Goal: Task Accomplishment & Management: Complete application form

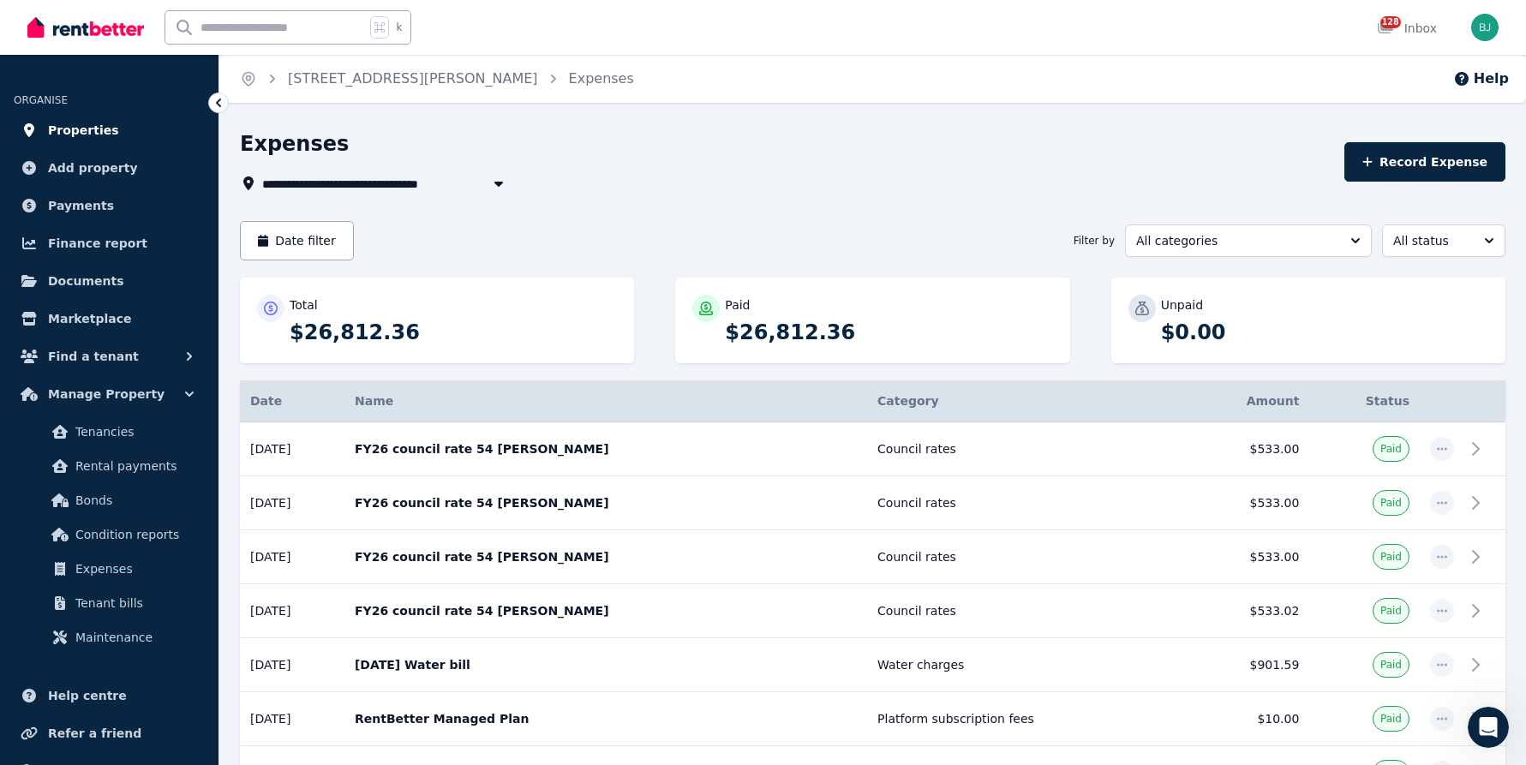
click at [100, 127] on span "Properties" at bounding box center [83, 130] width 71 height 21
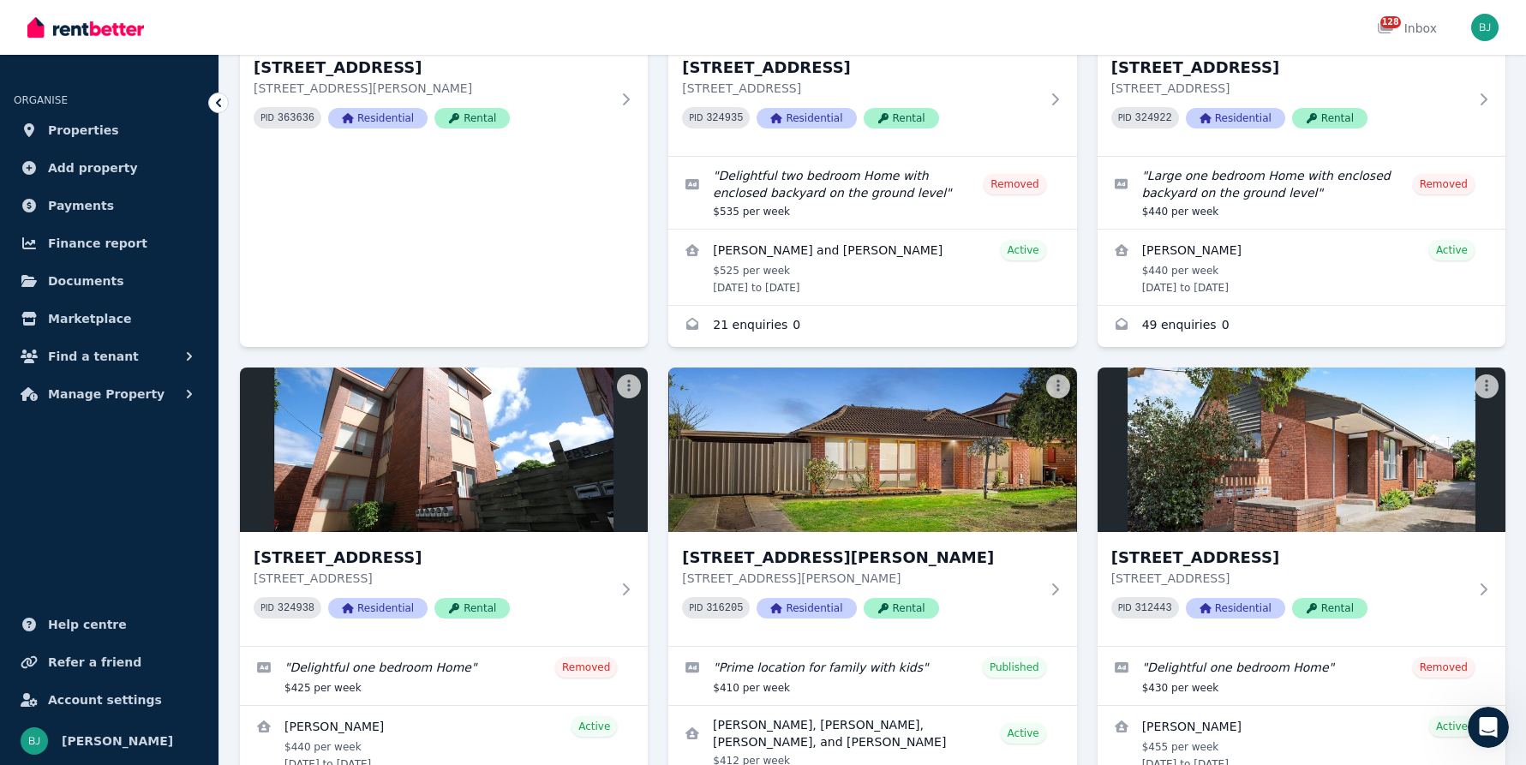
scroll to position [1799, 0]
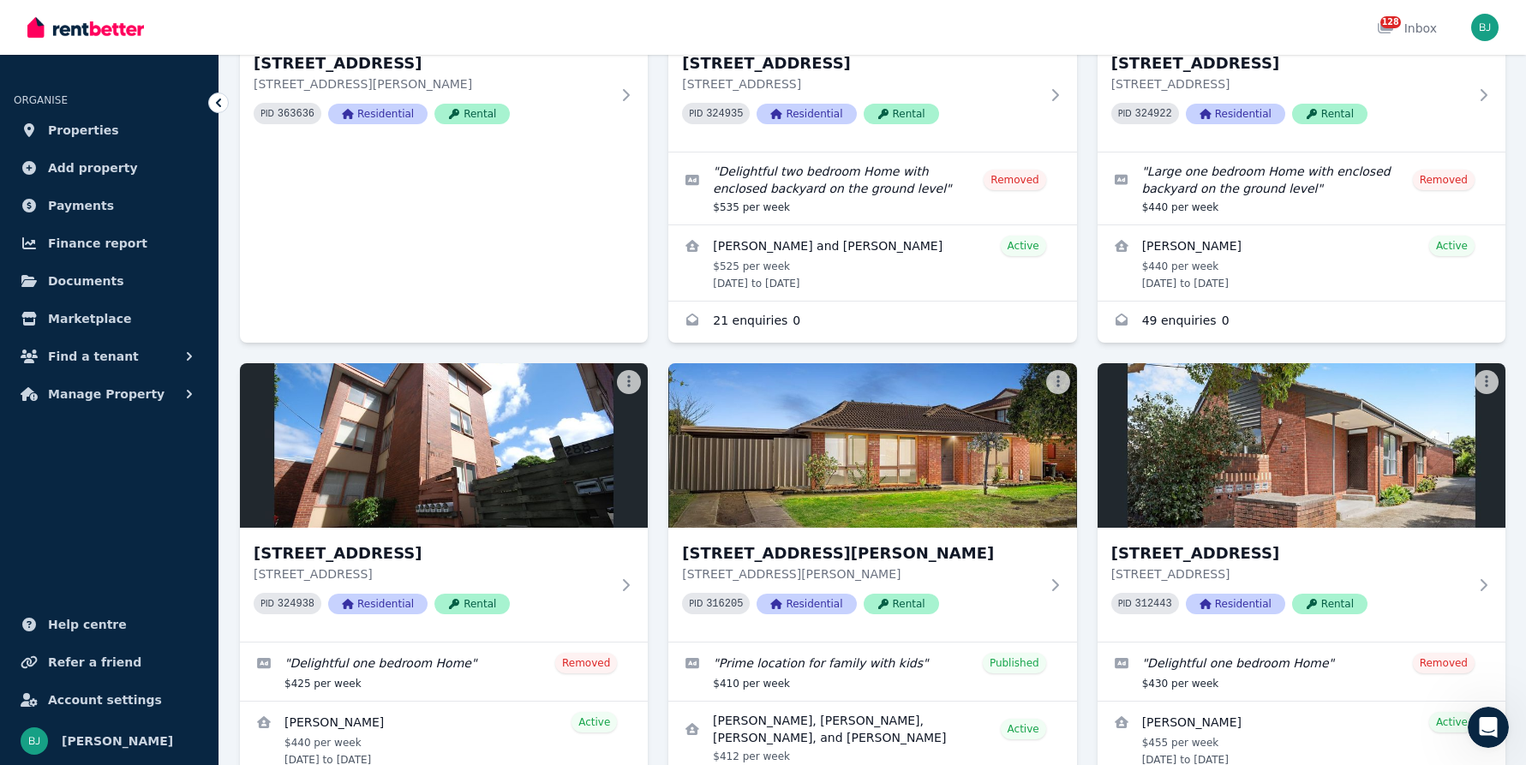
click at [989, 542] on h3 "[STREET_ADDRESS][PERSON_NAME]" at bounding box center [860, 554] width 356 height 24
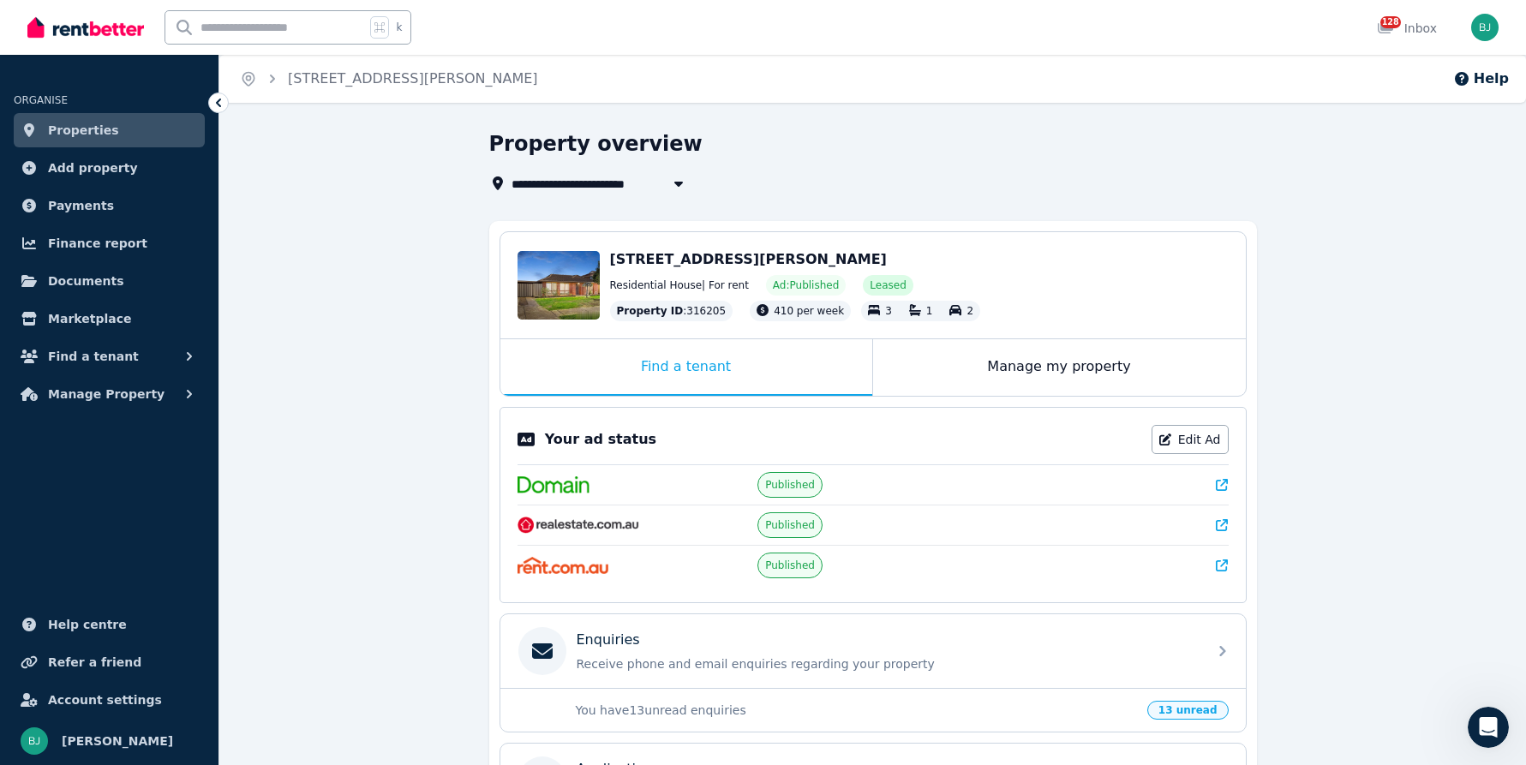
click at [1233, 474] on div "Your ad status Edit Ad Published Published Published" at bounding box center [873, 505] width 747 height 196
click at [1230, 475] on div "Your ad status Edit Ad Published Published Published" at bounding box center [873, 505] width 747 height 196
click at [1224, 480] on icon at bounding box center [1222, 485] width 12 height 12
click at [98, 125] on span "Properties" at bounding box center [83, 130] width 71 height 21
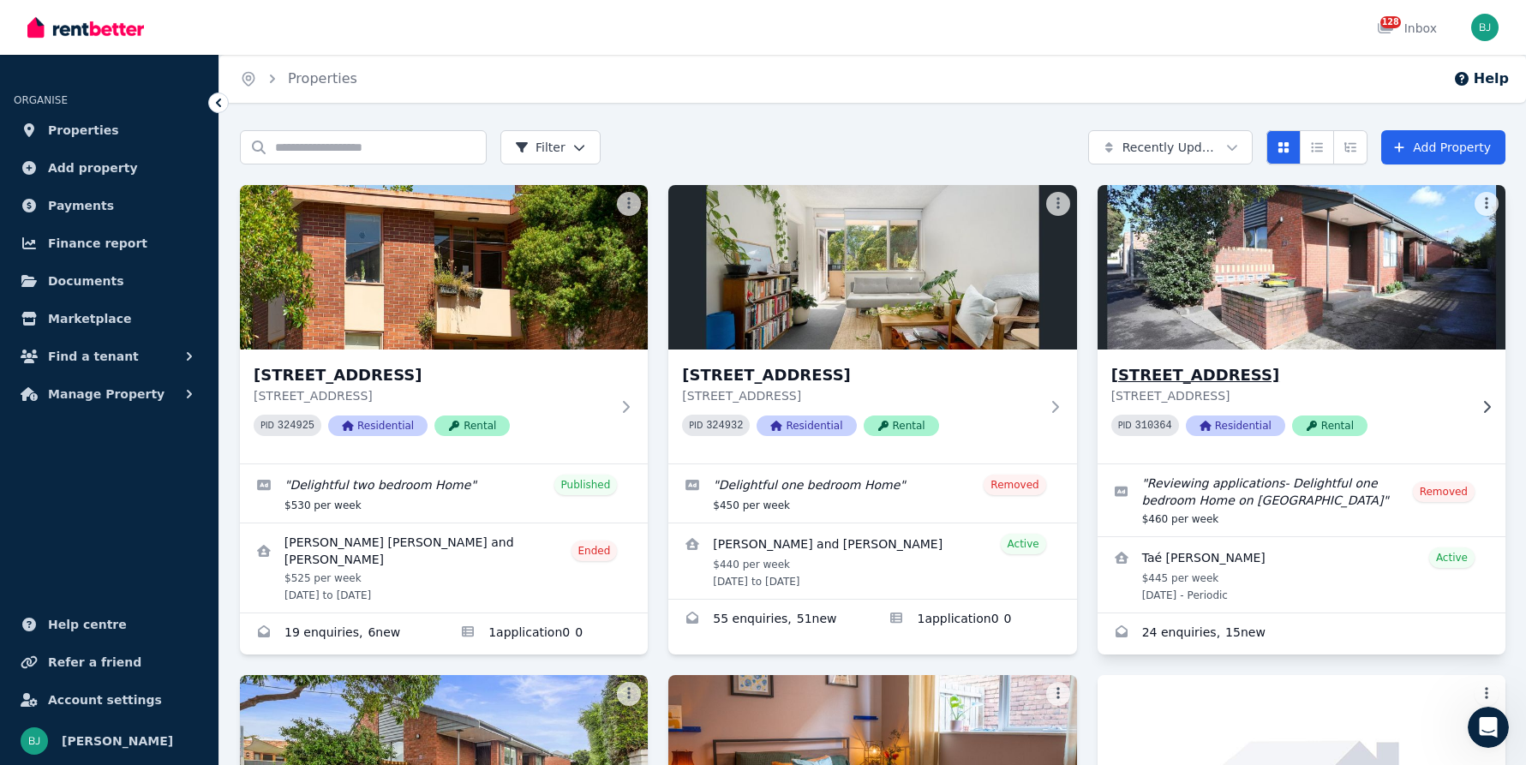
click at [1179, 371] on h3 "[STREET_ADDRESS]" at bounding box center [1289, 375] width 356 height 24
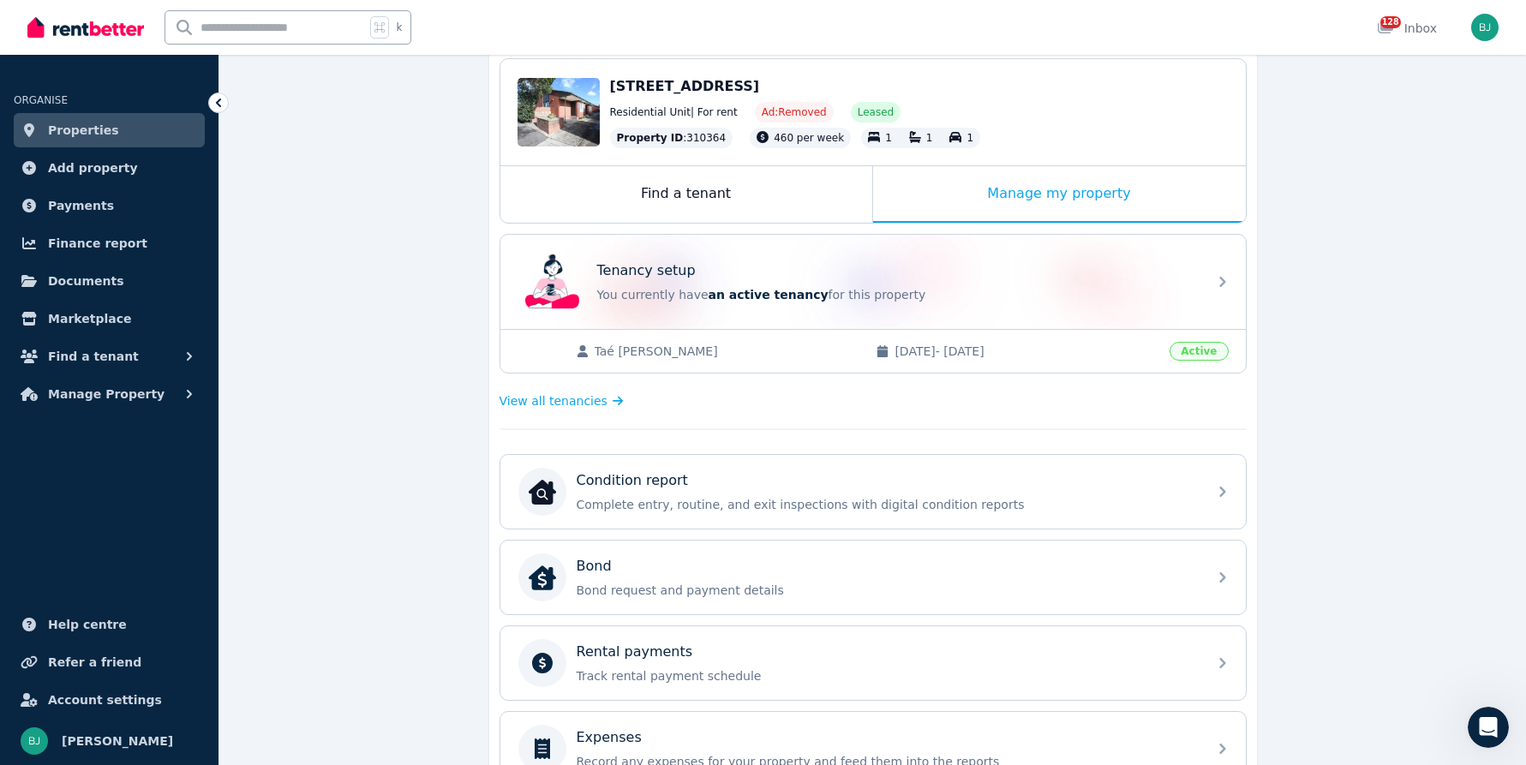
scroll to position [177, 0]
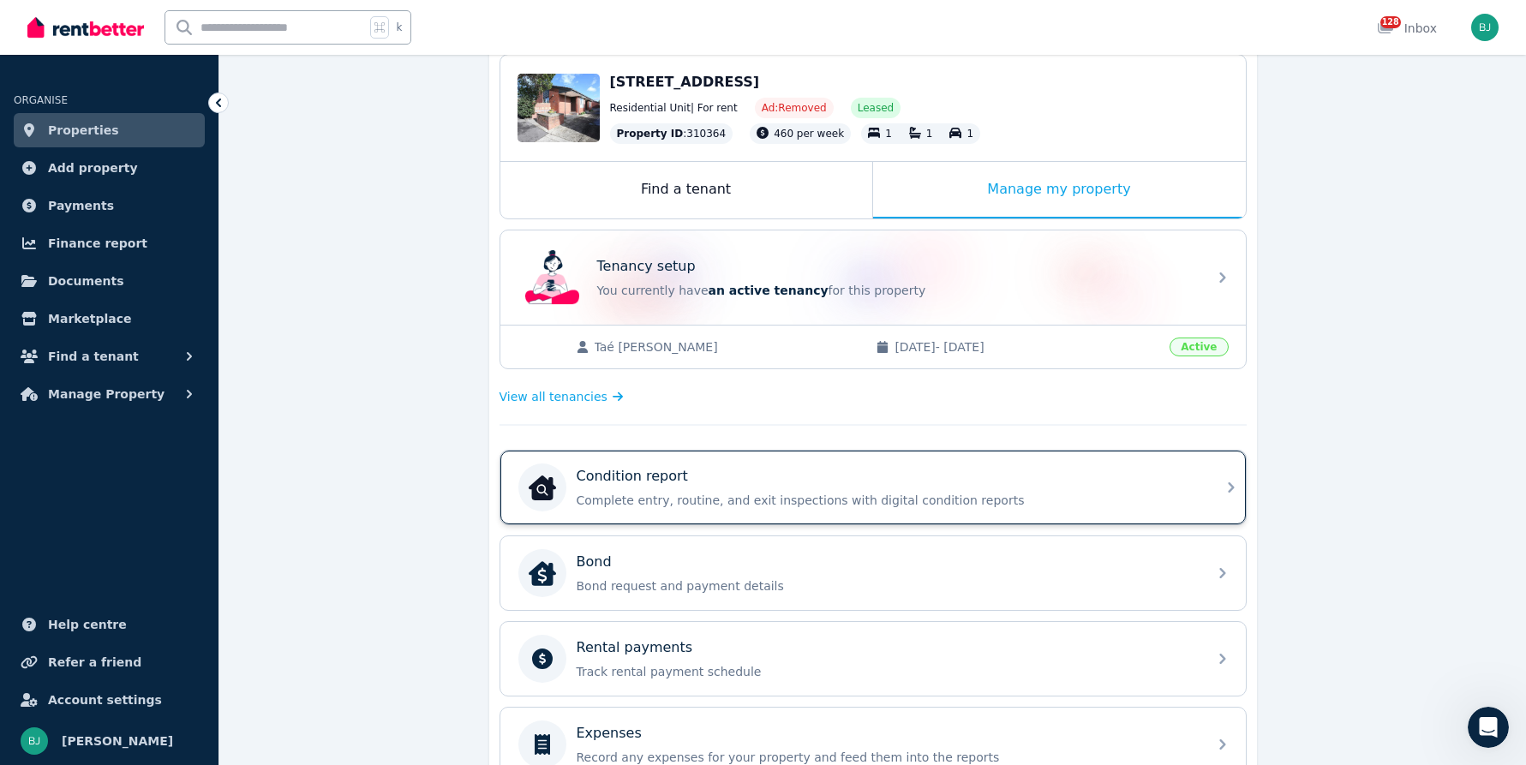
click at [841, 489] on div "Condition report Complete entry, routine, and exit inspections with digital con…" at bounding box center [887, 487] width 620 height 43
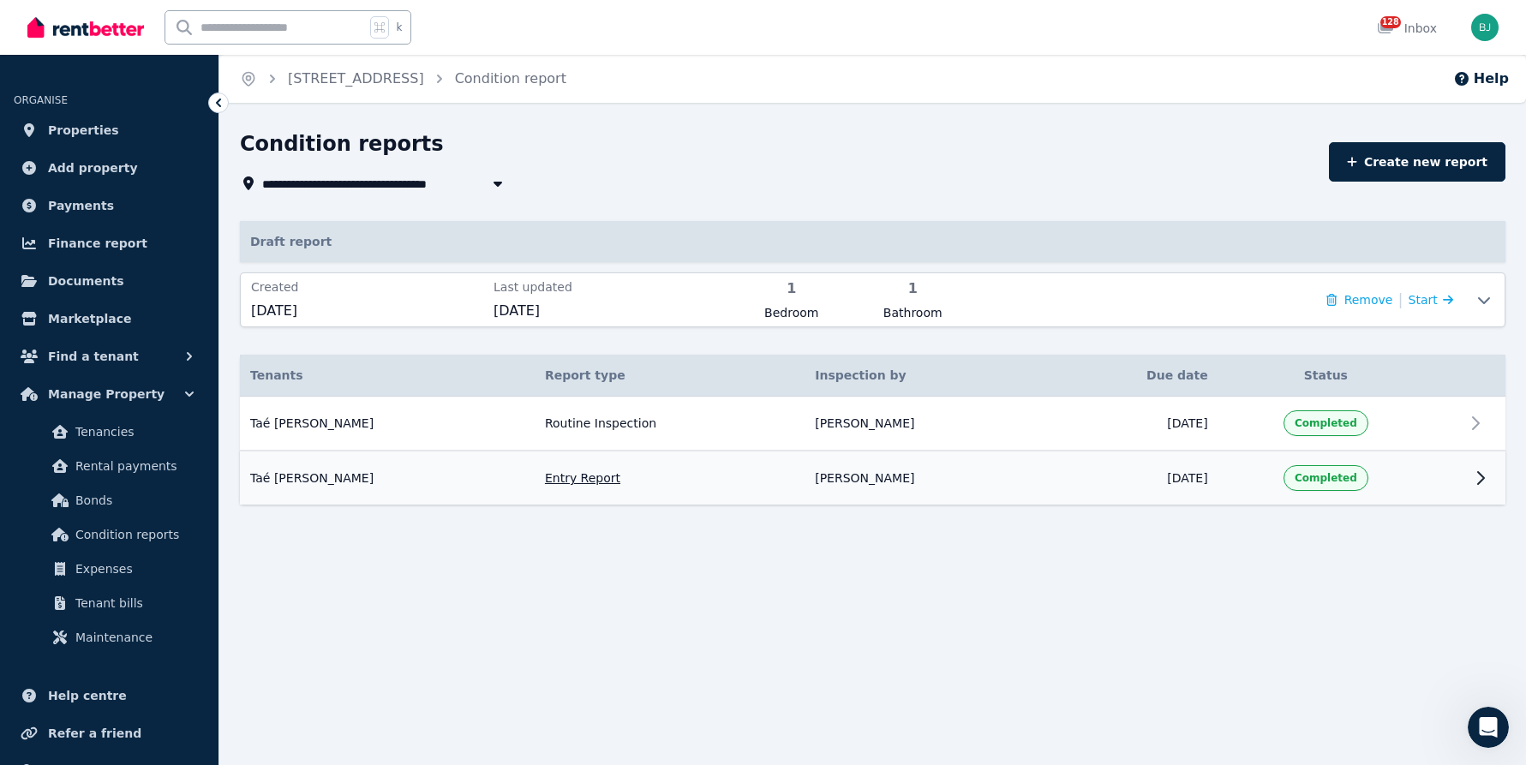
click at [1073, 491] on td "[DATE]" at bounding box center [1135, 478] width 168 height 54
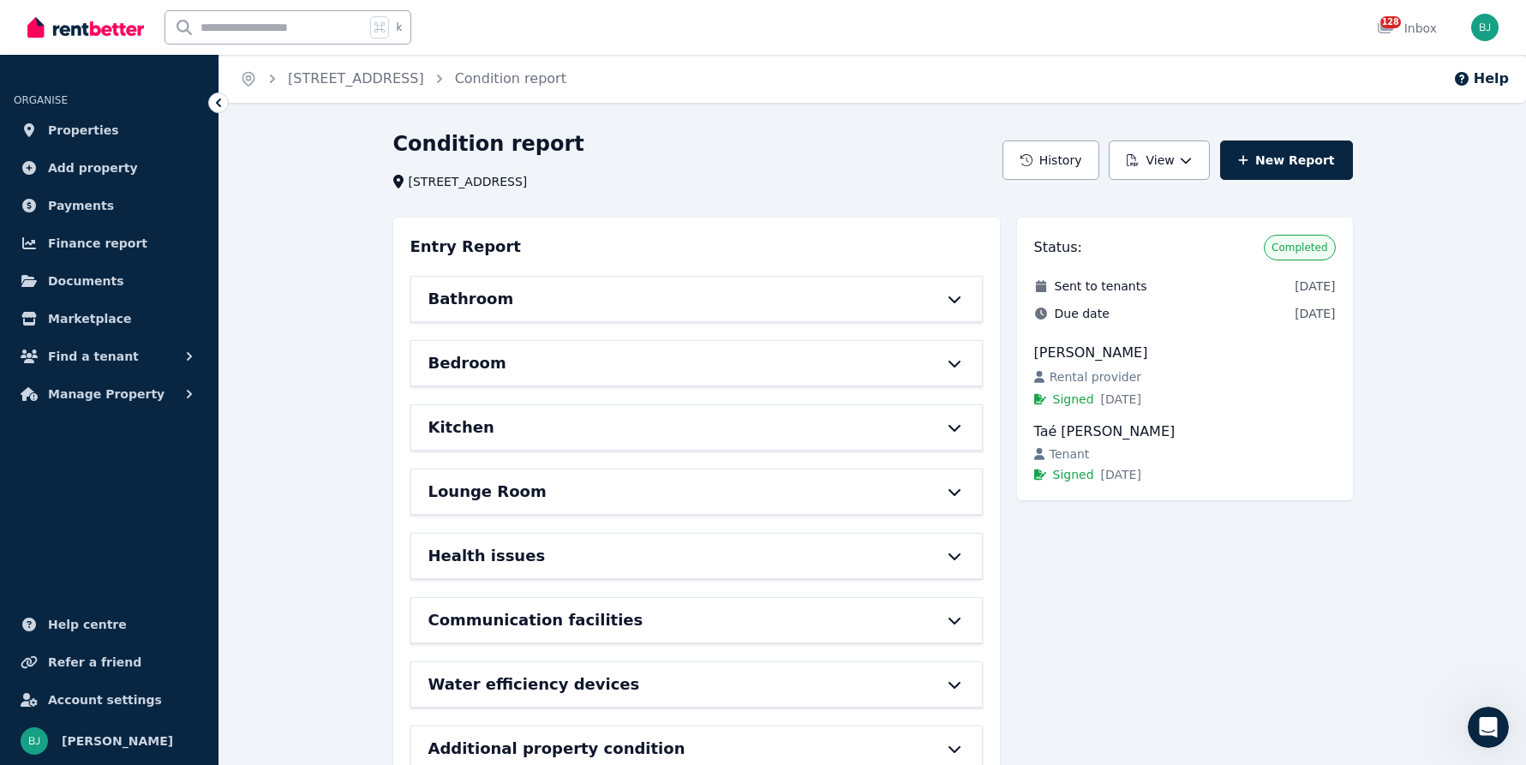
scroll to position [56, 0]
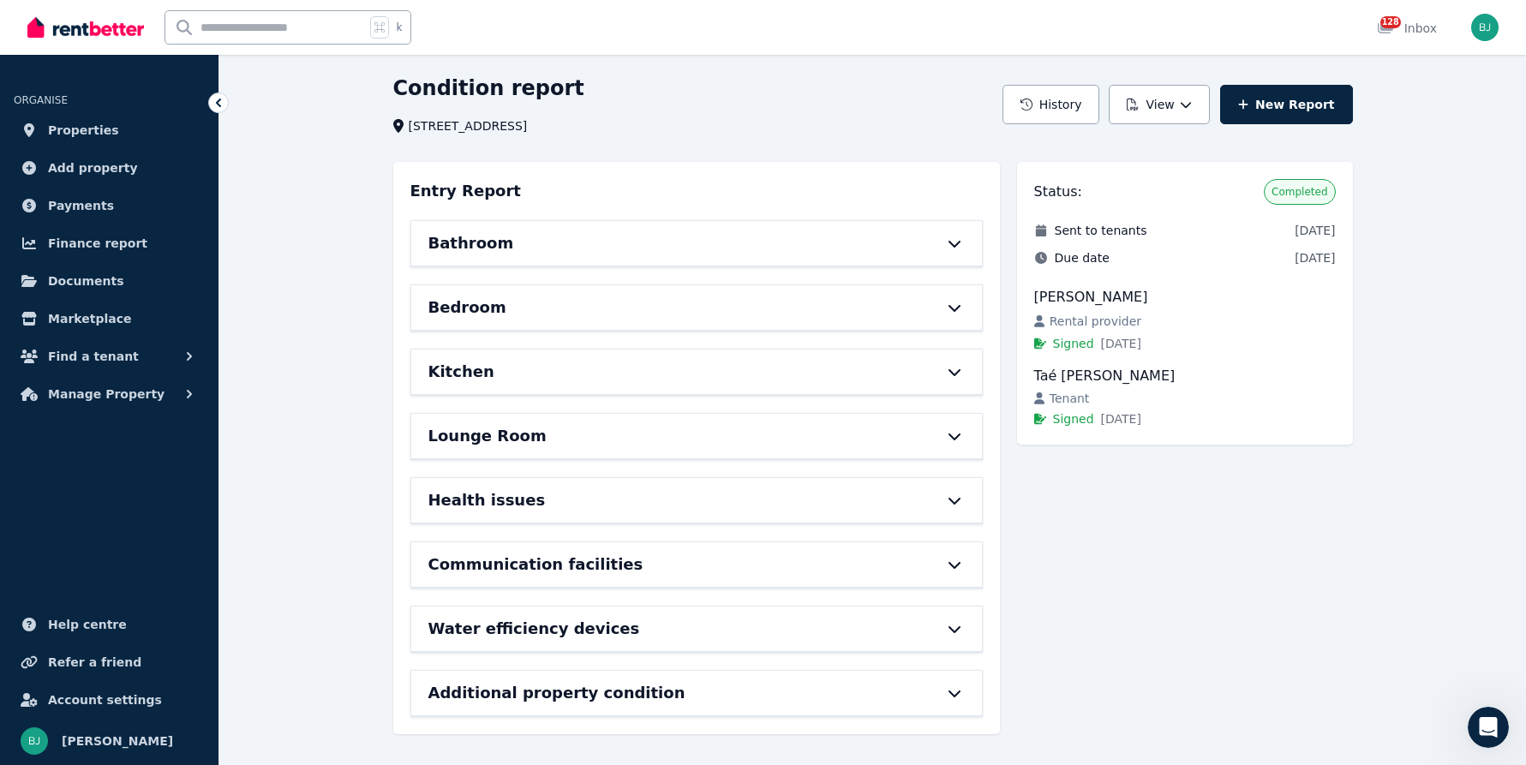
click at [958, 437] on icon at bounding box center [954, 436] width 21 height 14
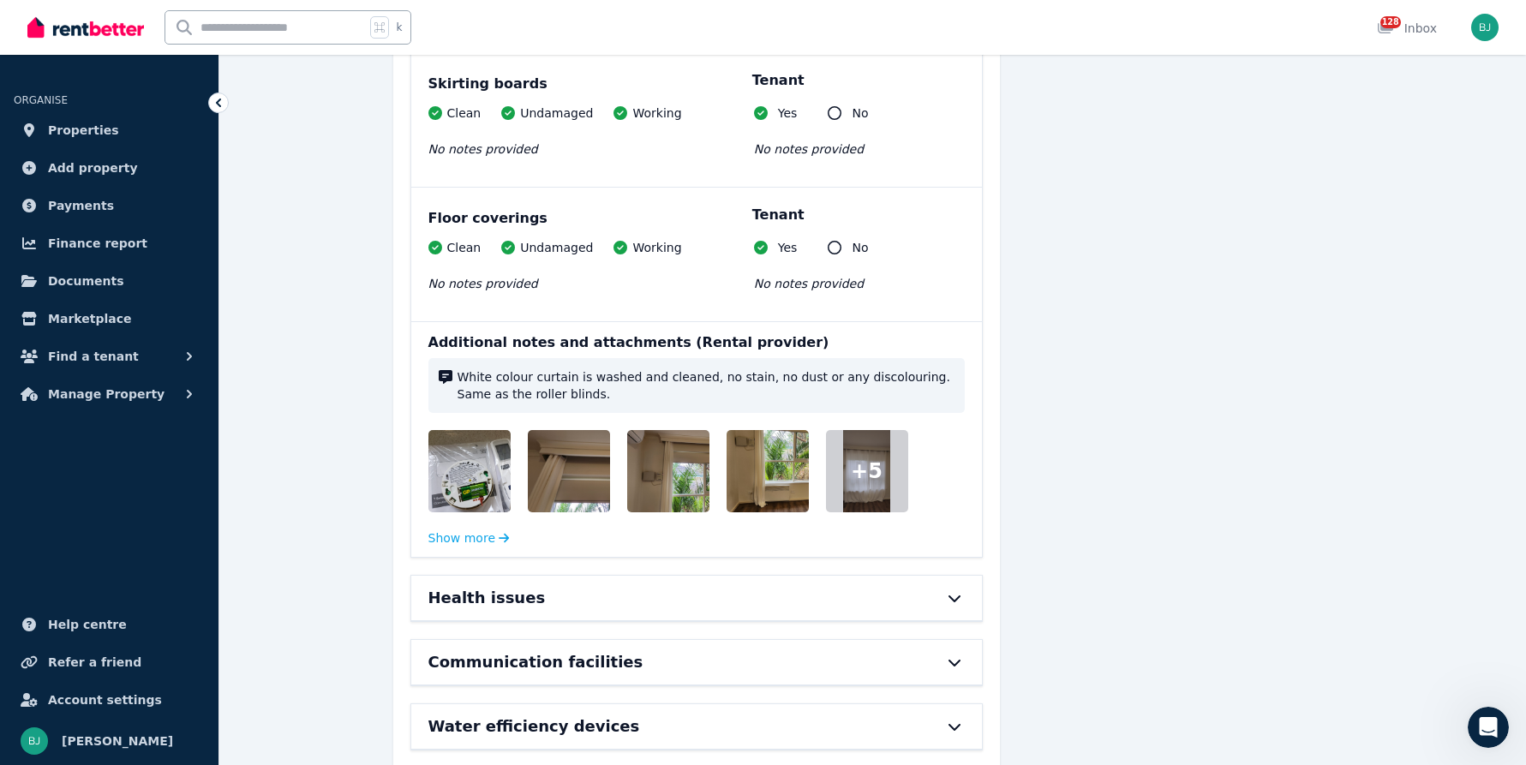
scroll to position [1367, 0]
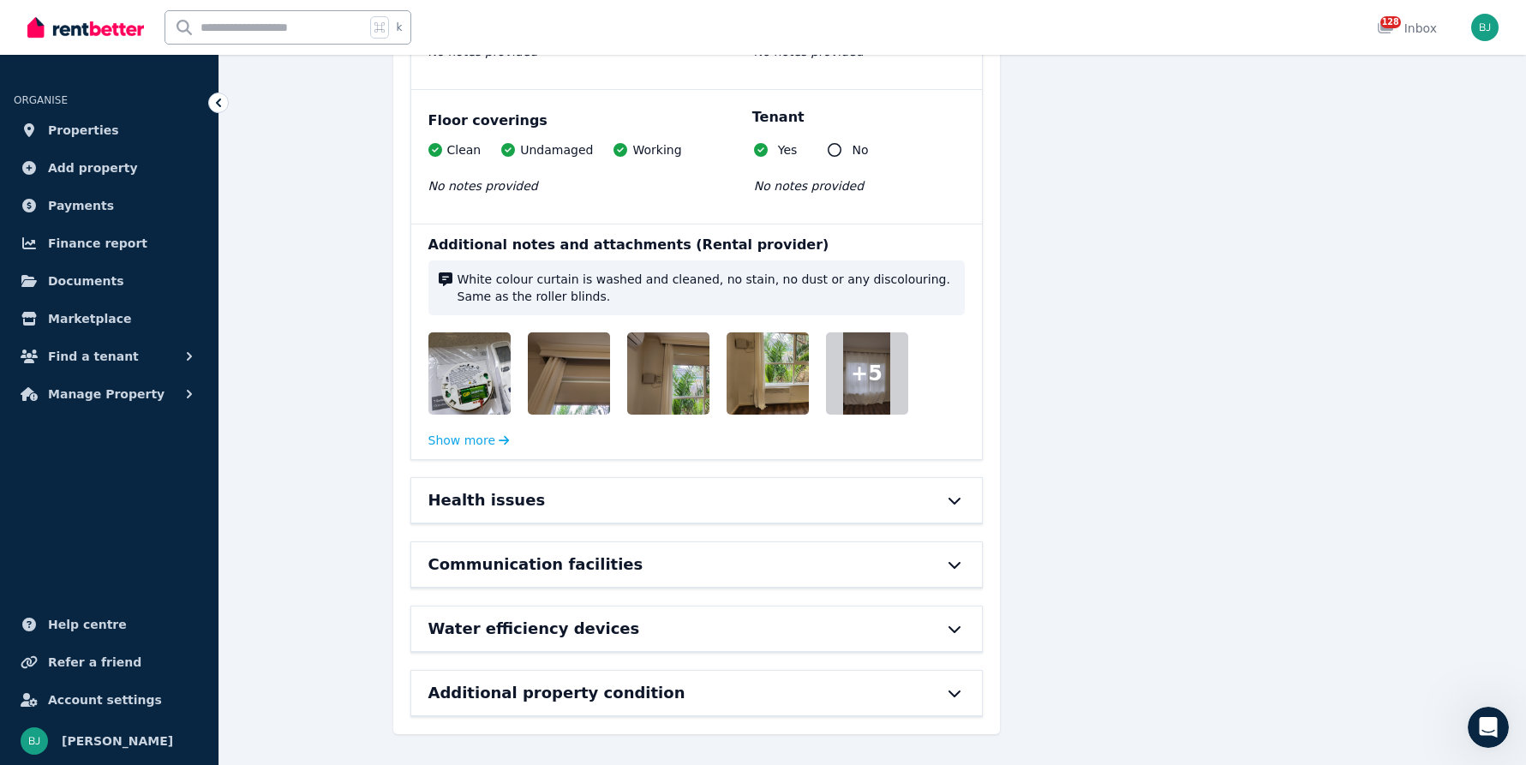
click at [565, 376] on img at bounding box center [601, 373] width 147 height 82
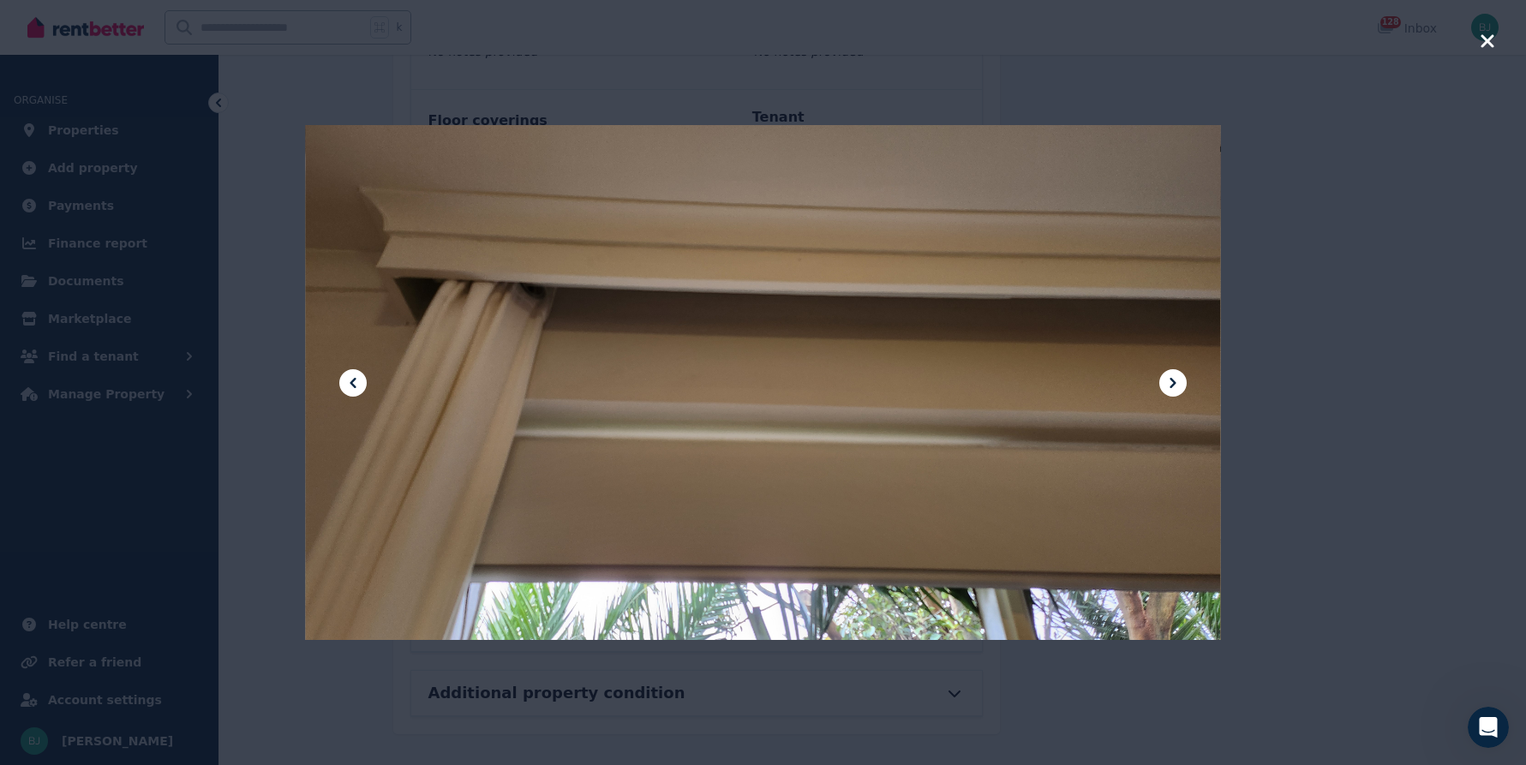
click at [1179, 374] on icon at bounding box center [1173, 383] width 21 height 21
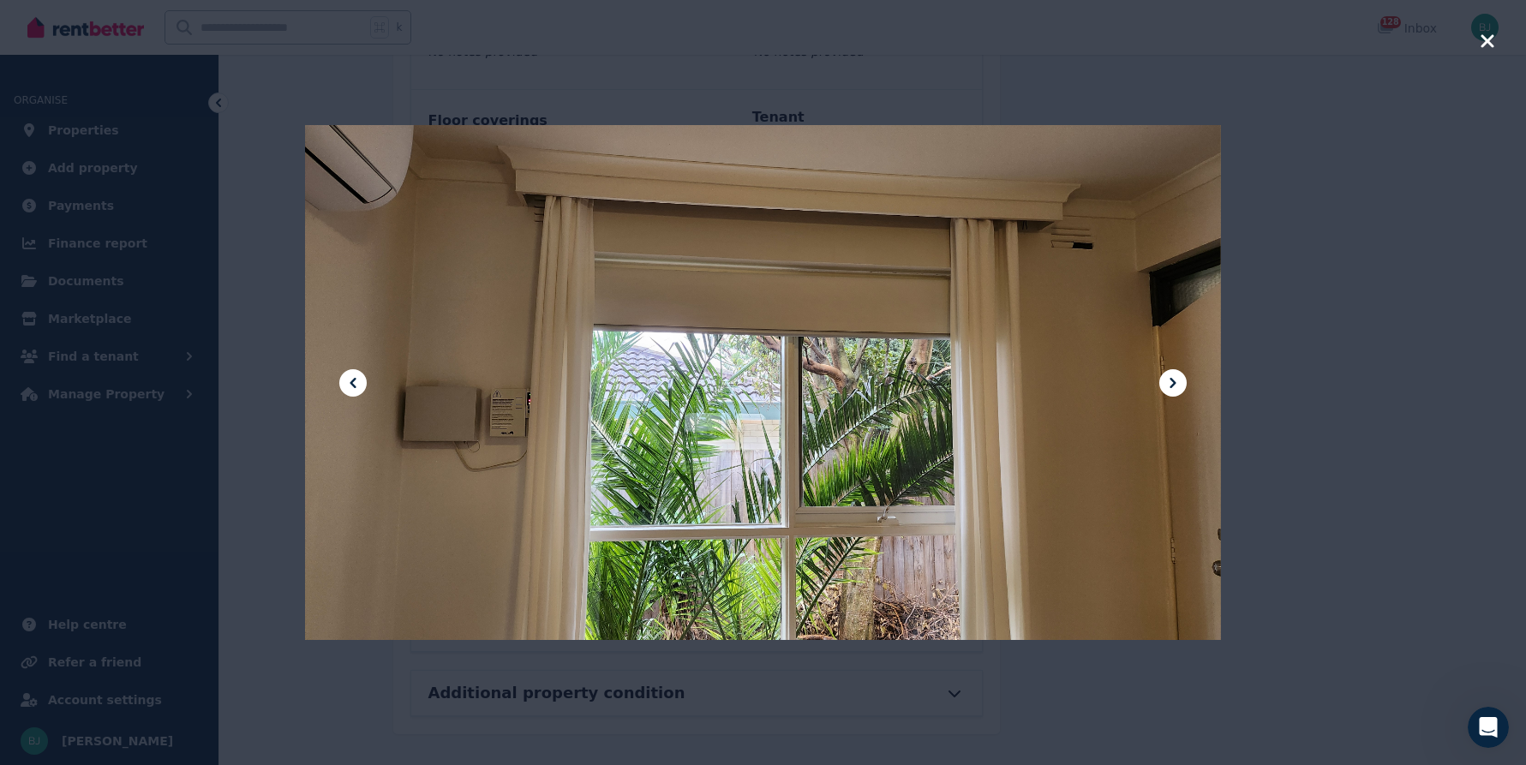
click at [1179, 374] on icon at bounding box center [1173, 383] width 21 height 21
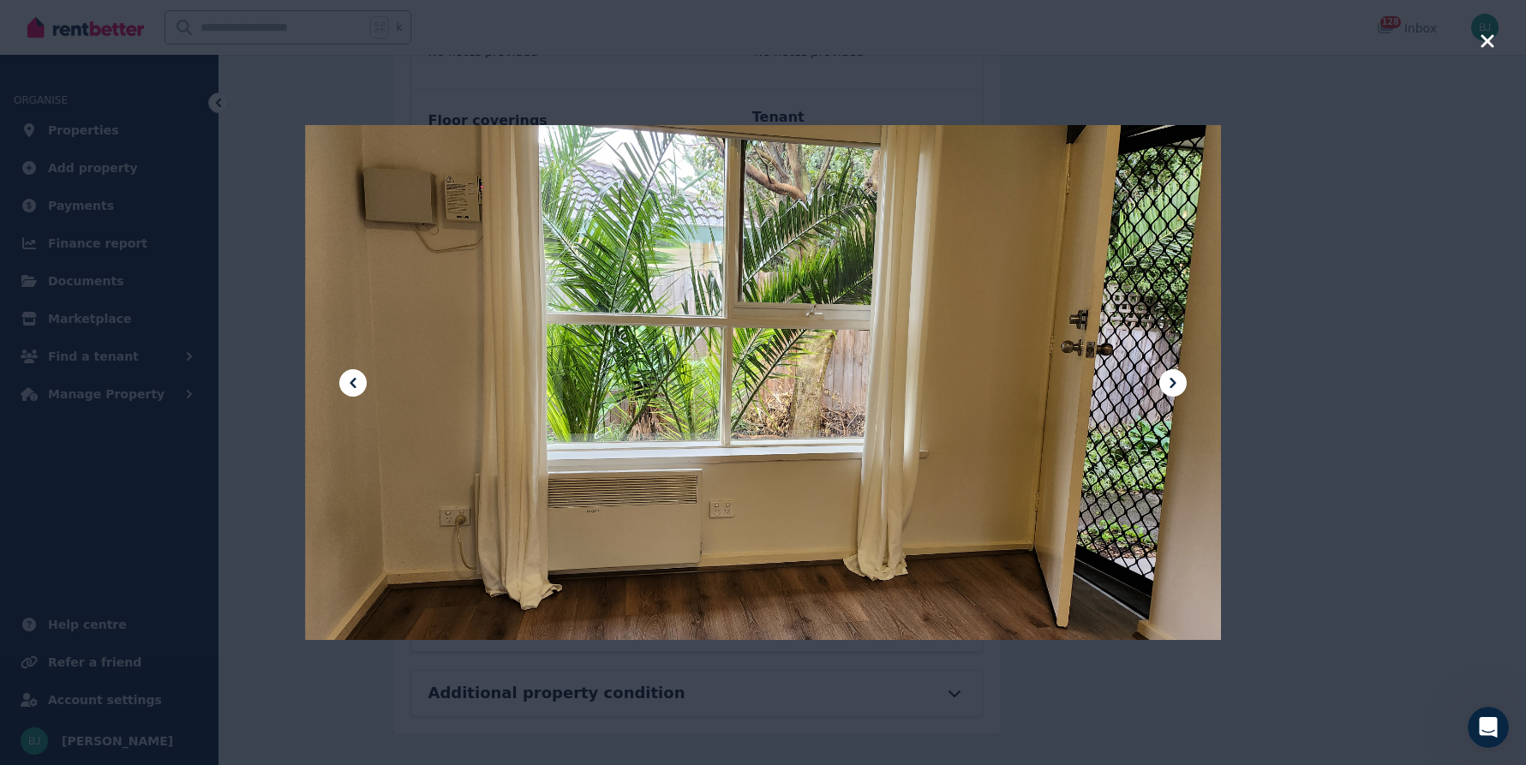
click at [342, 377] on button at bounding box center [352, 382] width 27 height 27
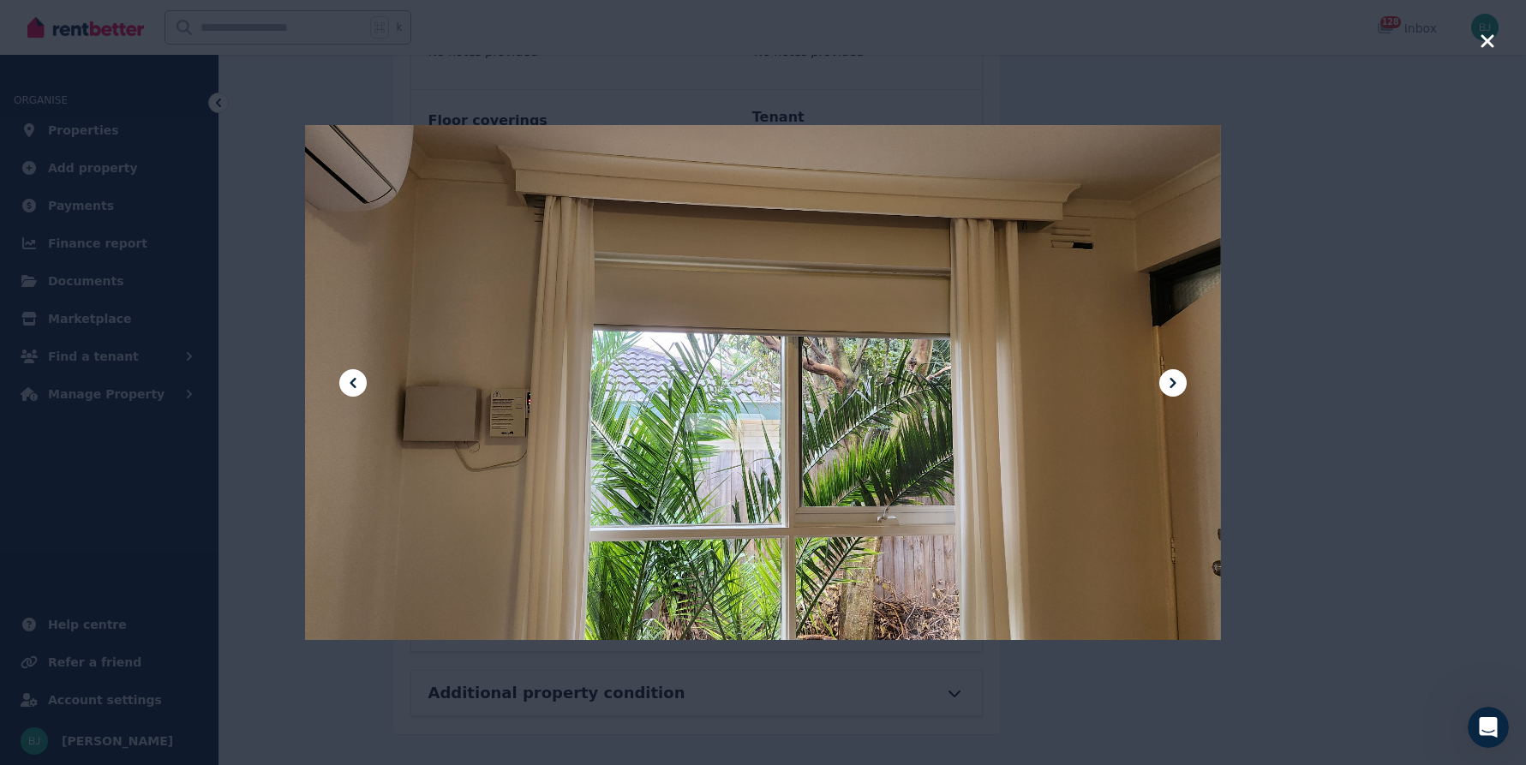
click at [351, 379] on icon at bounding box center [353, 383] width 21 height 21
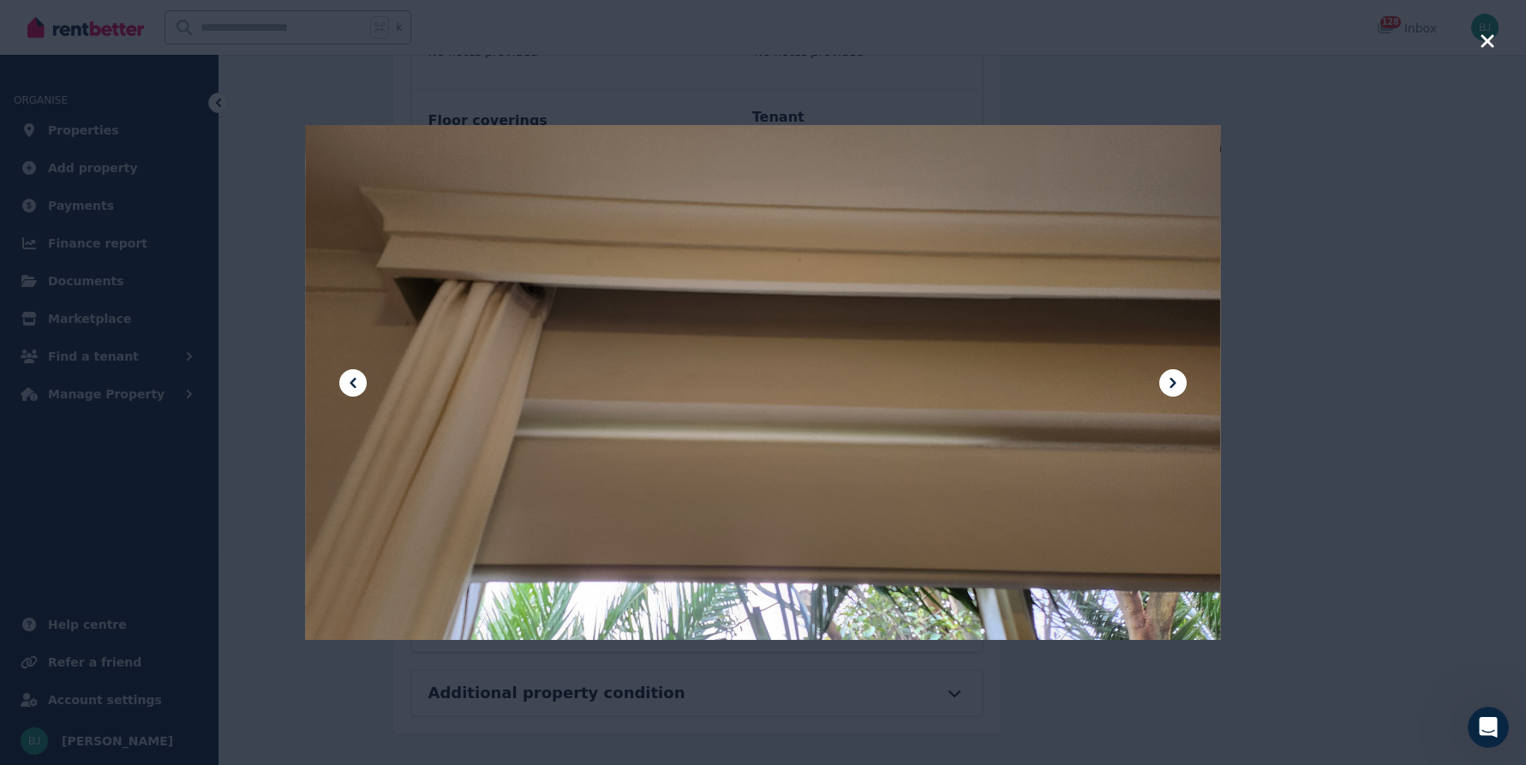
click at [1175, 380] on icon at bounding box center [1173, 383] width 21 height 21
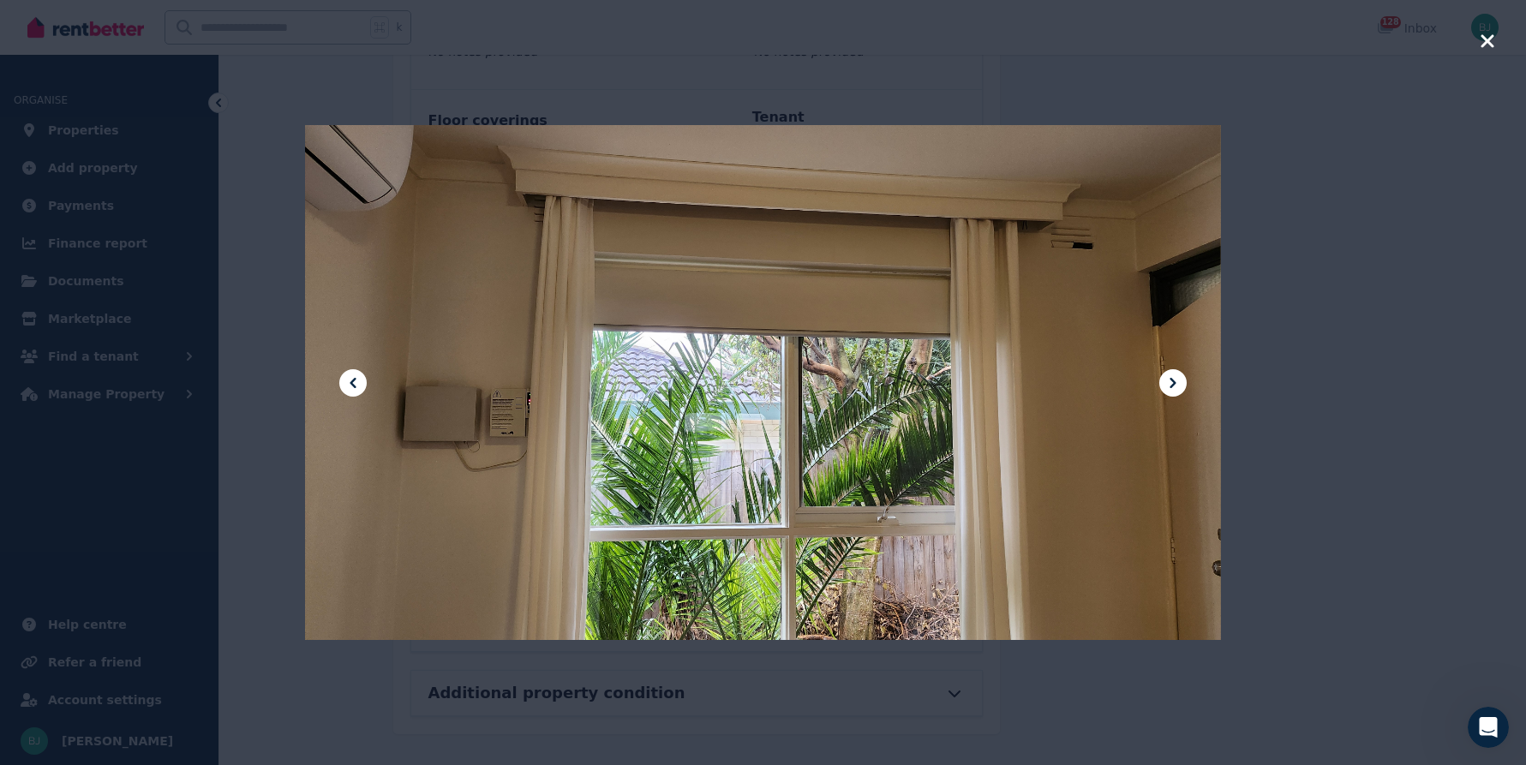
click at [354, 368] on div at bounding box center [763, 382] width 916 height 1626
click at [356, 379] on icon at bounding box center [353, 383] width 6 height 10
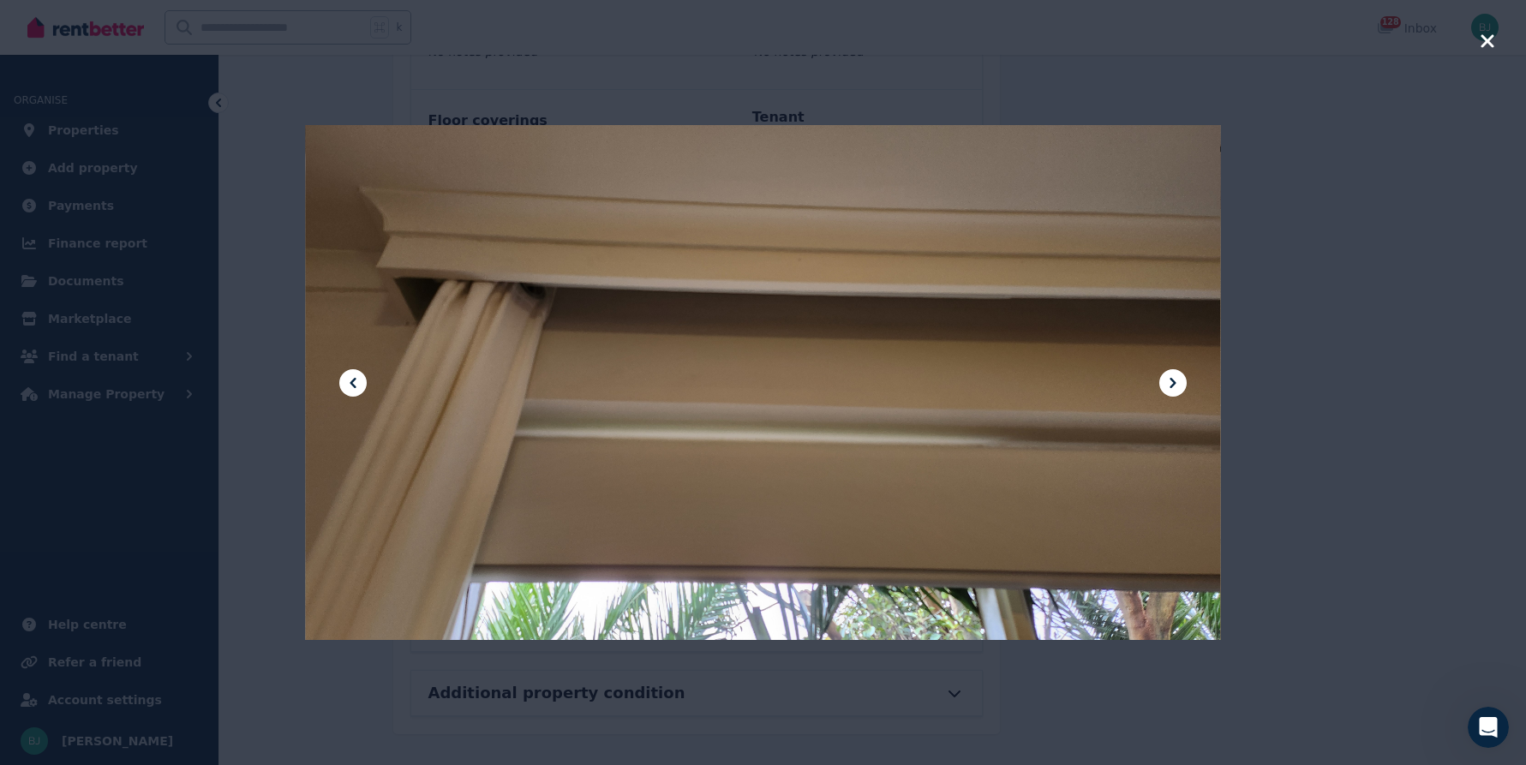
scroll to position [1984, 0]
click at [1167, 383] on icon at bounding box center [1173, 383] width 21 height 21
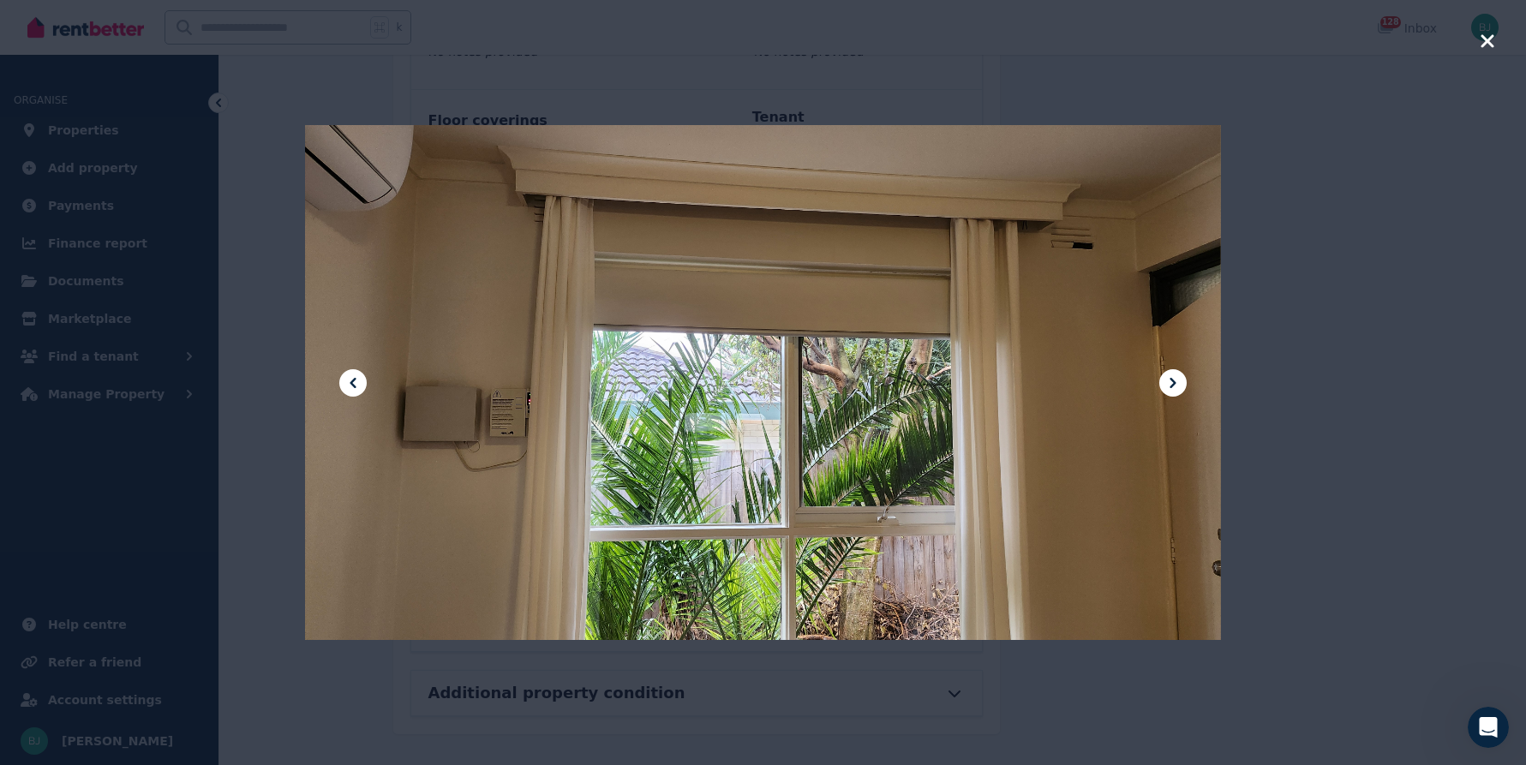
click at [1180, 383] on icon at bounding box center [1173, 383] width 21 height 21
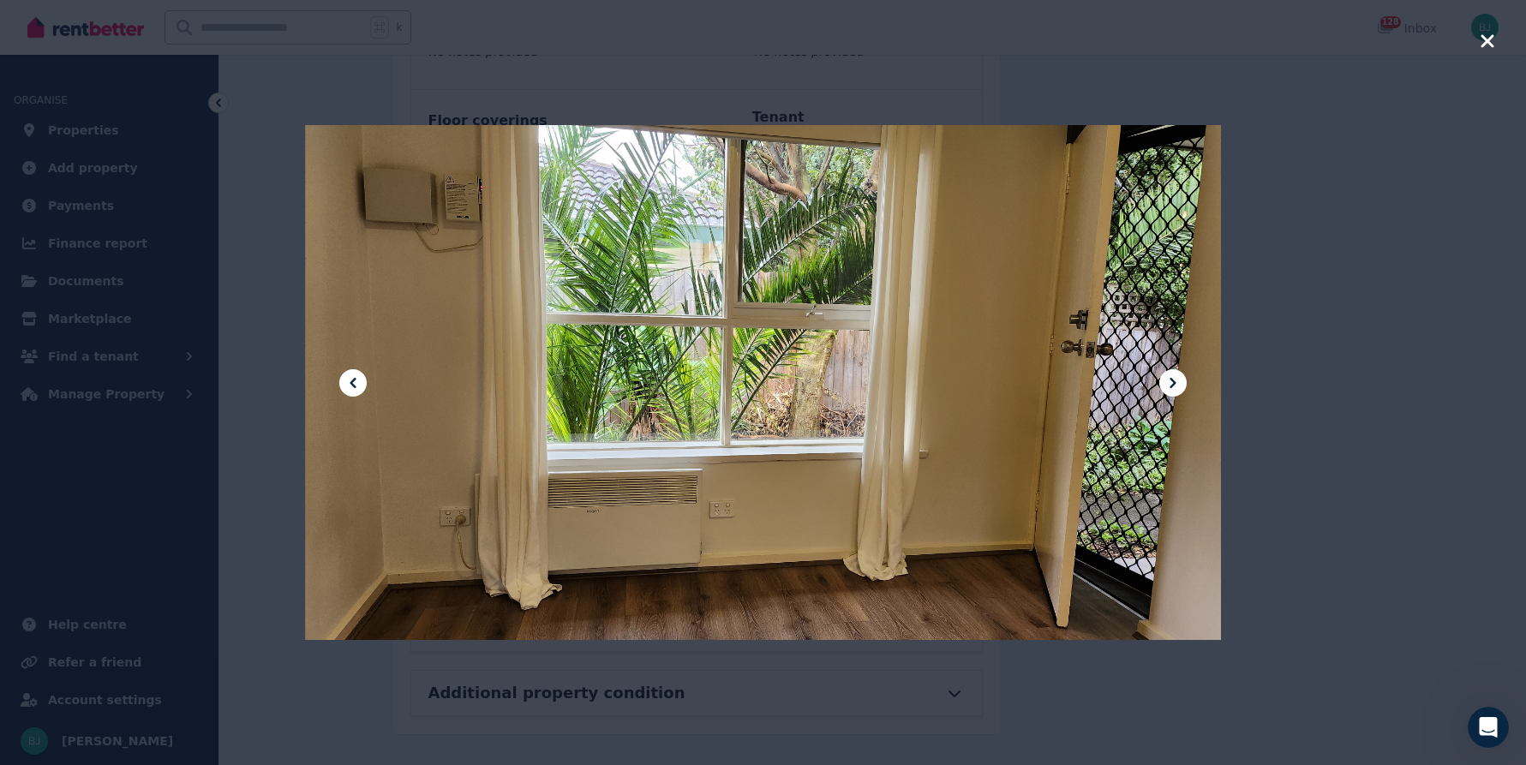
click at [1180, 383] on icon at bounding box center [1173, 383] width 21 height 21
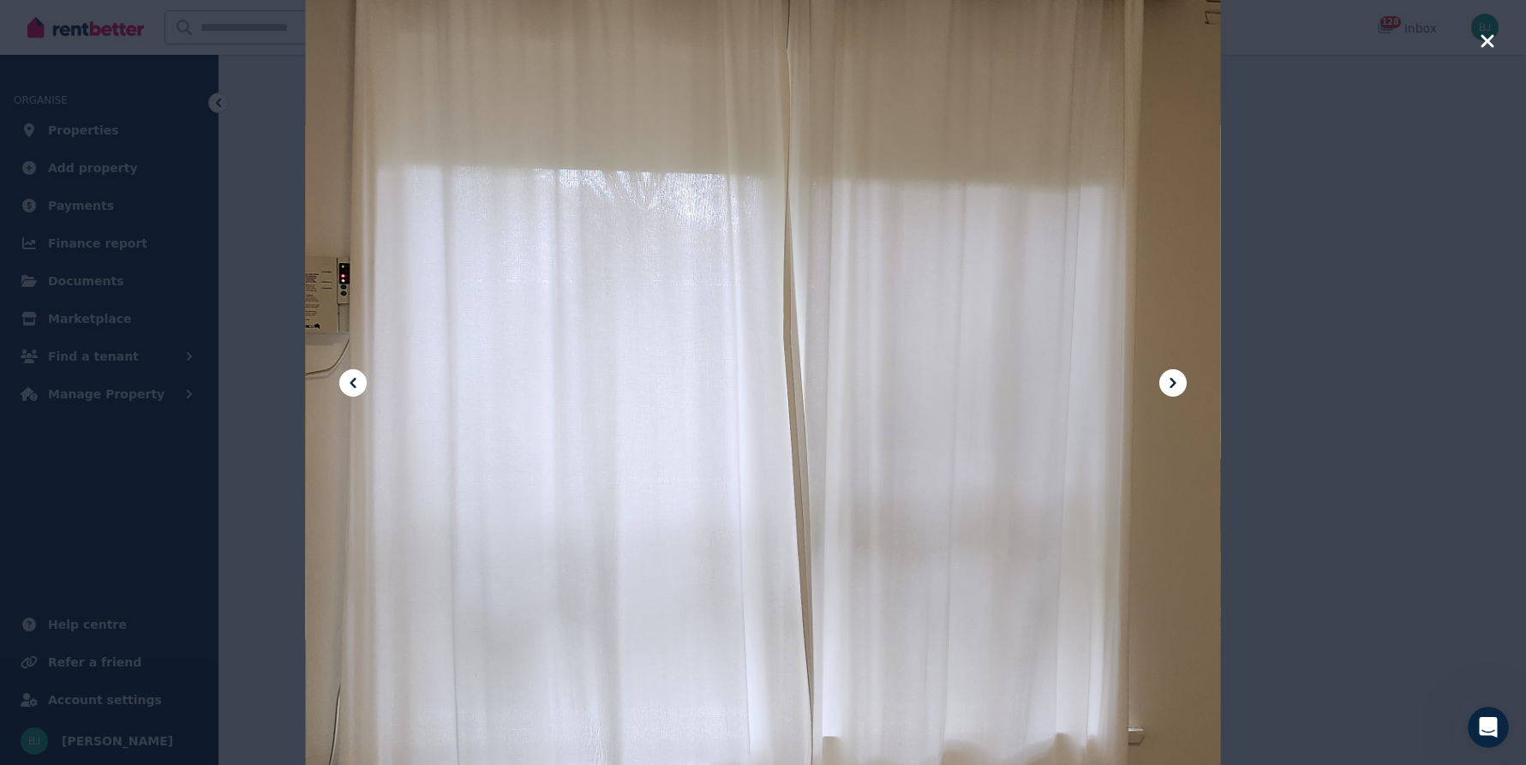
click at [1180, 383] on icon at bounding box center [1173, 383] width 21 height 21
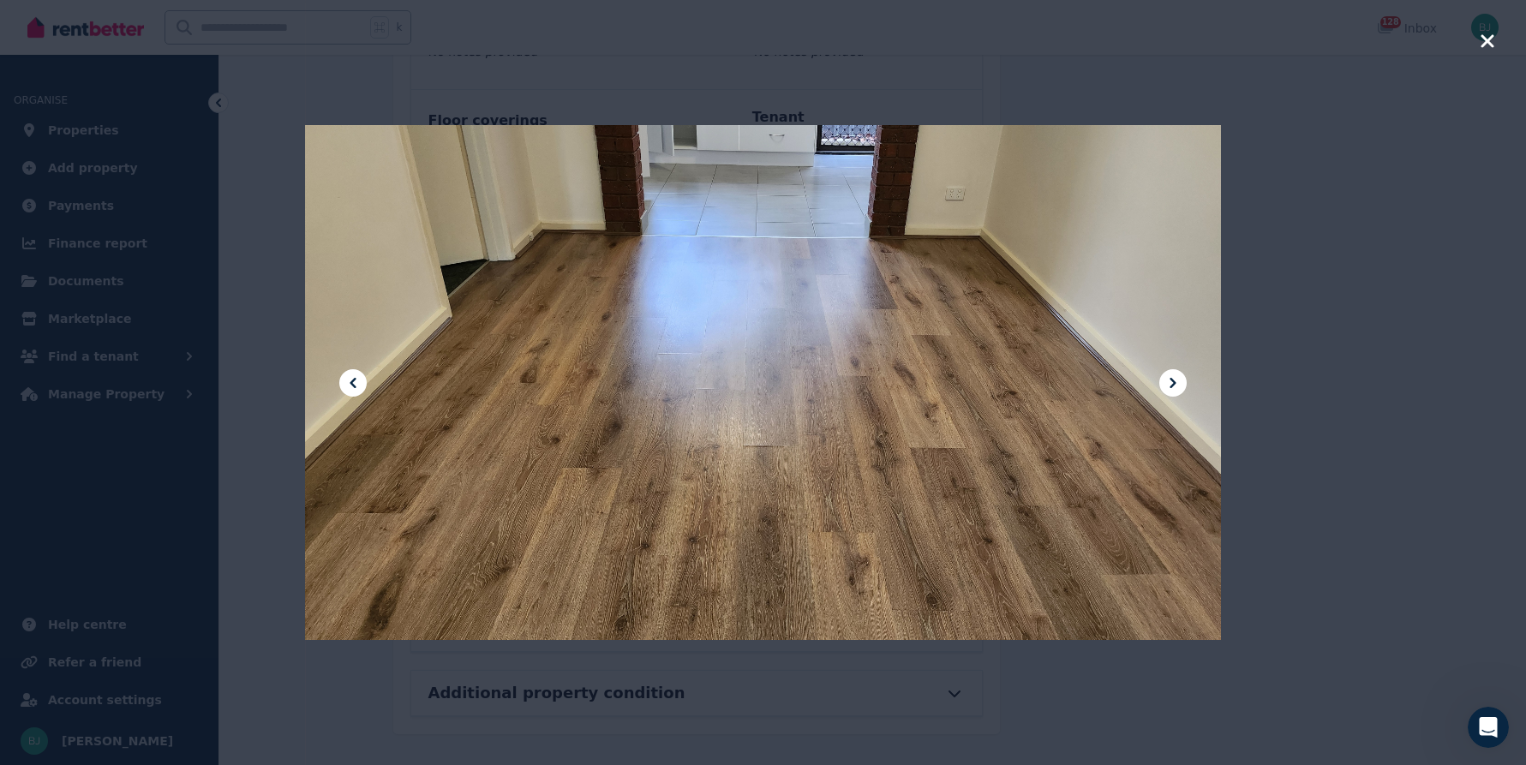
click at [345, 383] on icon at bounding box center [353, 383] width 21 height 21
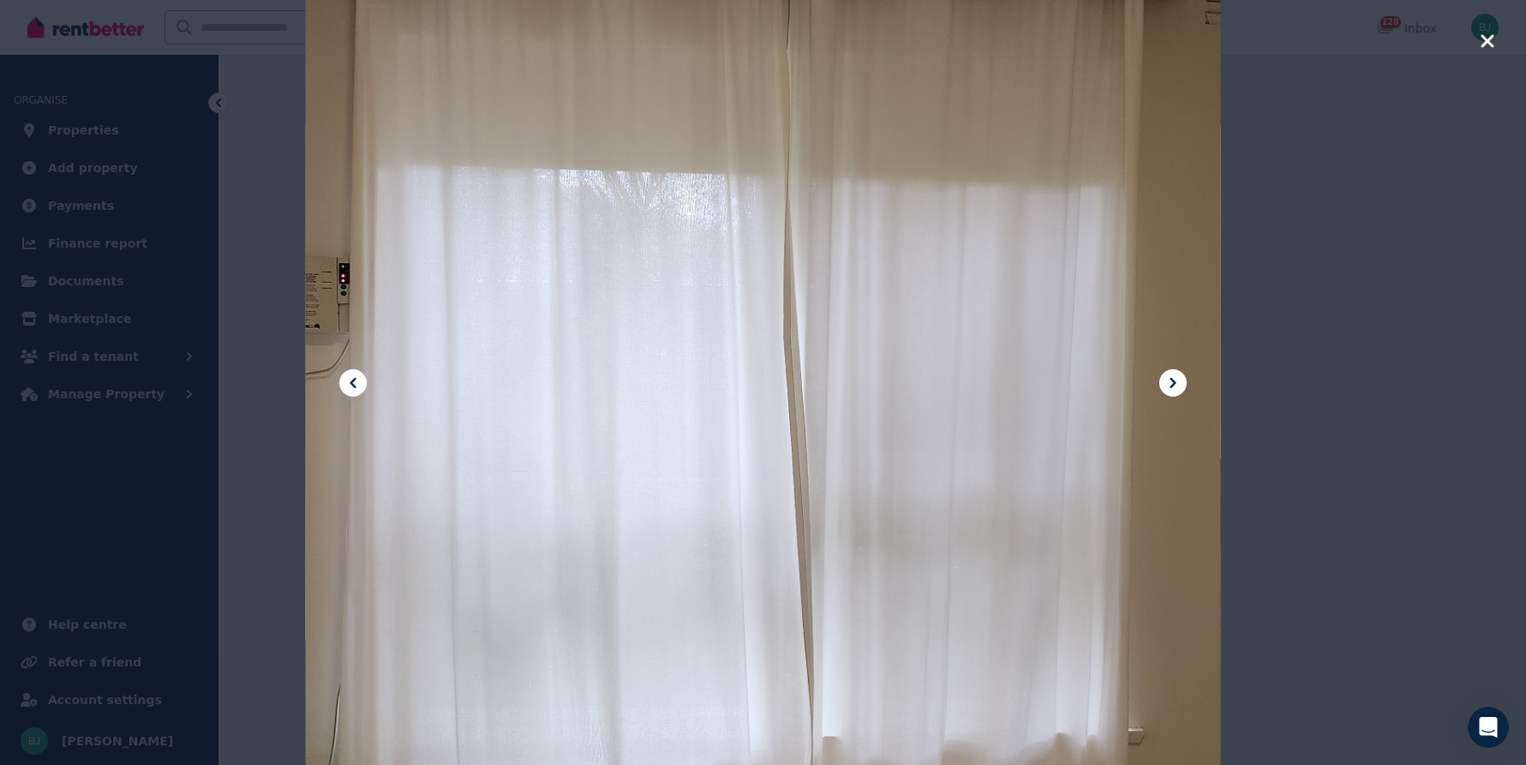
click at [346, 383] on icon at bounding box center [353, 383] width 21 height 21
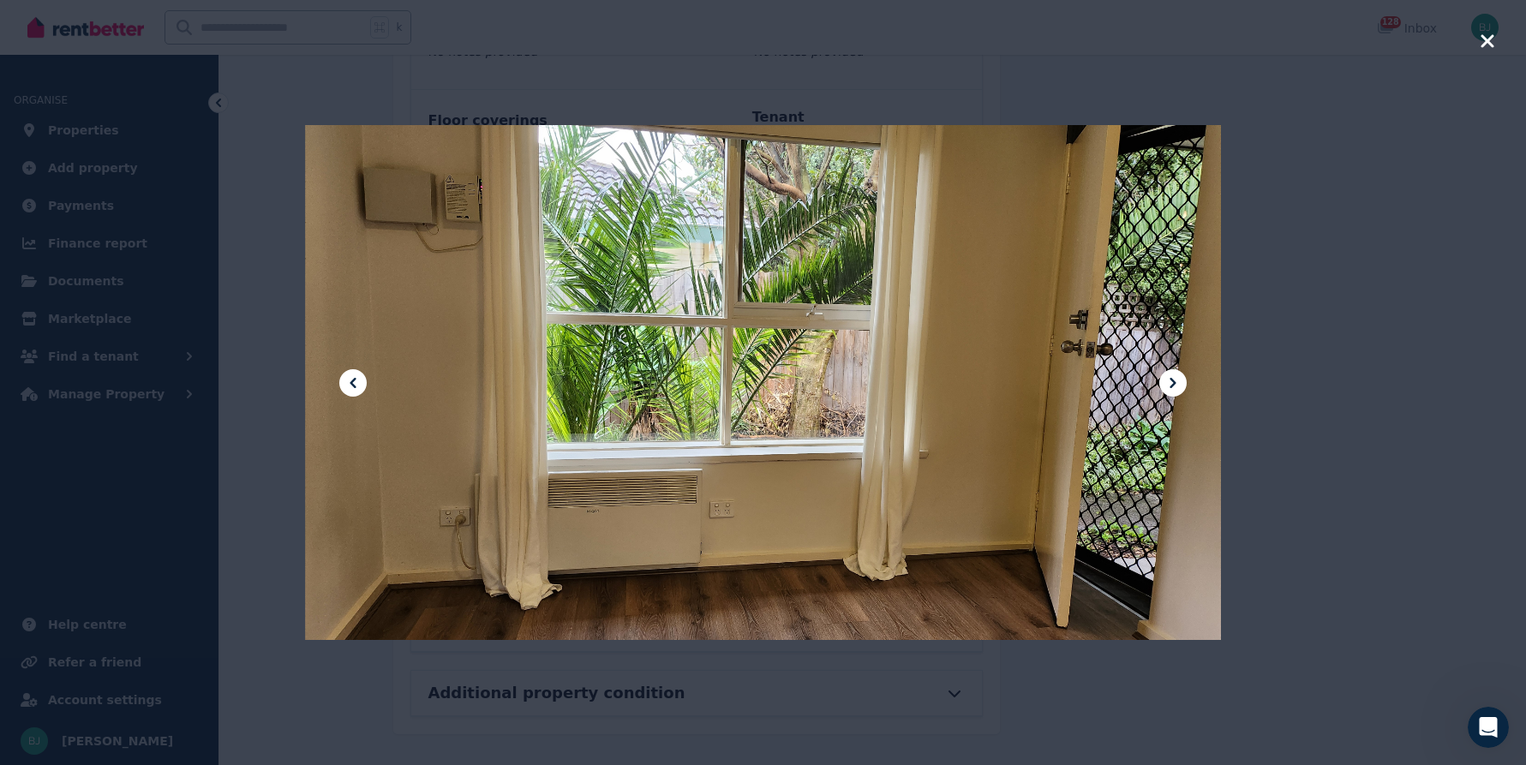
click at [356, 380] on icon at bounding box center [353, 383] width 21 height 21
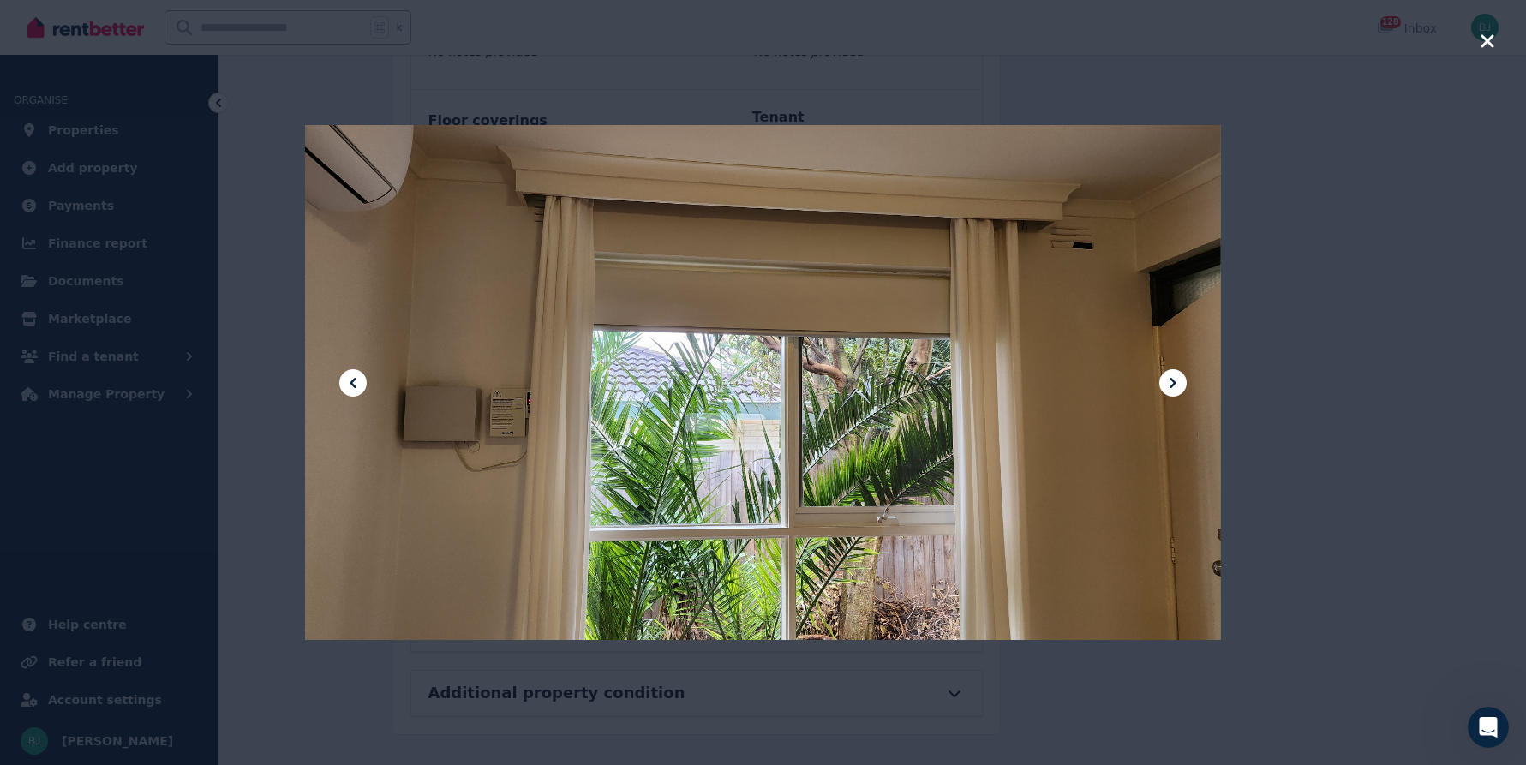
click at [356, 380] on icon at bounding box center [353, 383] width 21 height 21
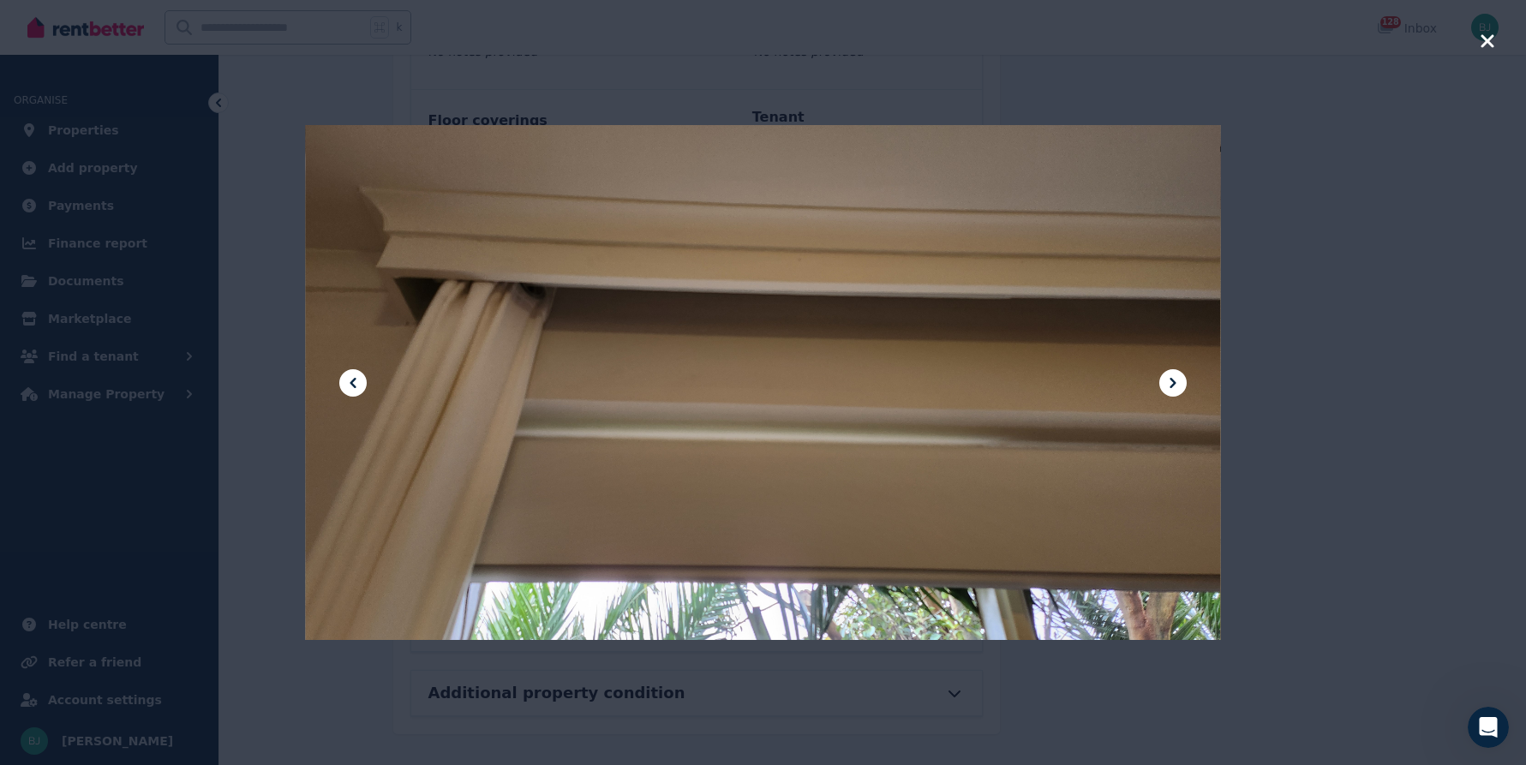
click at [552, 78] on div at bounding box center [763, 382] width 916 height 1626
click at [1464, 76] on div at bounding box center [763, 382] width 1526 height 765
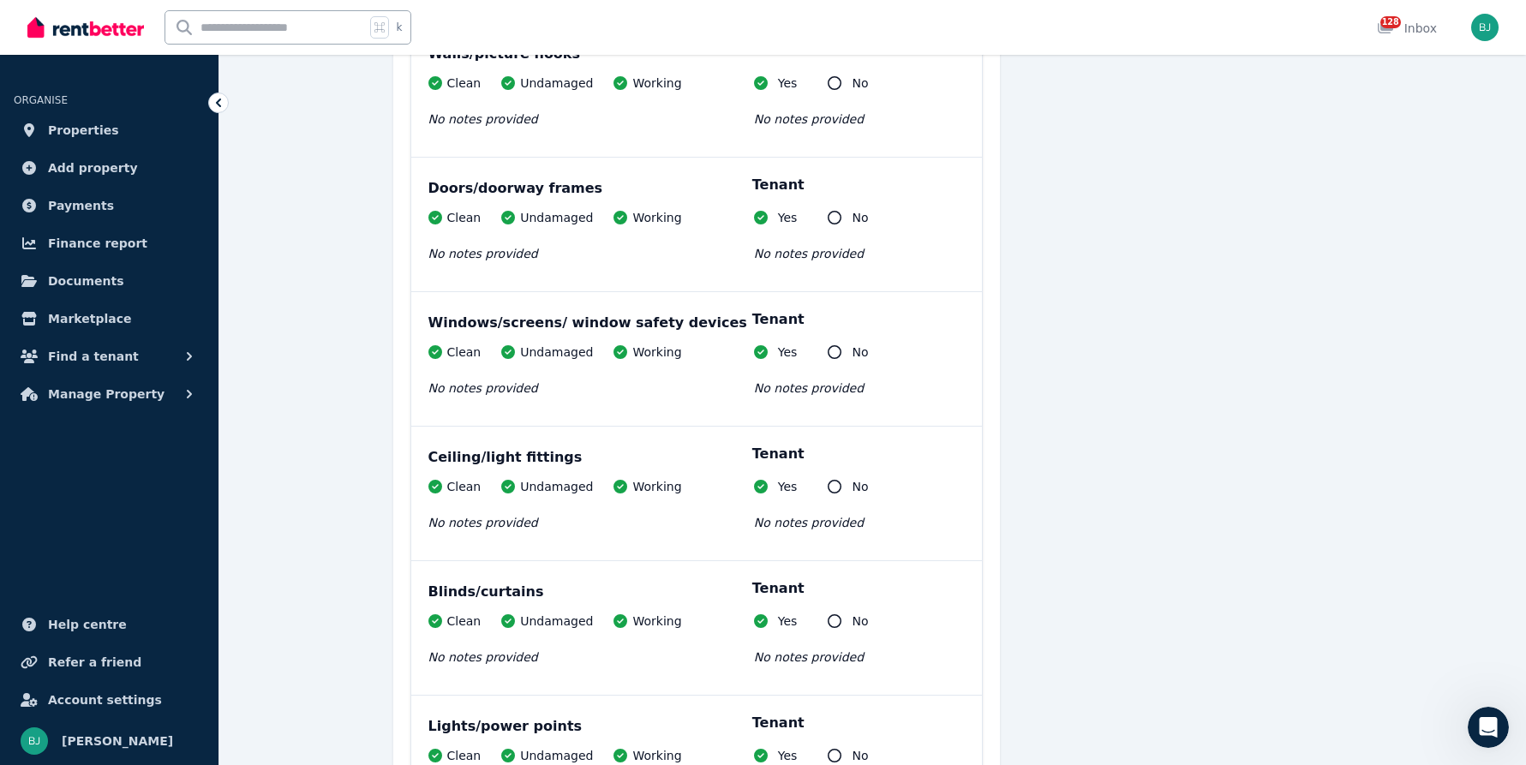
scroll to position [0, 0]
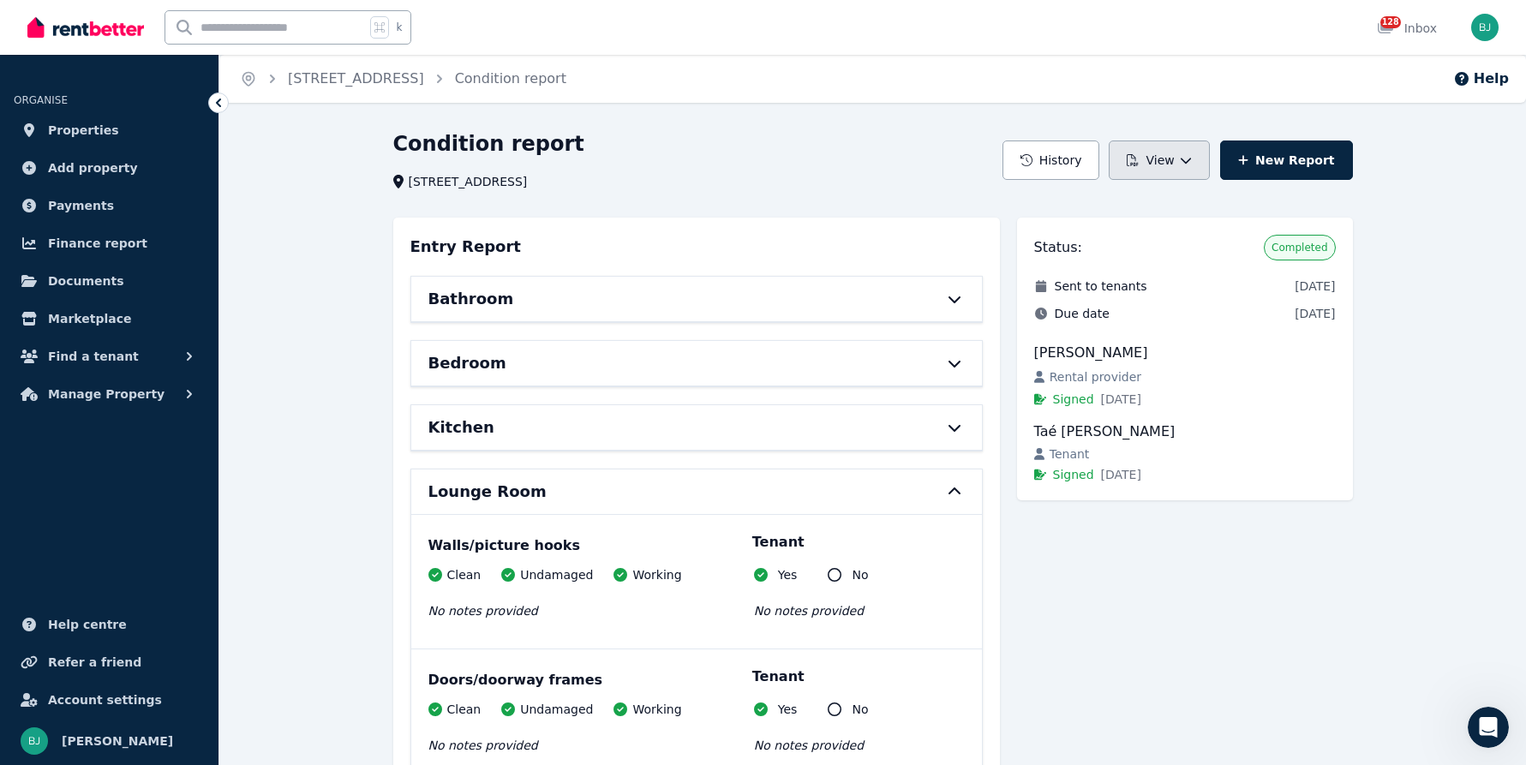
click at [1209, 153] on button "View" at bounding box center [1159, 160] width 100 height 39
click at [697, 154] on div "Condition report" at bounding box center [692, 146] width 599 height 33
click at [566, 75] on link "Condition report" at bounding box center [510, 78] width 111 height 16
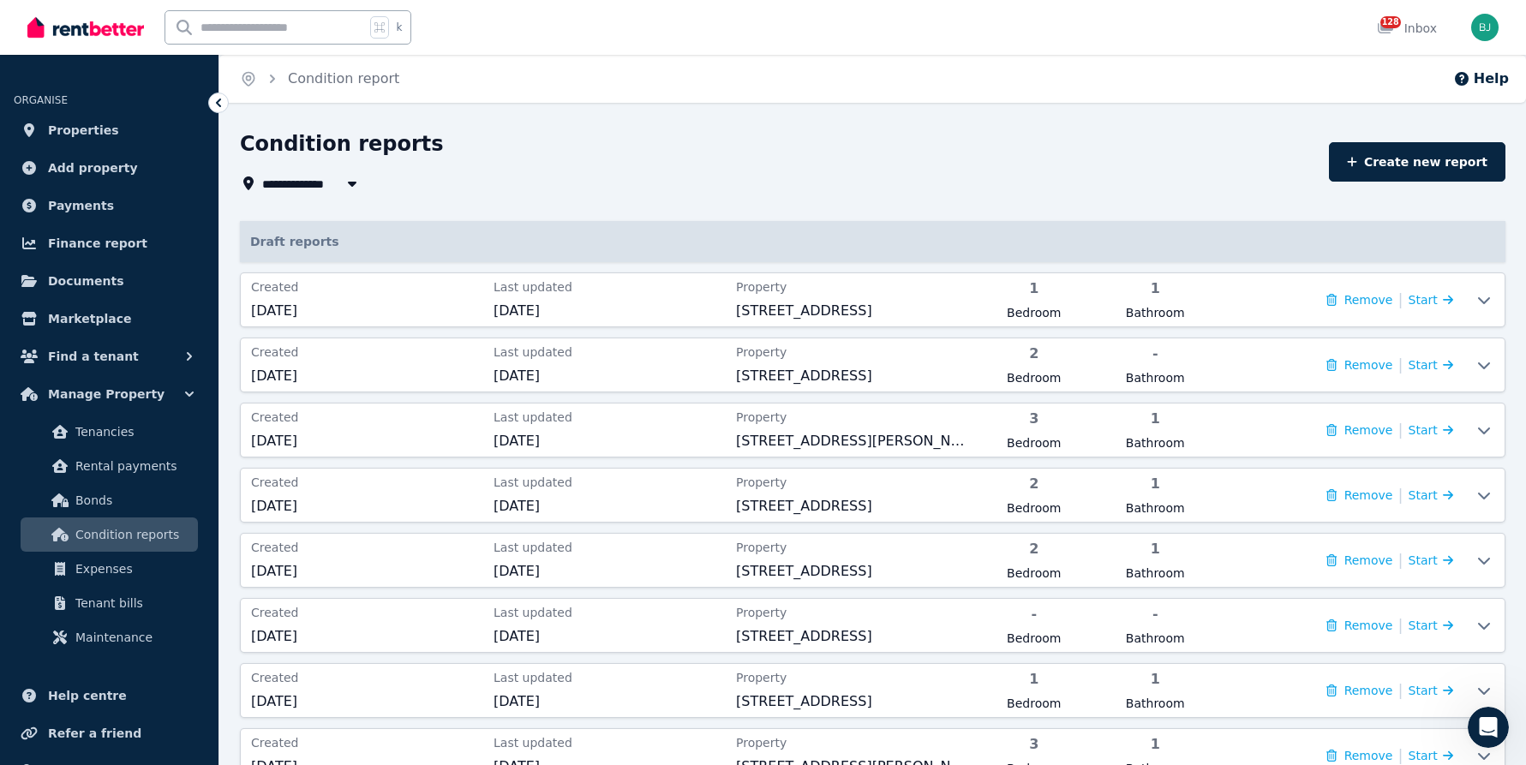
click at [333, 180] on span "All Properties" at bounding box center [317, 183] width 111 height 21
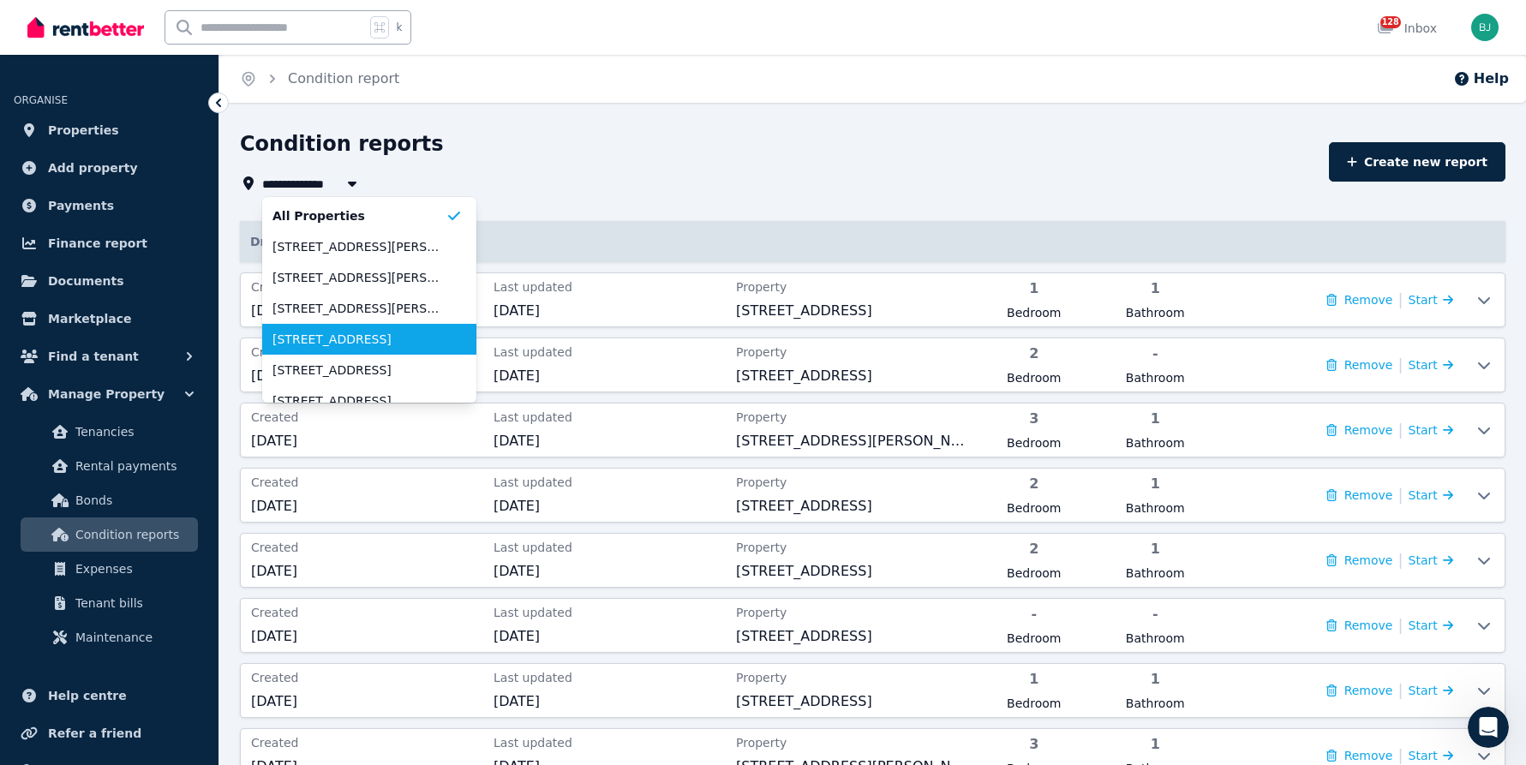
scroll to position [480, 0]
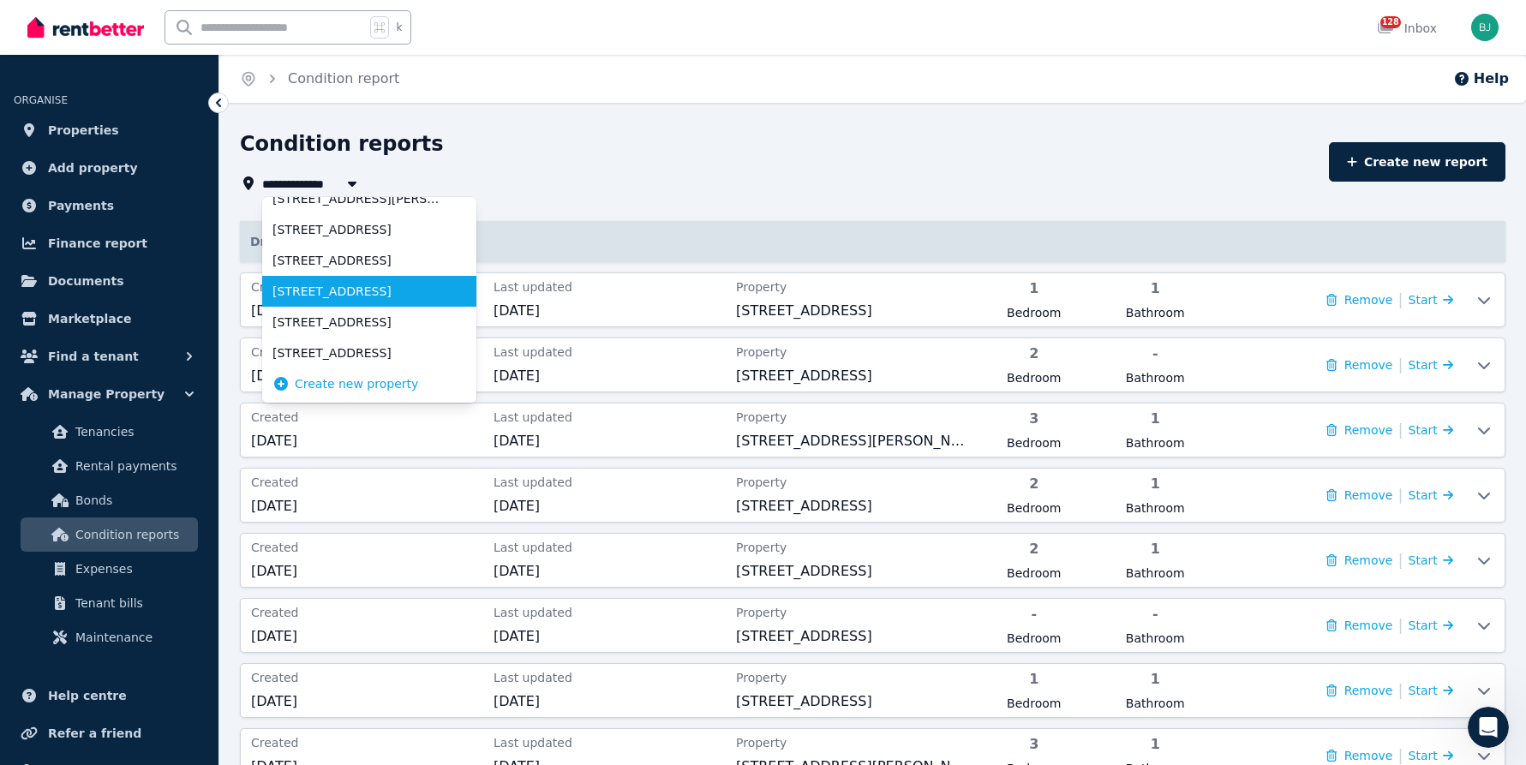
click at [332, 289] on span "[STREET_ADDRESS]" at bounding box center [358, 291] width 173 height 17
type input "**********"
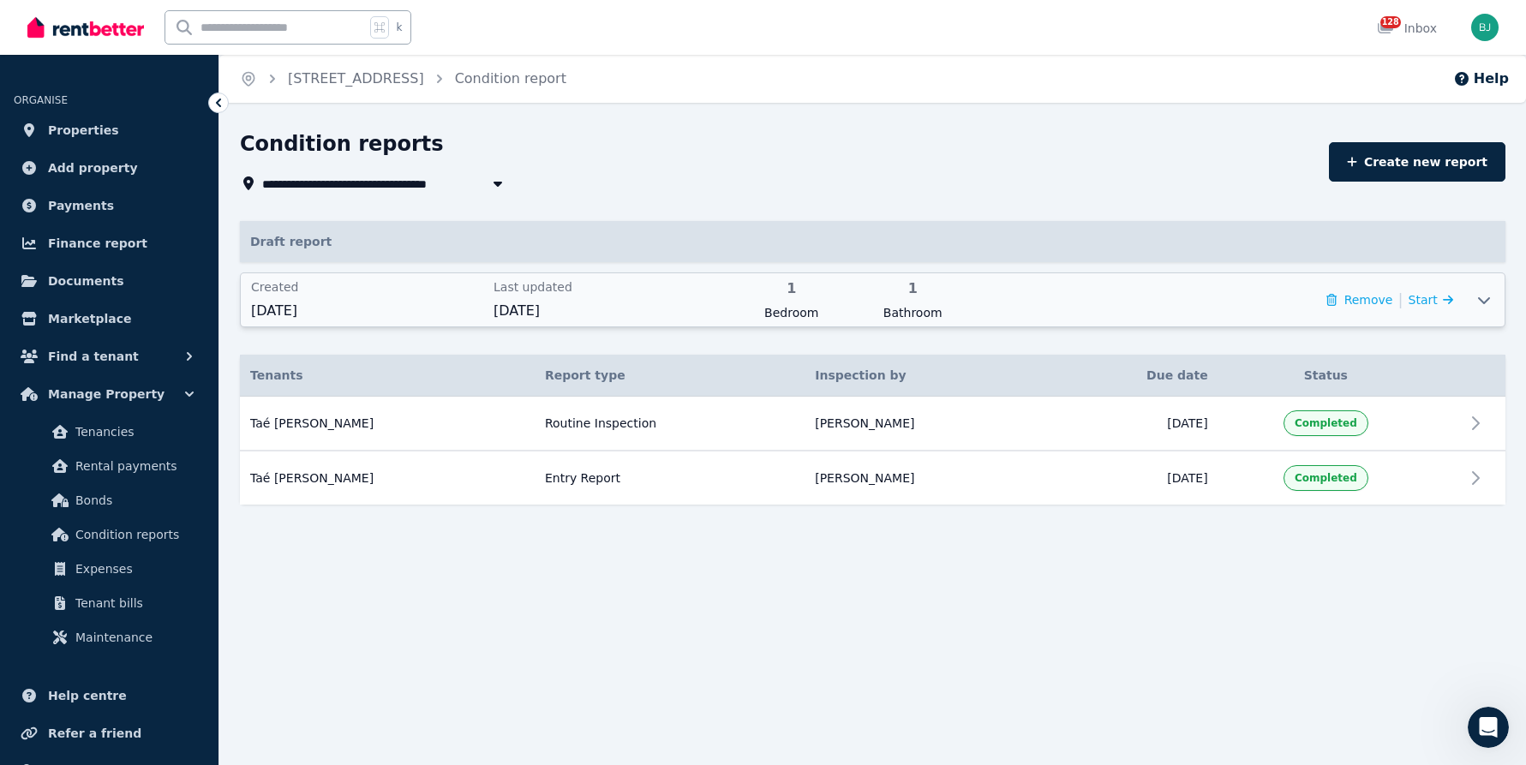
click at [496, 295] on span "Last updated" at bounding box center [610, 286] width 232 height 17
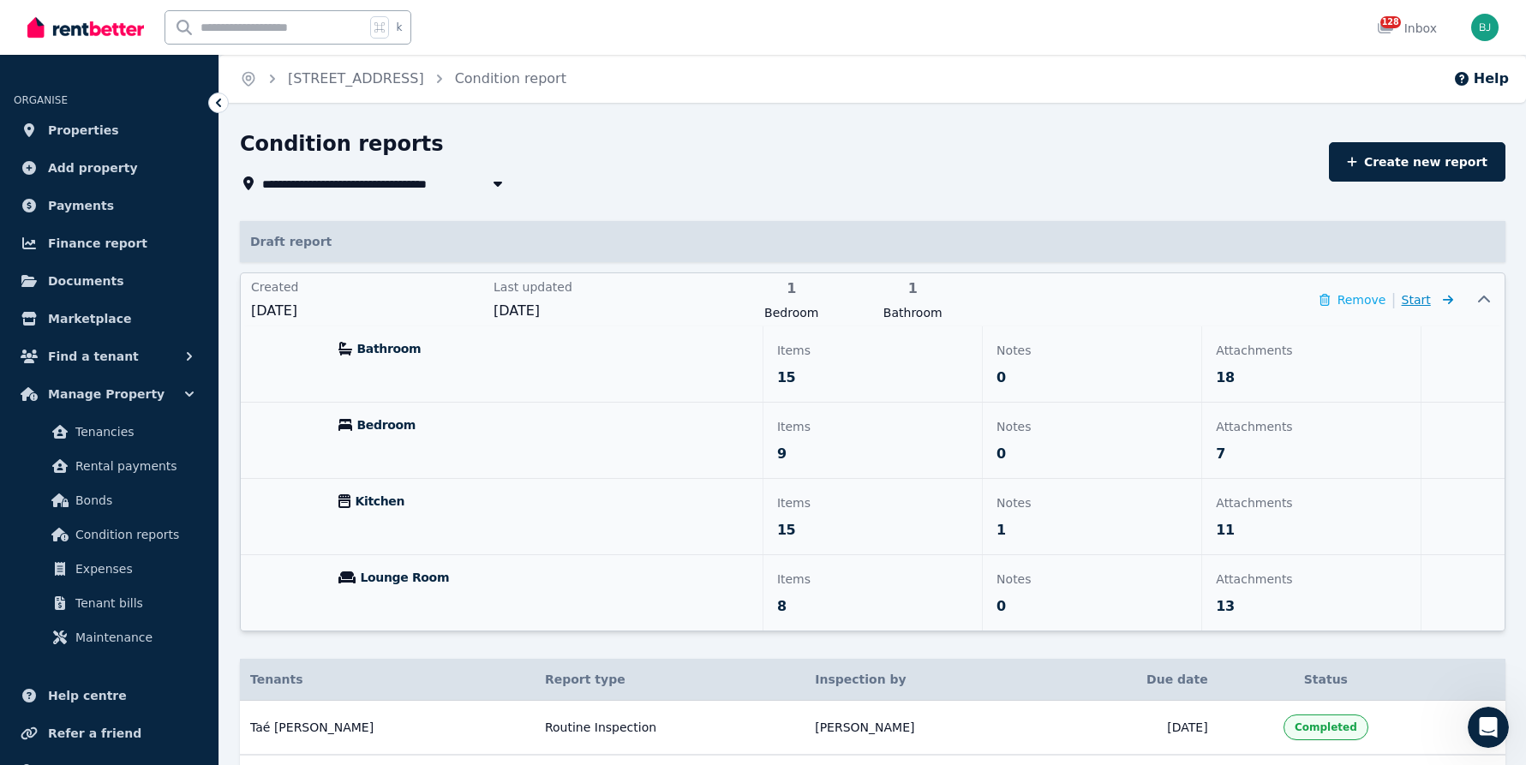
click at [1434, 298] on span "Start" at bounding box center [1427, 300] width 51 height 21
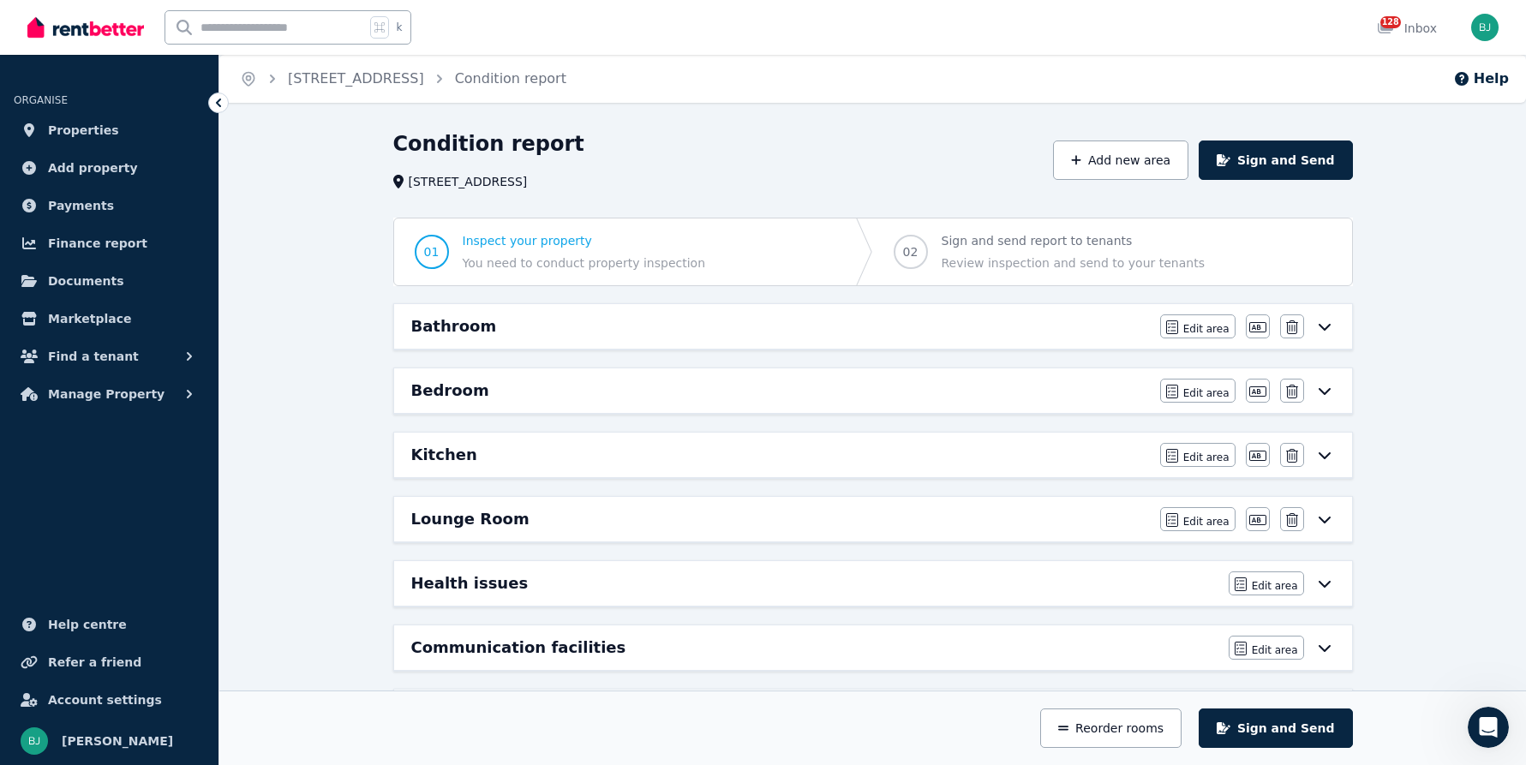
click at [993, 326] on div "Bathroom" at bounding box center [780, 326] width 739 height 24
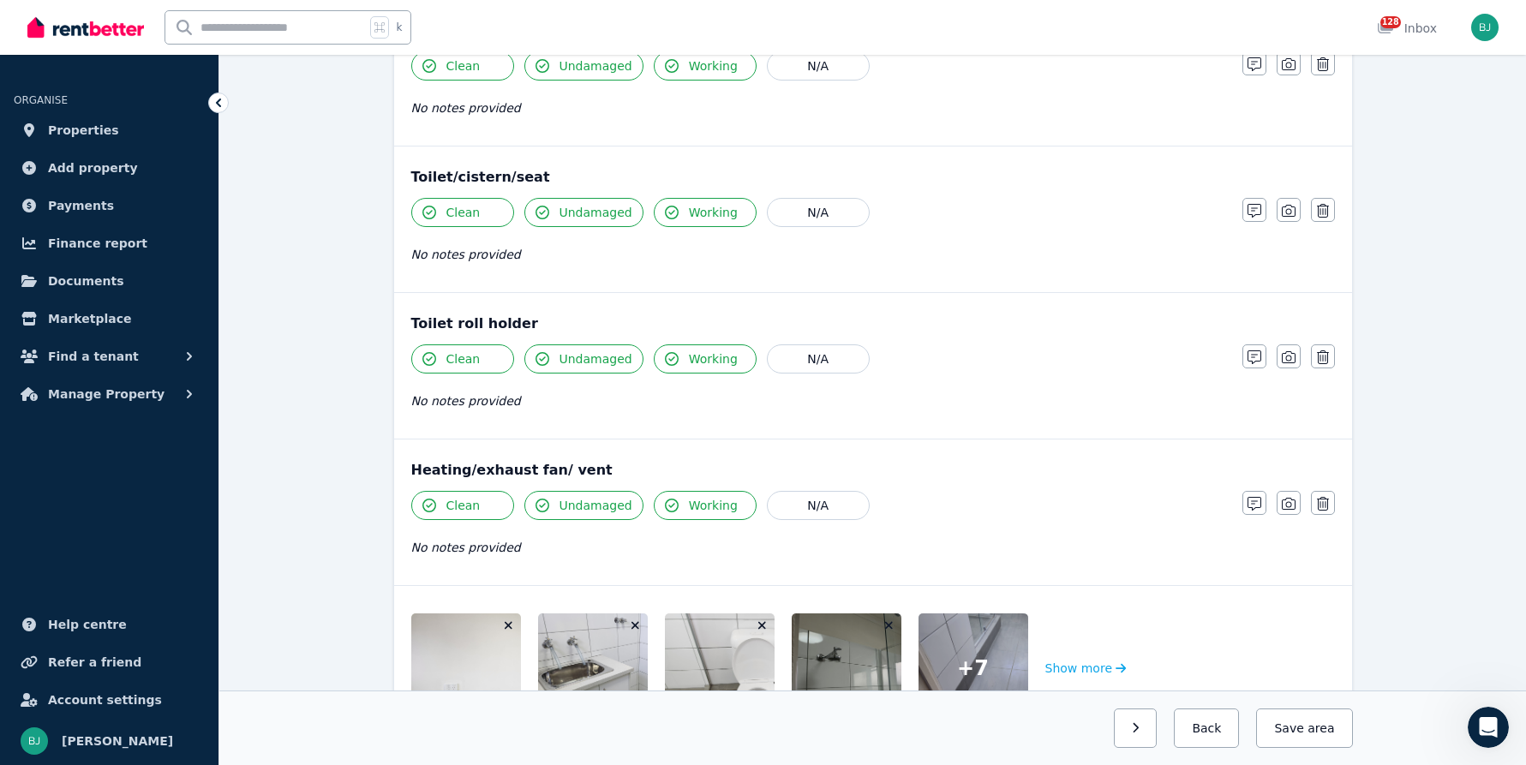
scroll to position [2038, 0]
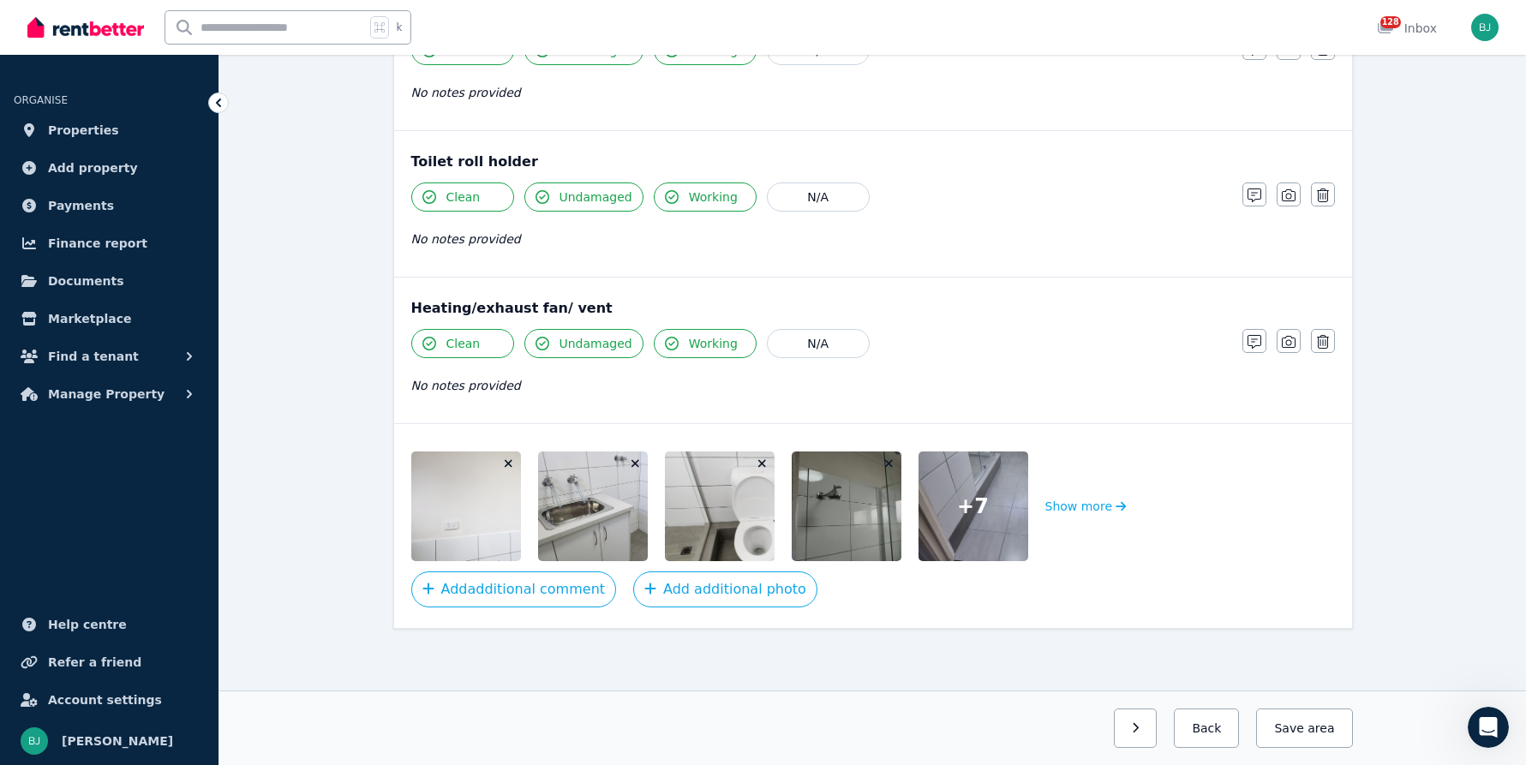
click at [1003, 530] on div at bounding box center [974, 507] width 110 height 110
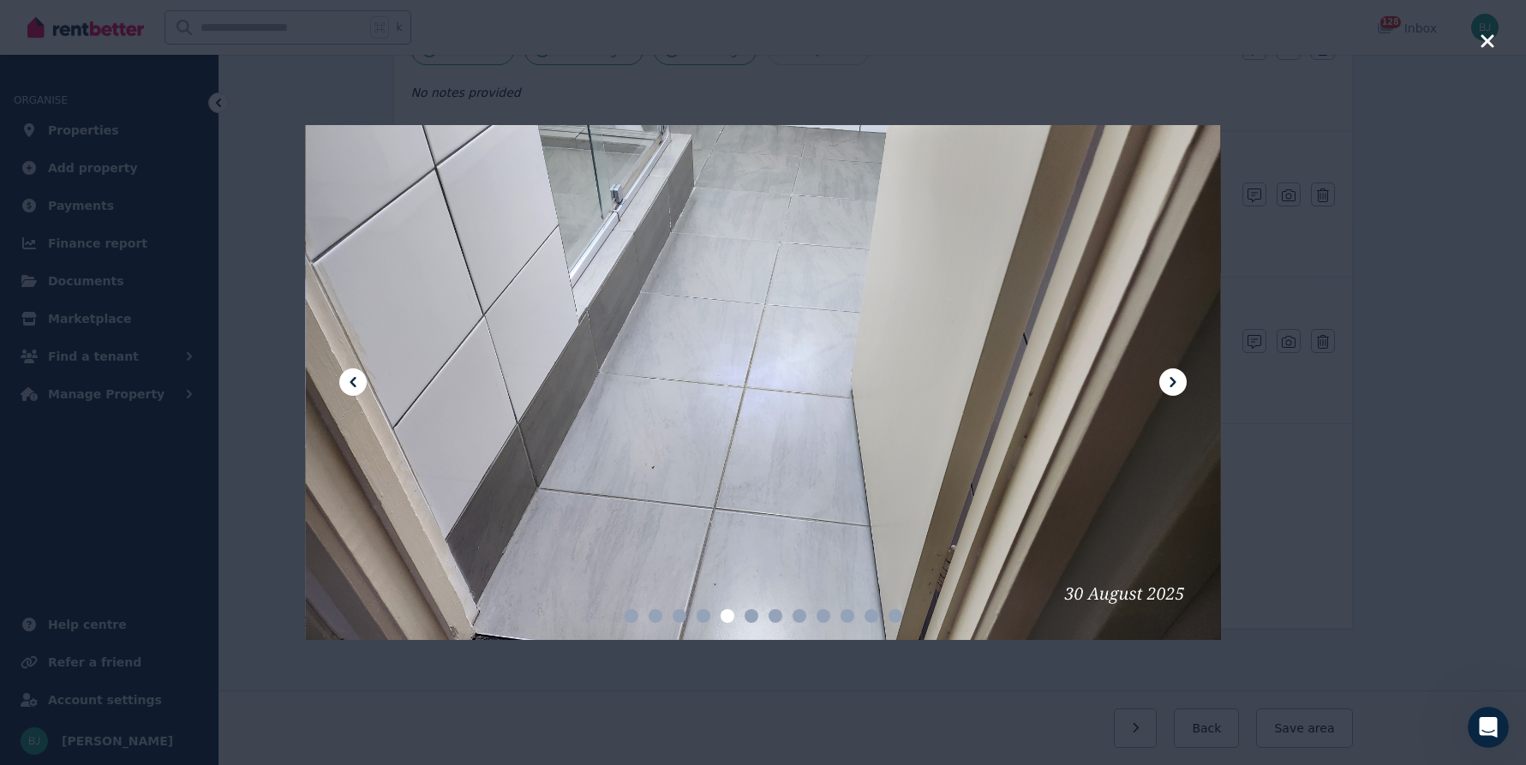
click at [1179, 376] on icon at bounding box center [1173, 382] width 21 height 21
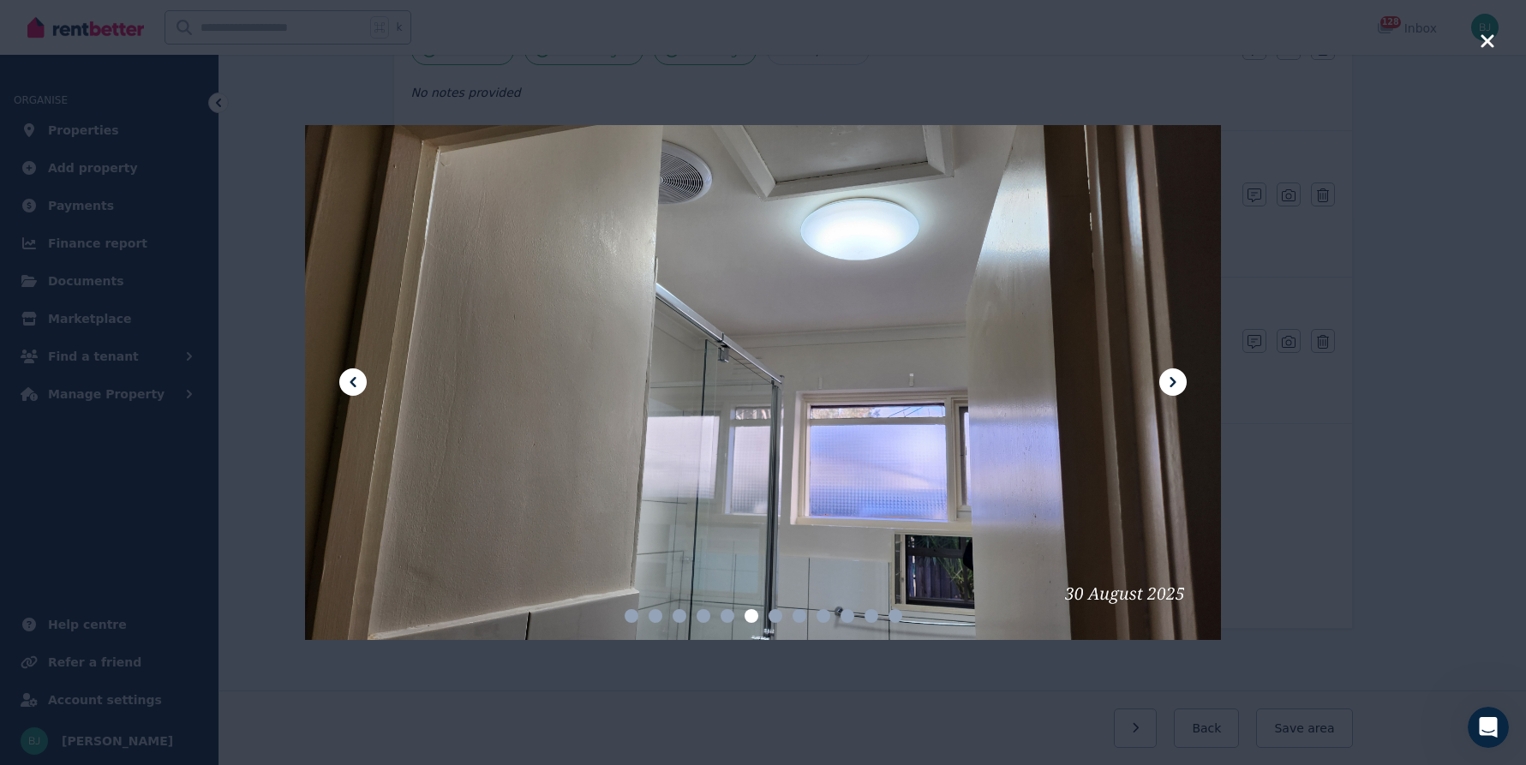
click at [1179, 376] on icon at bounding box center [1173, 382] width 21 height 21
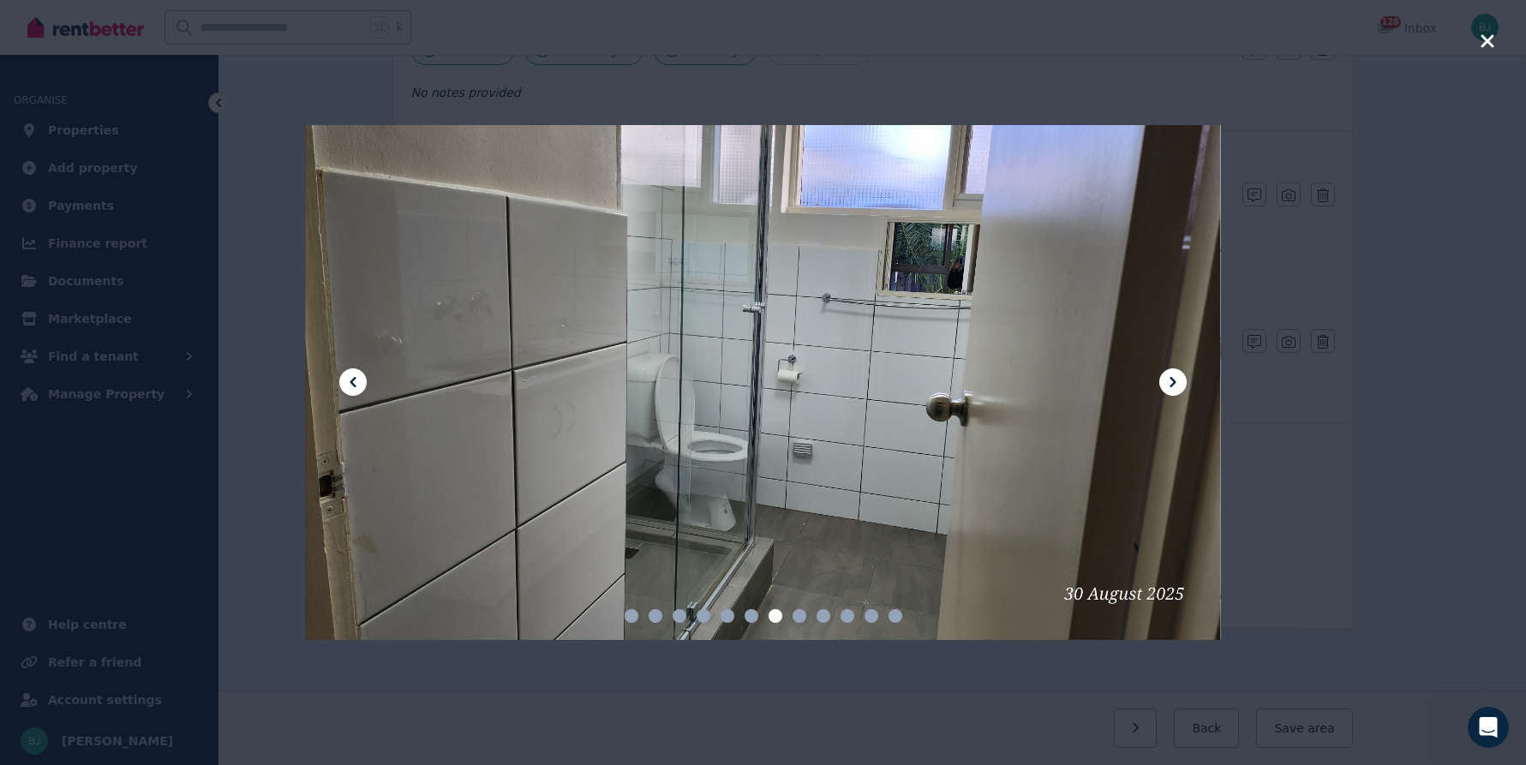
click at [1179, 376] on icon at bounding box center [1173, 382] width 21 height 21
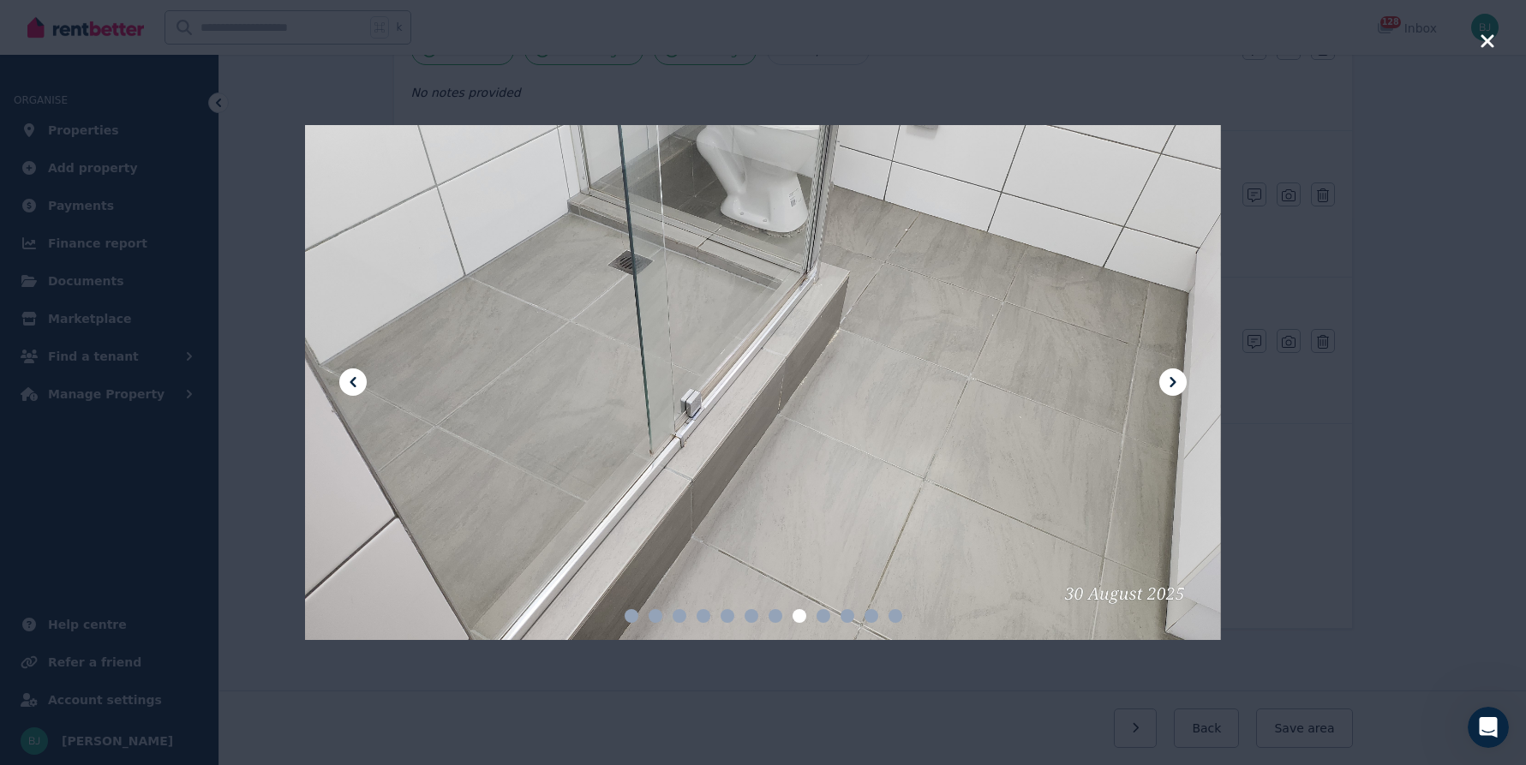
click at [1179, 376] on icon at bounding box center [1173, 382] width 21 height 21
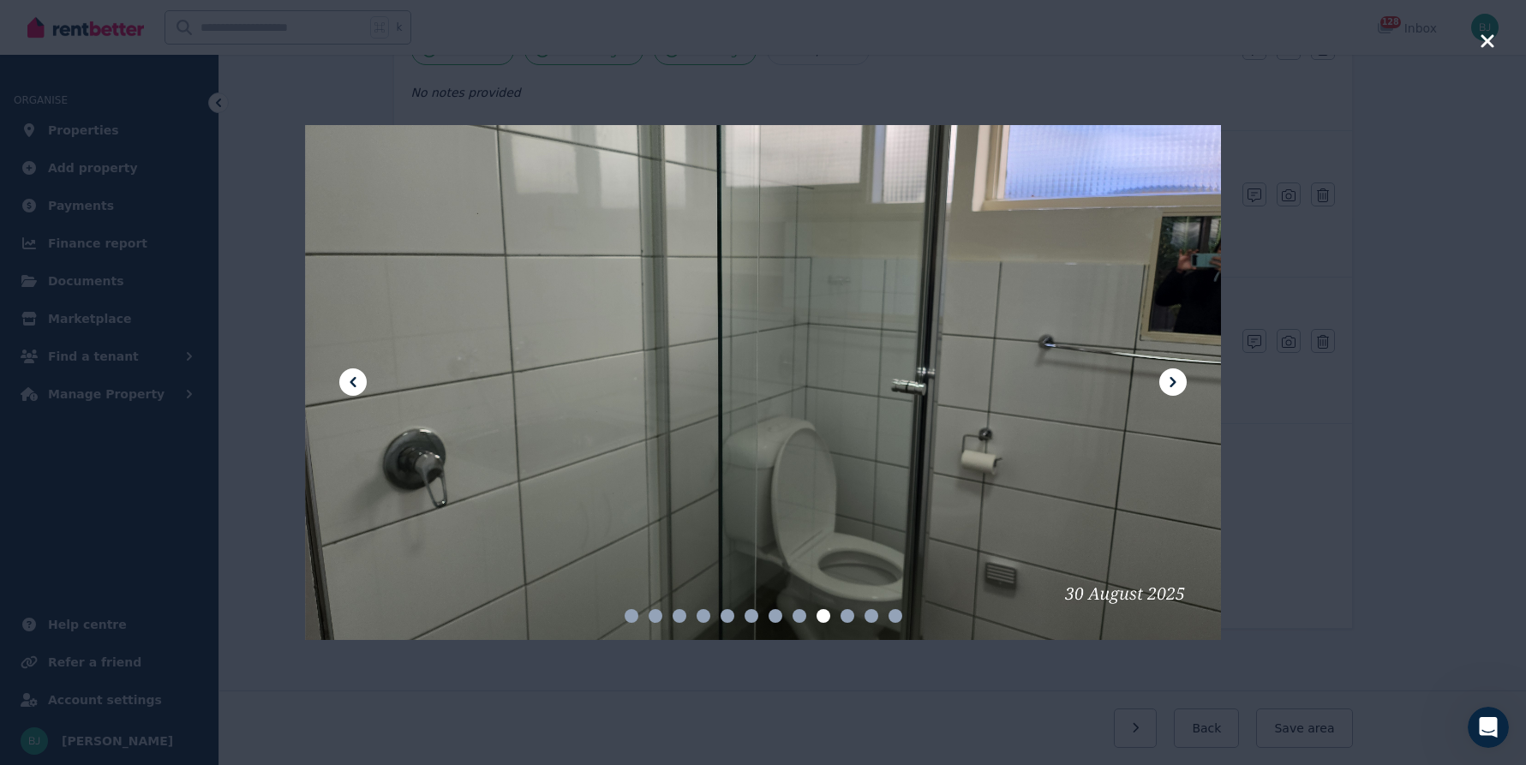
click at [1179, 376] on icon at bounding box center [1173, 382] width 21 height 21
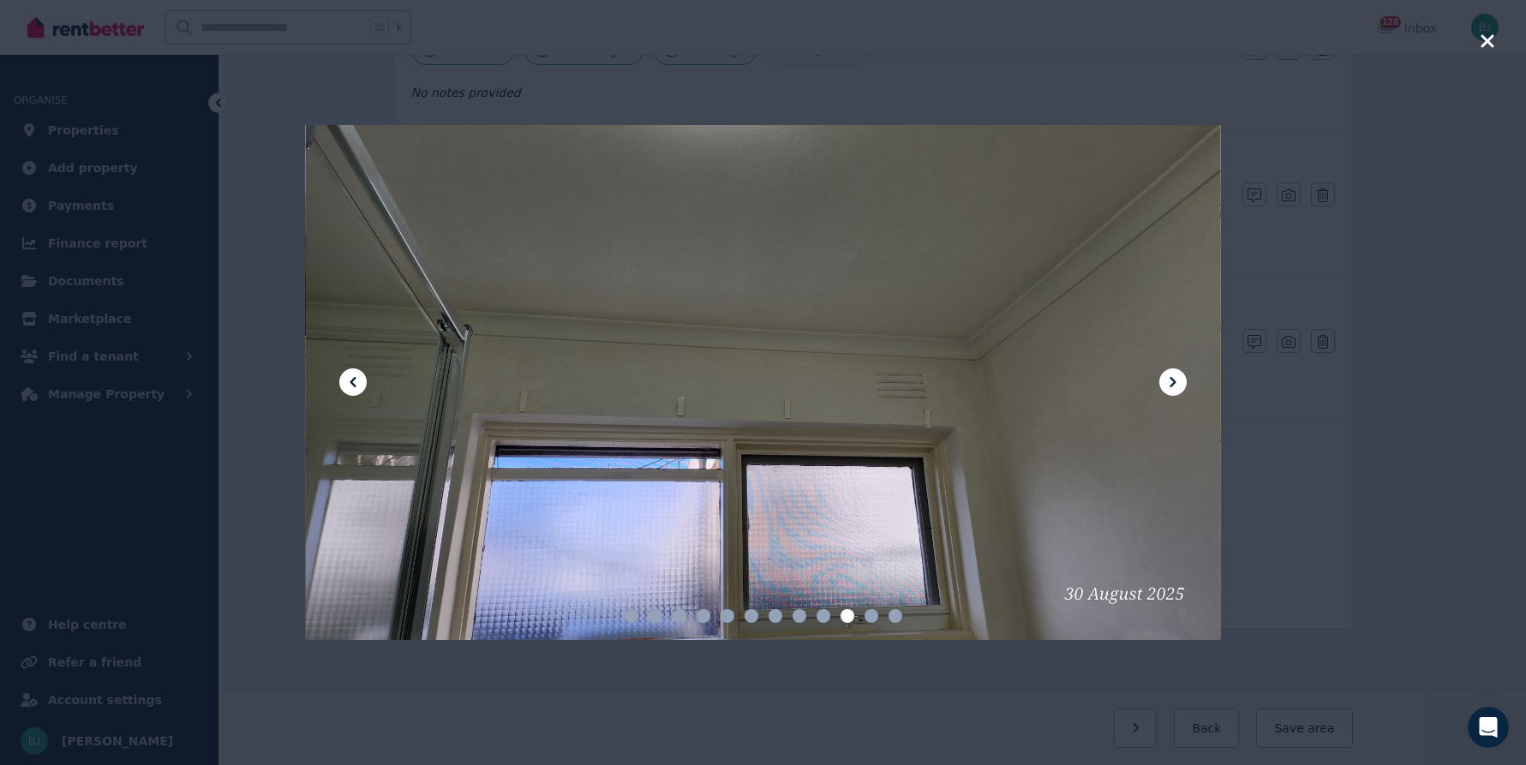
click at [1376, 45] on div at bounding box center [763, 382] width 1526 height 765
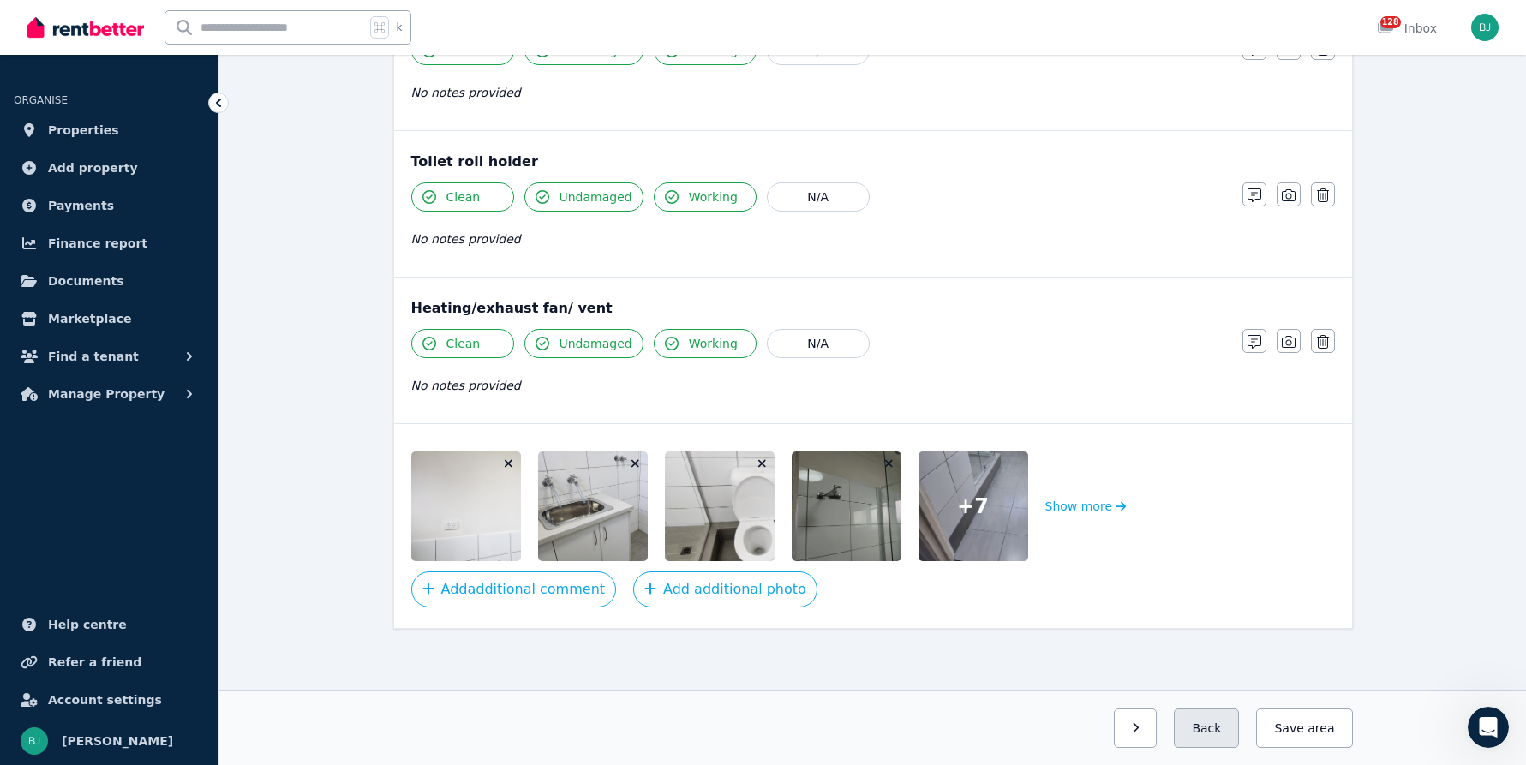
click at [1236, 727] on button "Back" at bounding box center [1206, 728] width 65 height 39
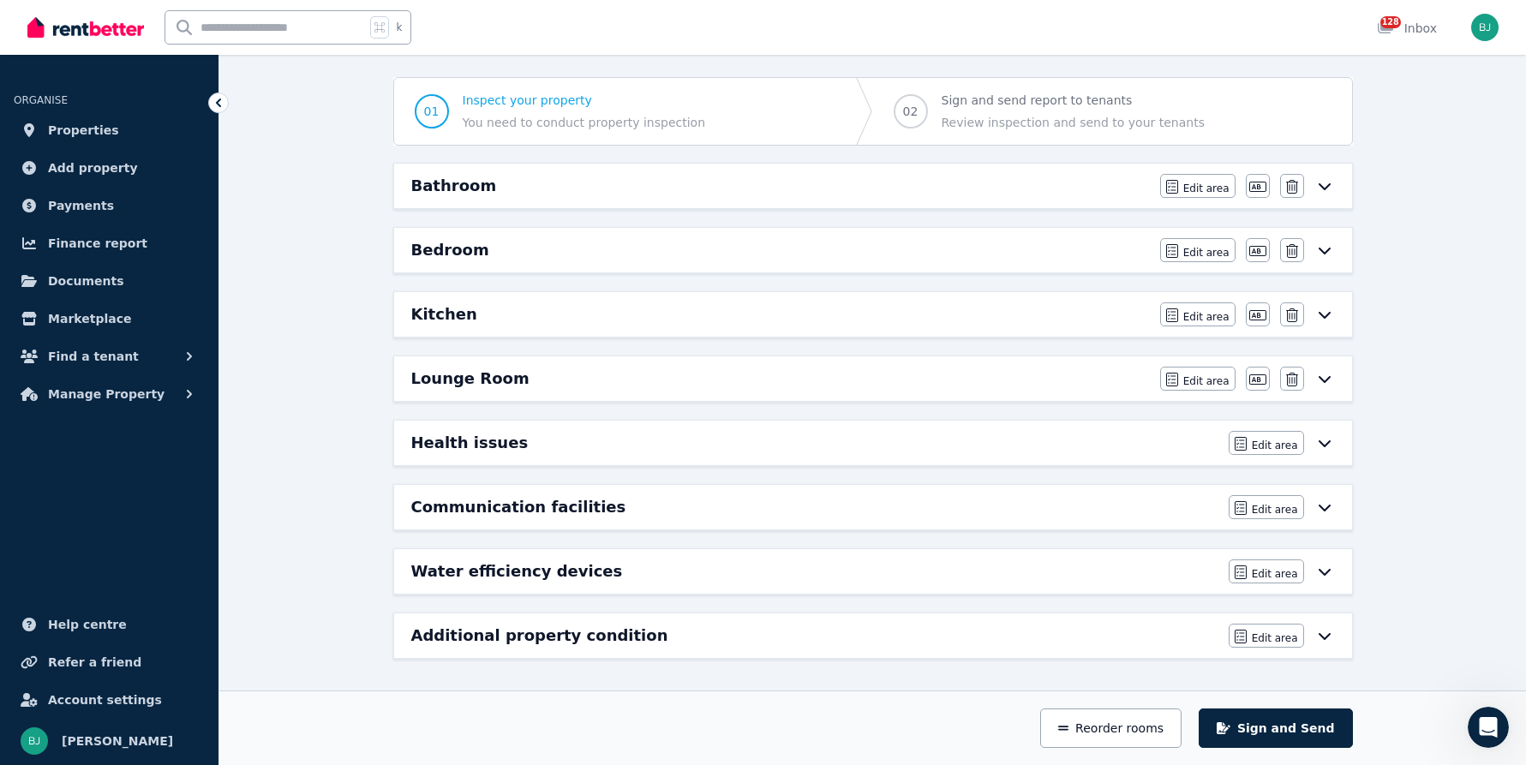
scroll to position [141, 0]
click at [1082, 307] on div "Kitchen" at bounding box center [780, 314] width 739 height 24
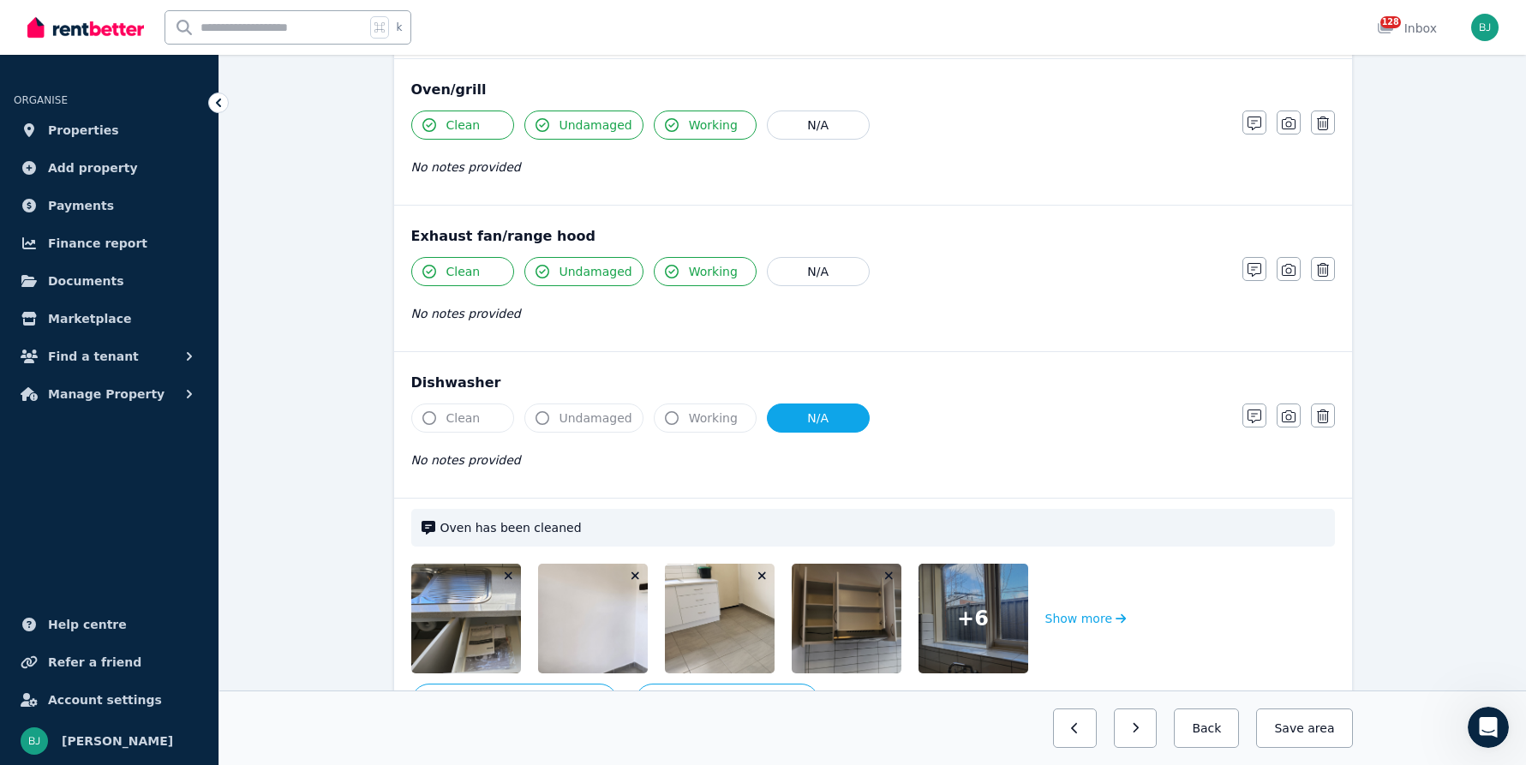
scroll to position [2075, 0]
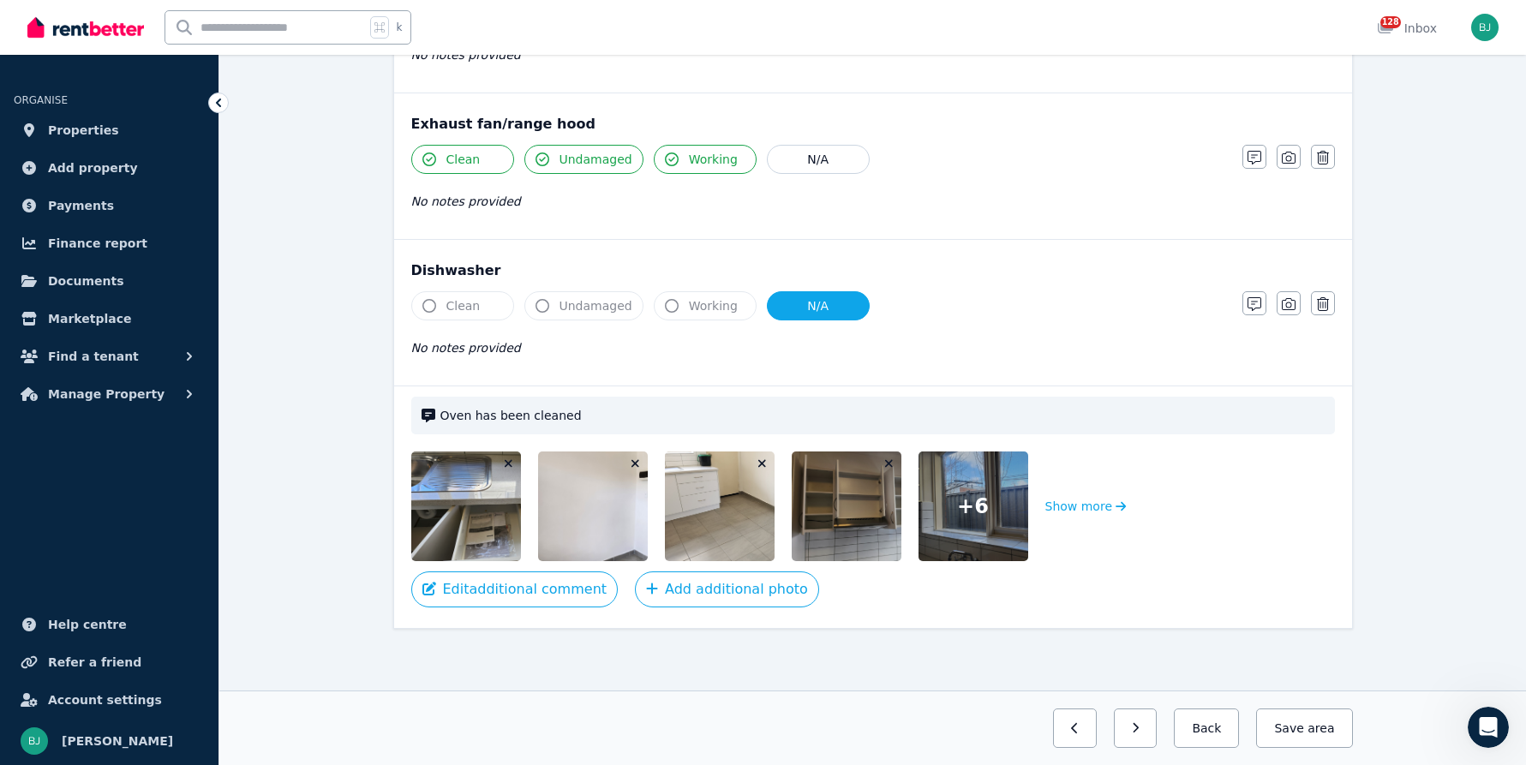
click at [446, 518] on img at bounding box center [508, 507] width 195 height 110
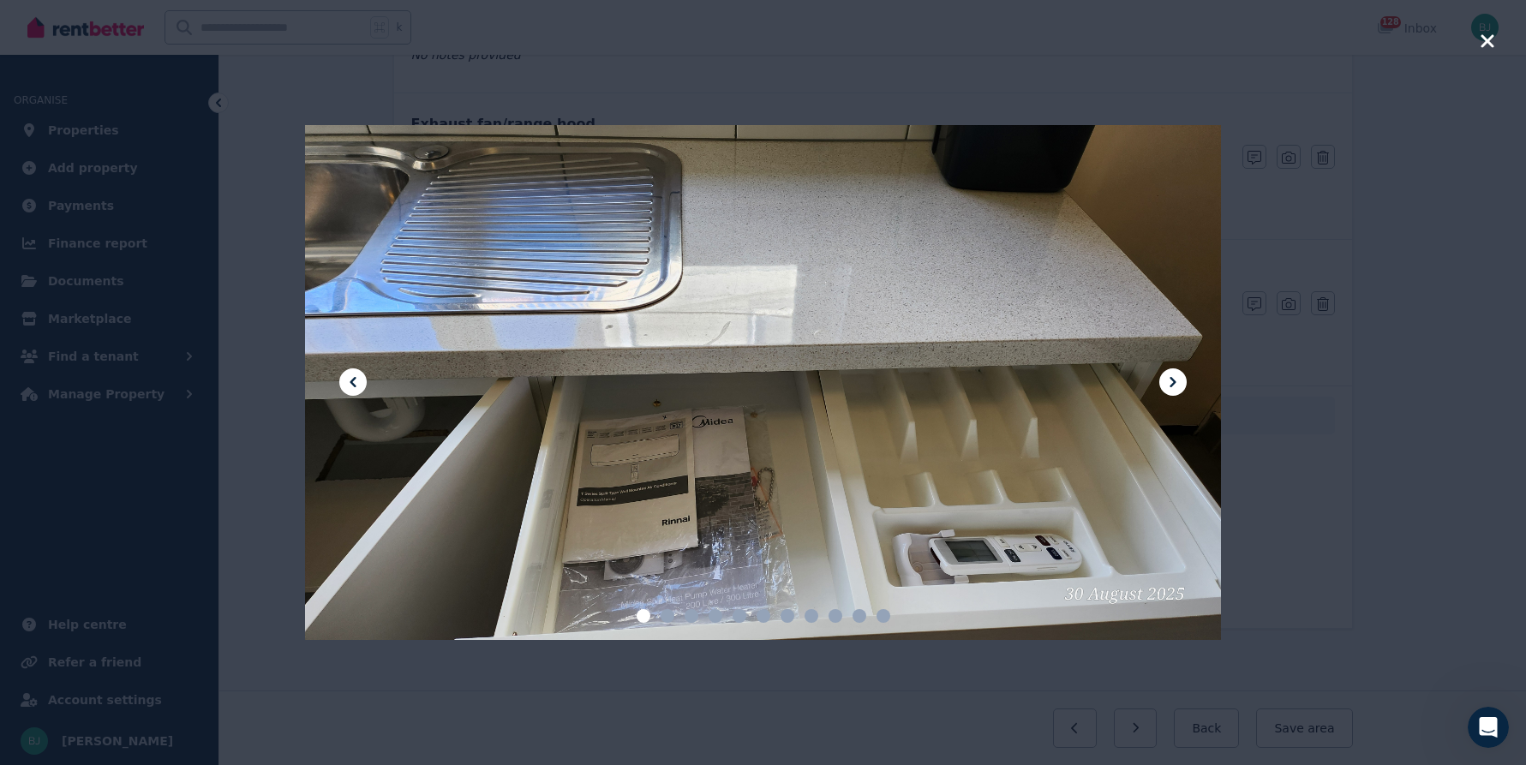
click at [1187, 377] on div at bounding box center [763, 383] width 916 height 516
click at [1181, 372] on icon at bounding box center [1173, 382] width 21 height 21
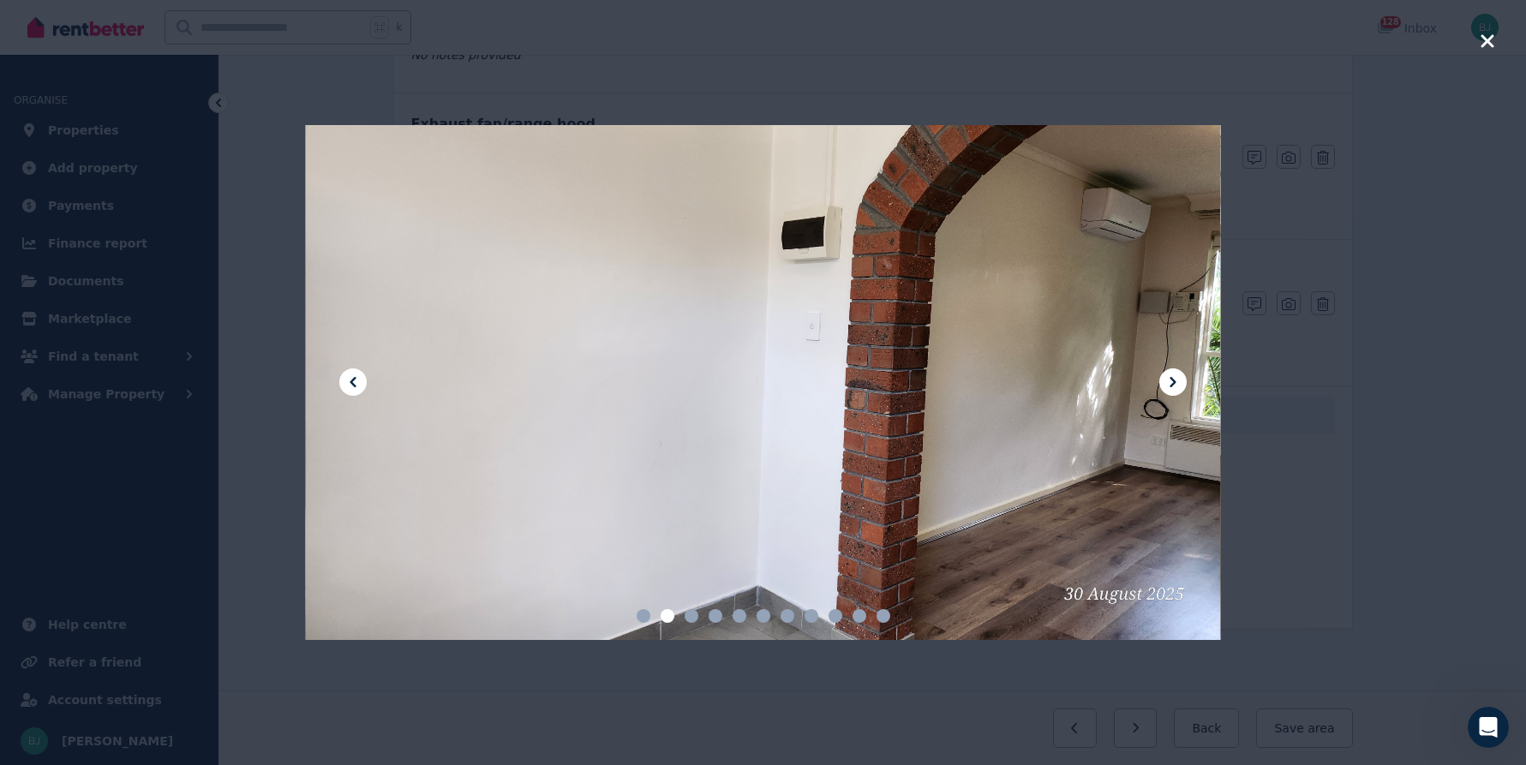
click at [1181, 373] on icon at bounding box center [1173, 382] width 21 height 21
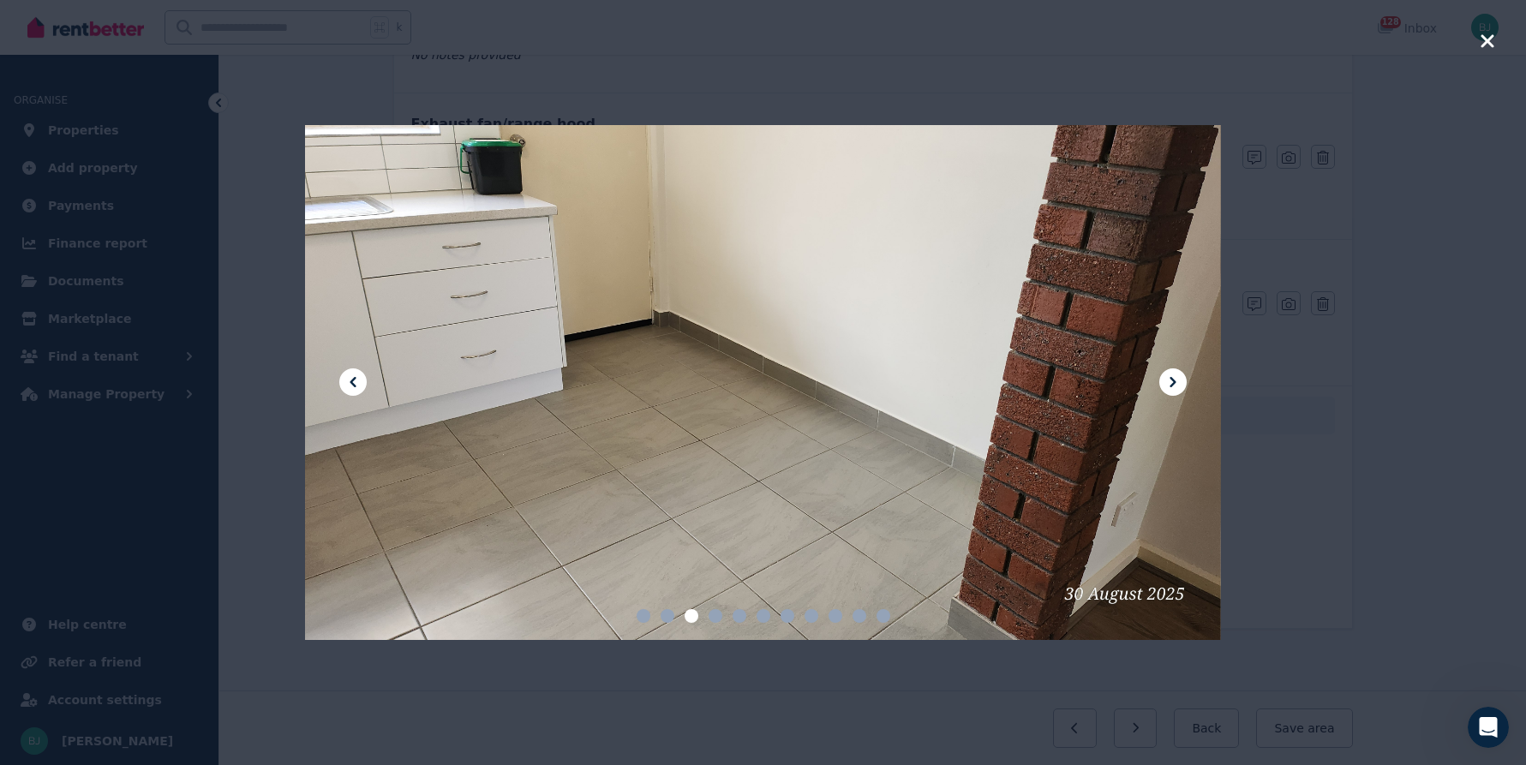
click at [1181, 373] on icon at bounding box center [1173, 382] width 21 height 21
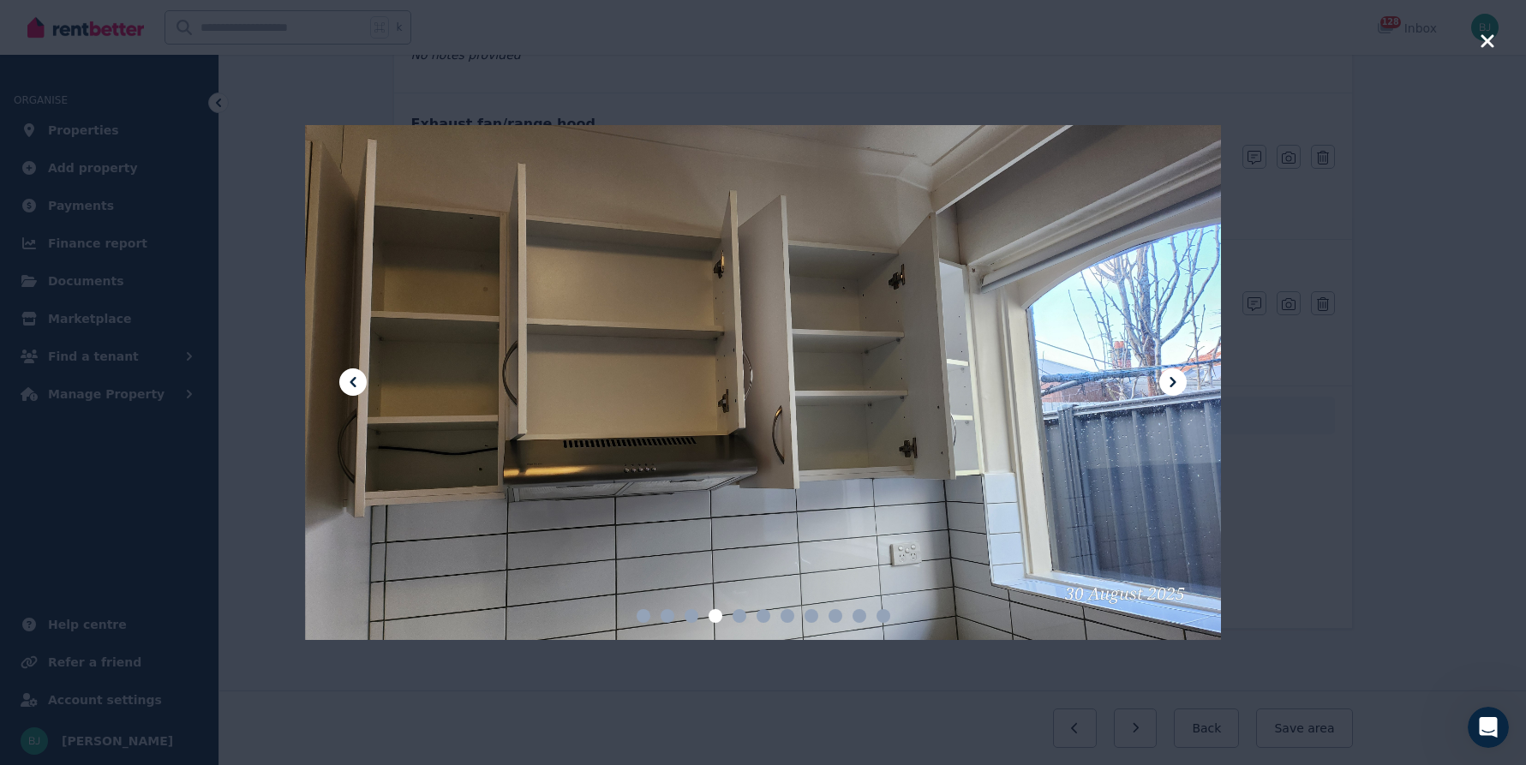
click at [1181, 373] on icon at bounding box center [1173, 382] width 21 height 21
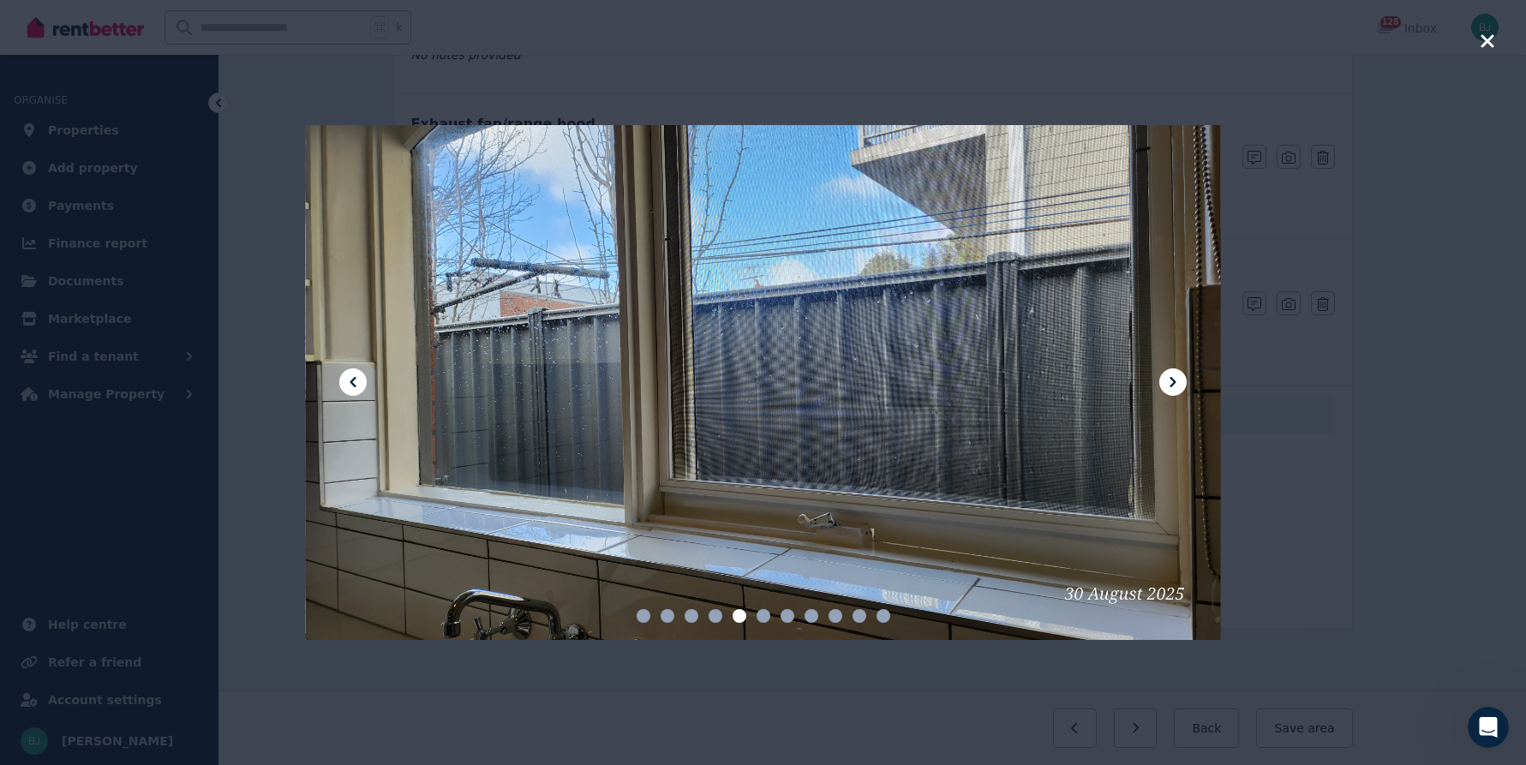
click at [1181, 373] on icon at bounding box center [1173, 382] width 21 height 21
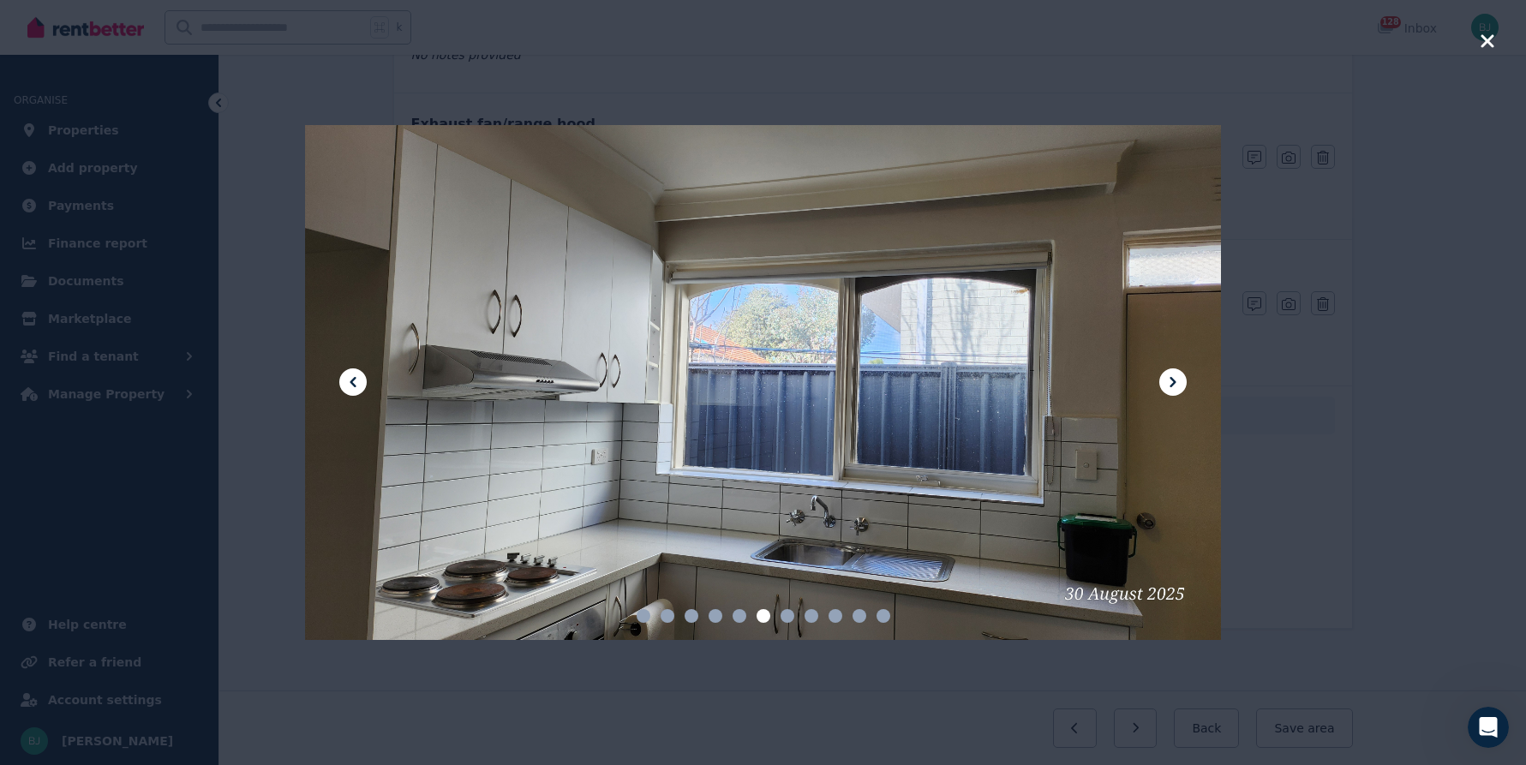
click at [1181, 373] on icon at bounding box center [1173, 382] width 21 height 21
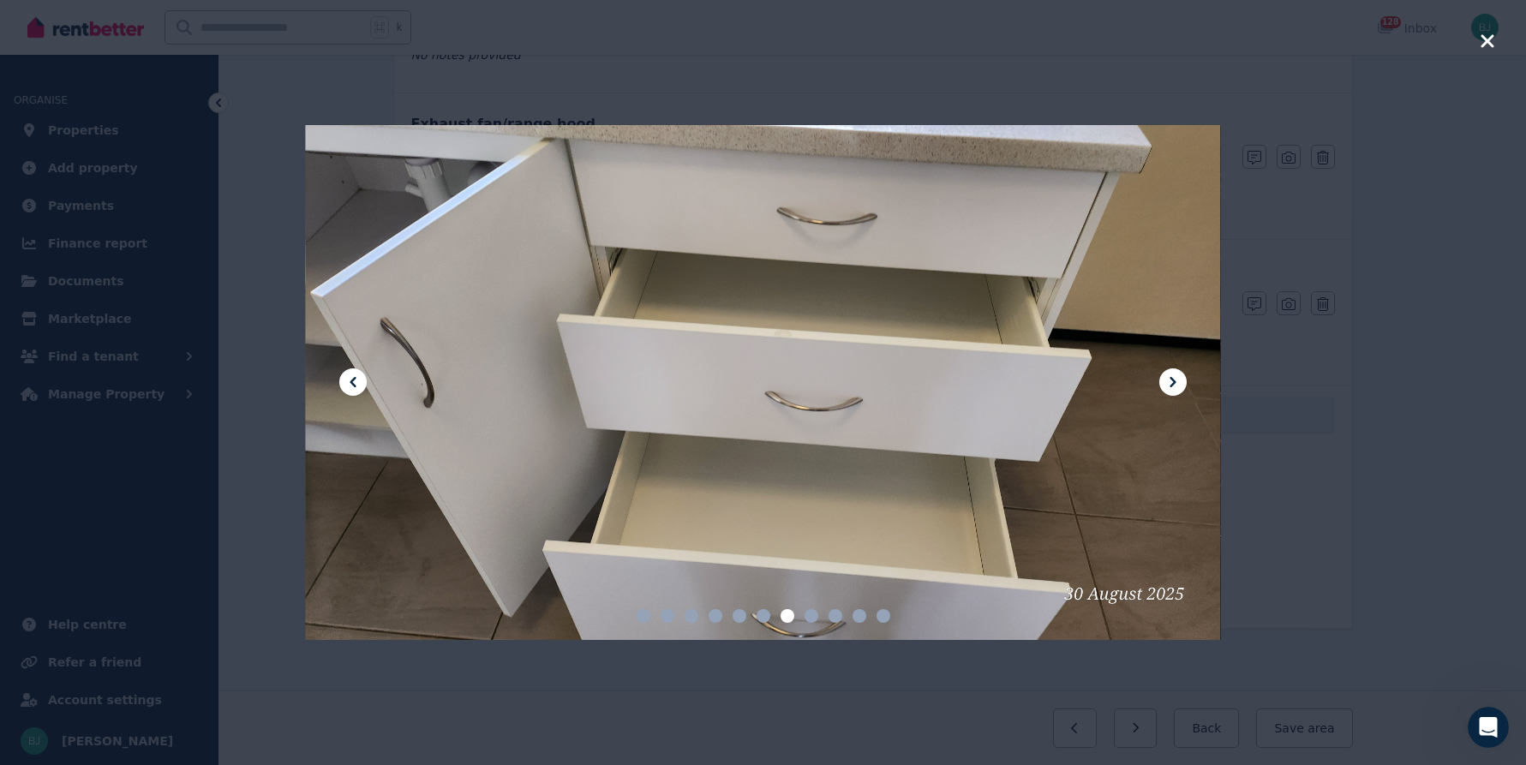
click at [1181, 373] on icon at bounding box center [1173, 382] width 21 height 21
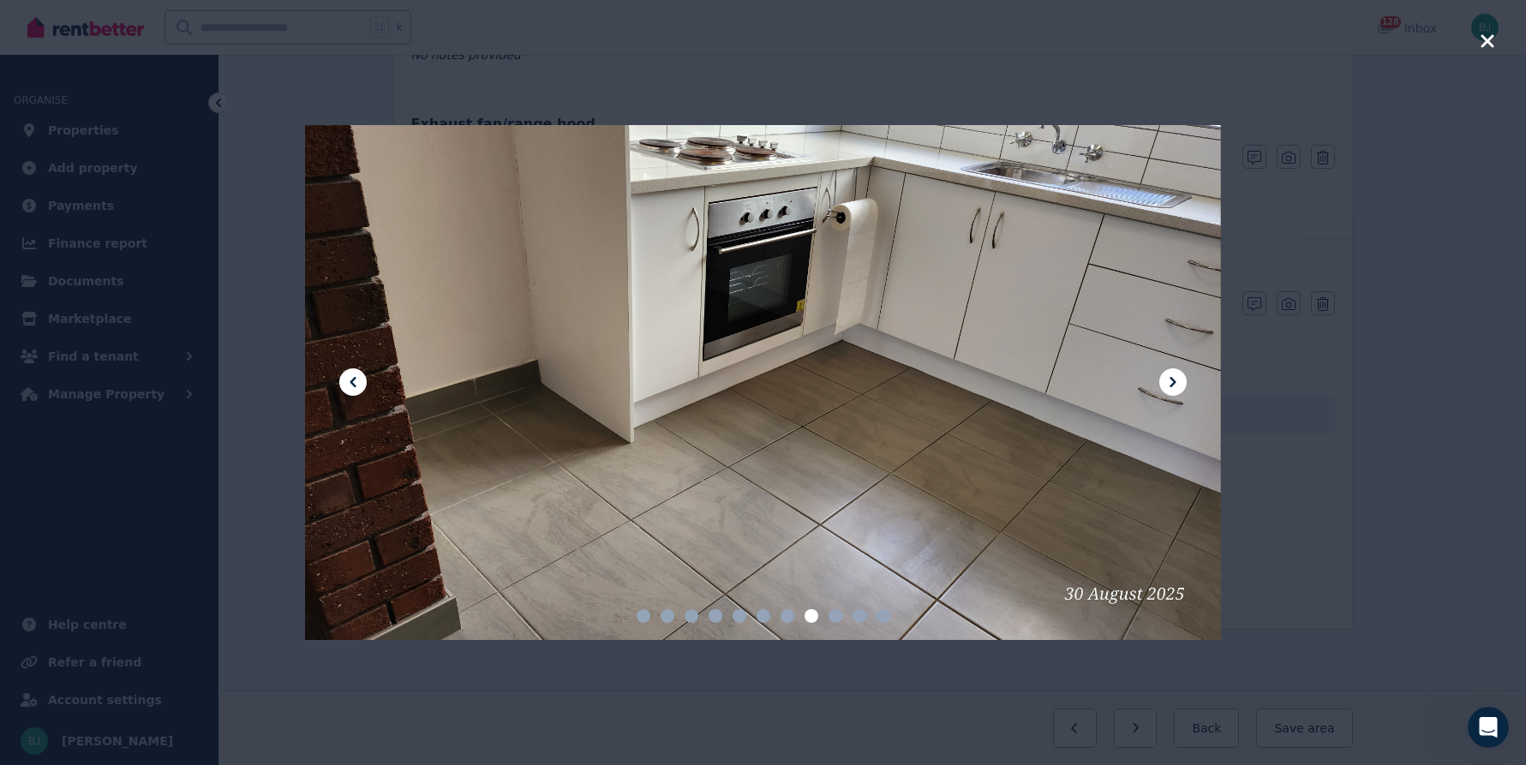
click at [1181, 373] on icon at bounding box center [1173, 382] width 21 height 21
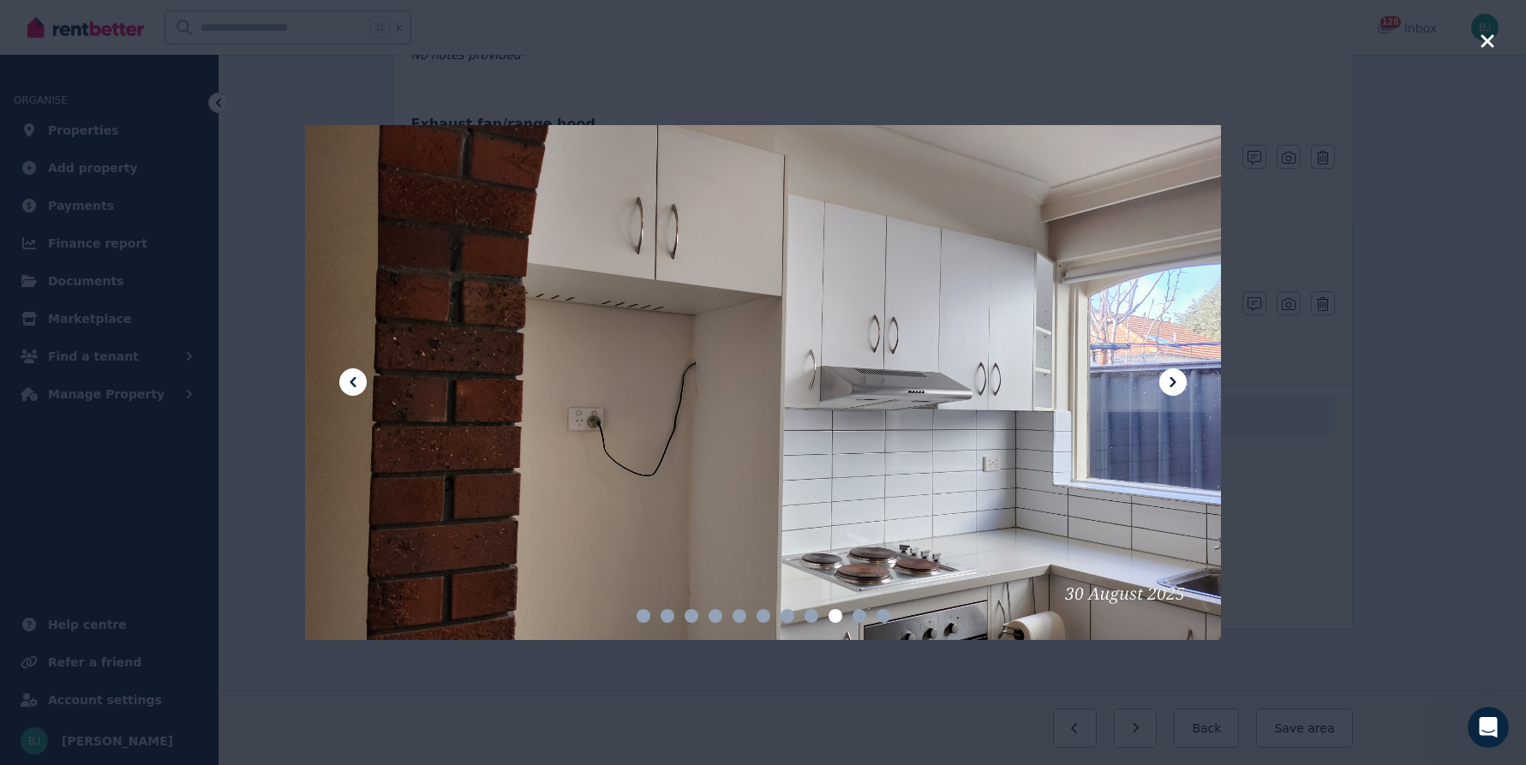
click at [1181, 373] on icon at bounding box center [1173, 382] width 21 height 21
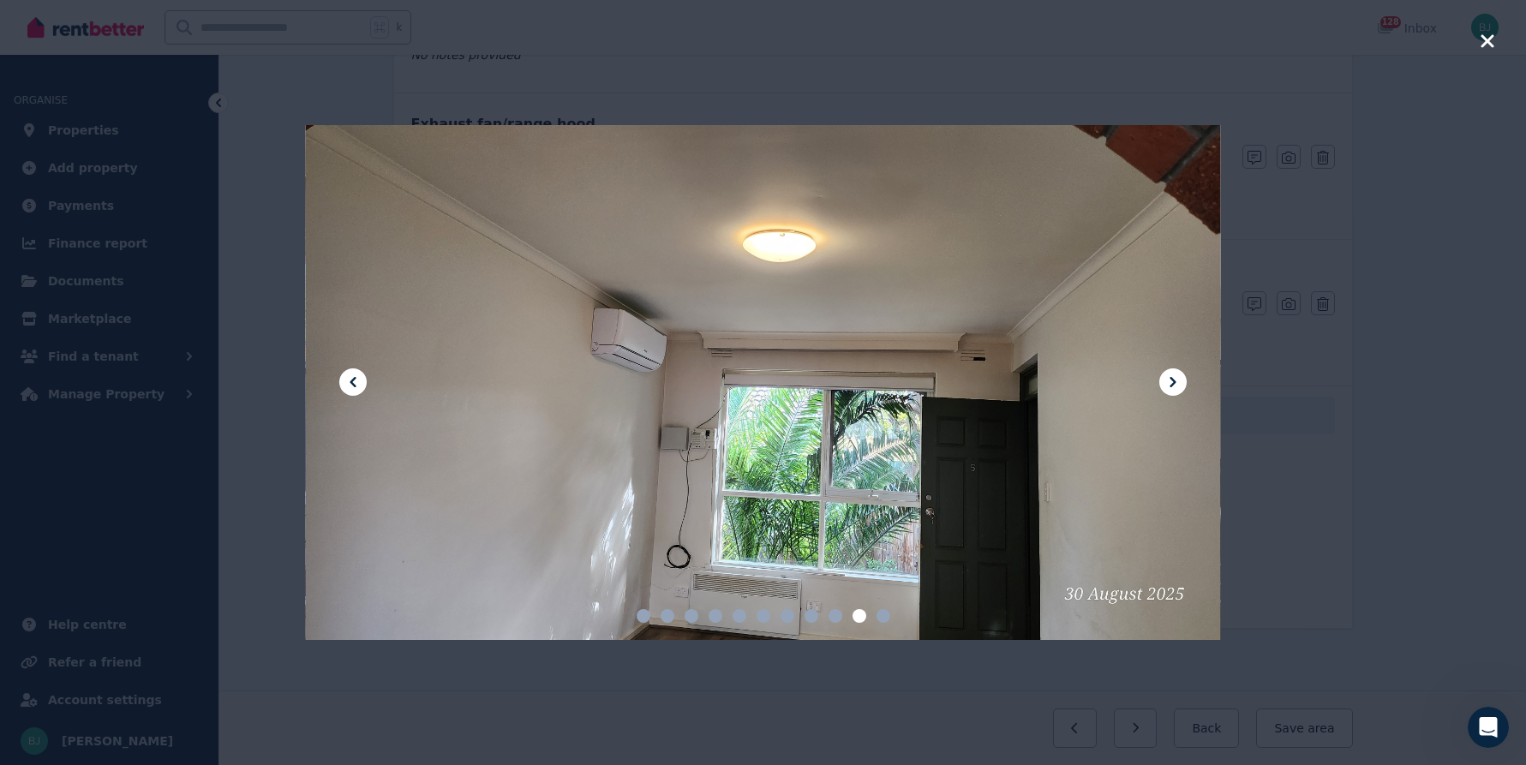
click at [1181, 373] on icon at bounding box center [1173, 382] width 21 height 21
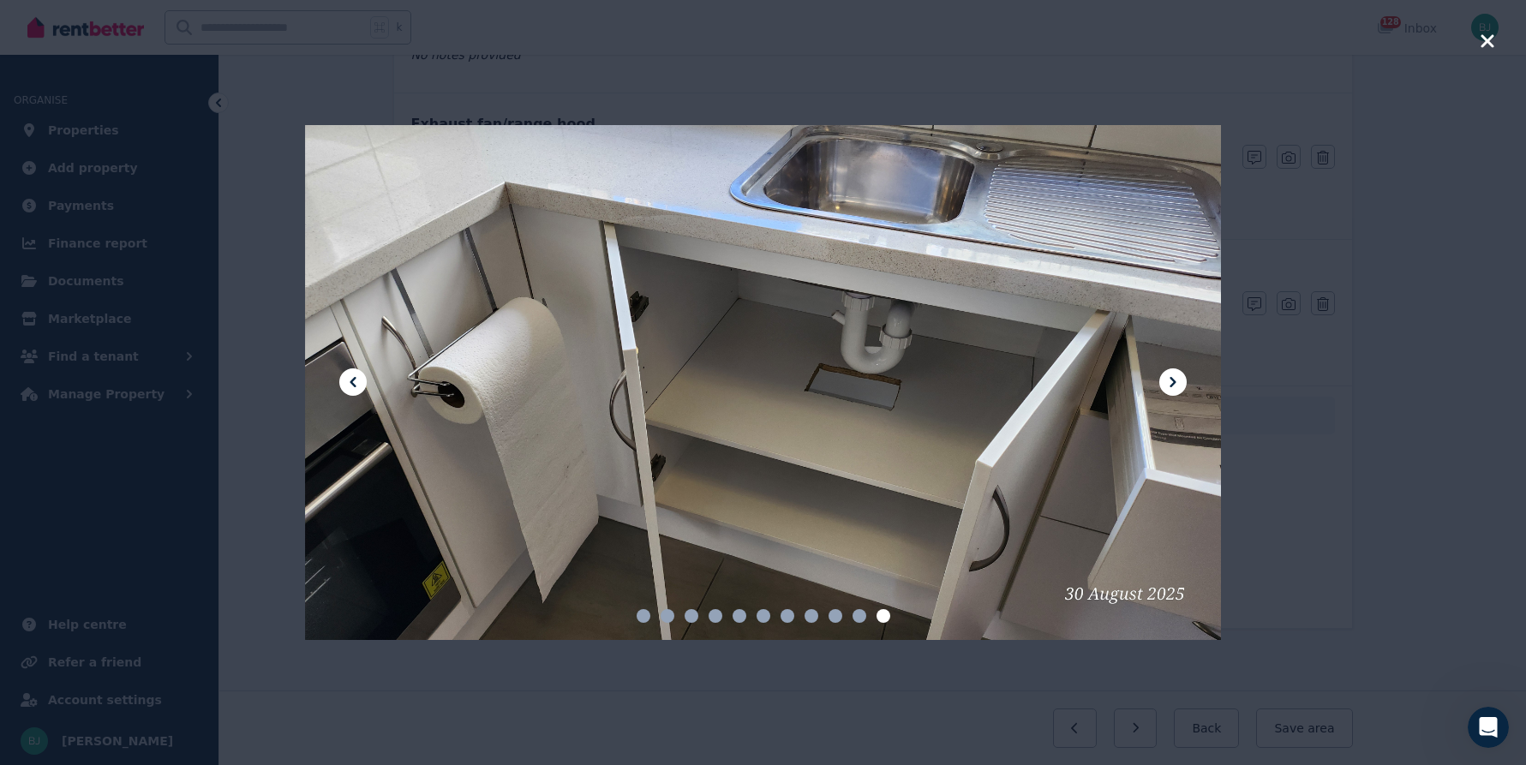
click at [1181, 373] on icon at bounding box center [1173, 382] width 21 height 21
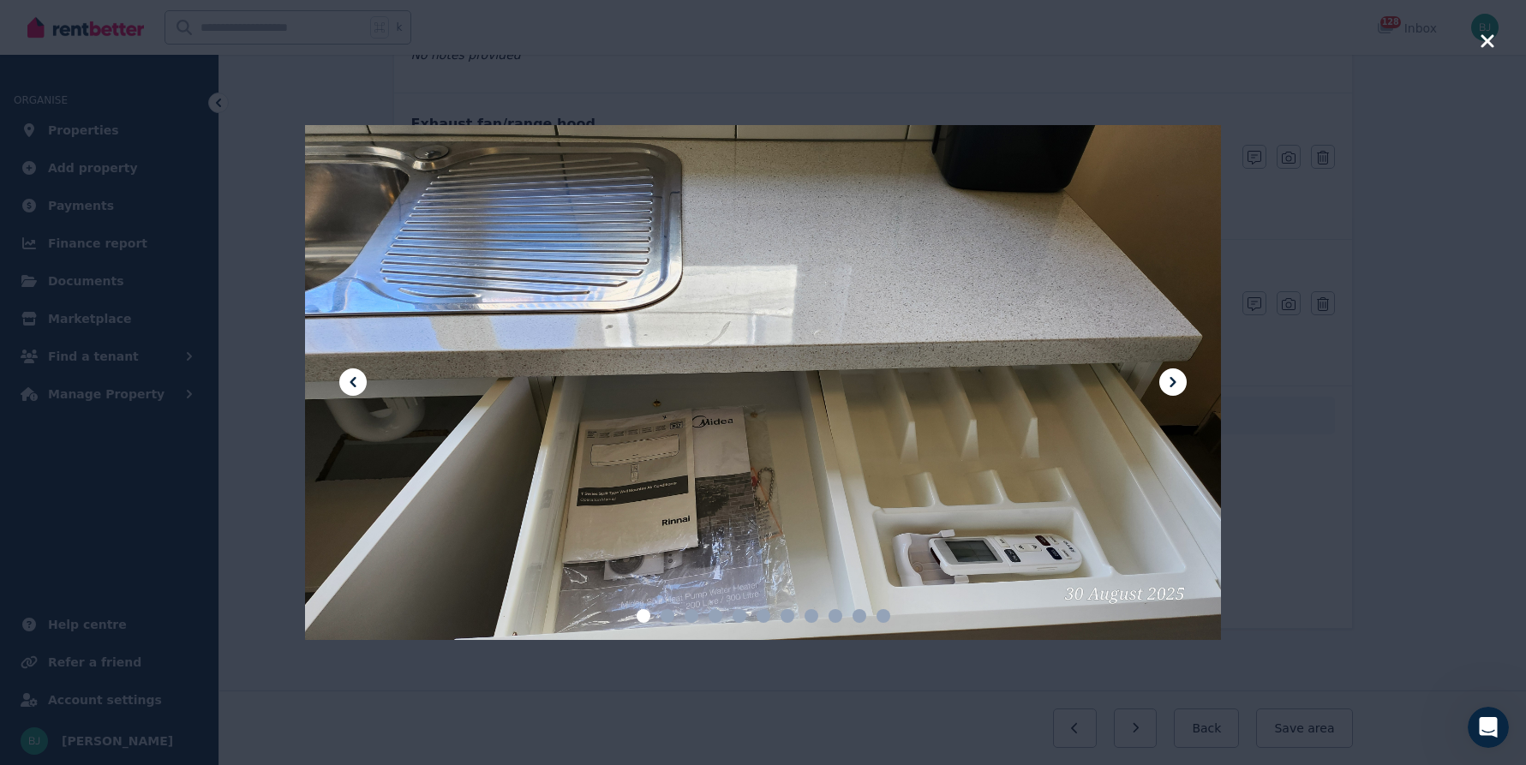
click at [1181, 373] on icon at bounding box center [1173, 382] width 21 height 21
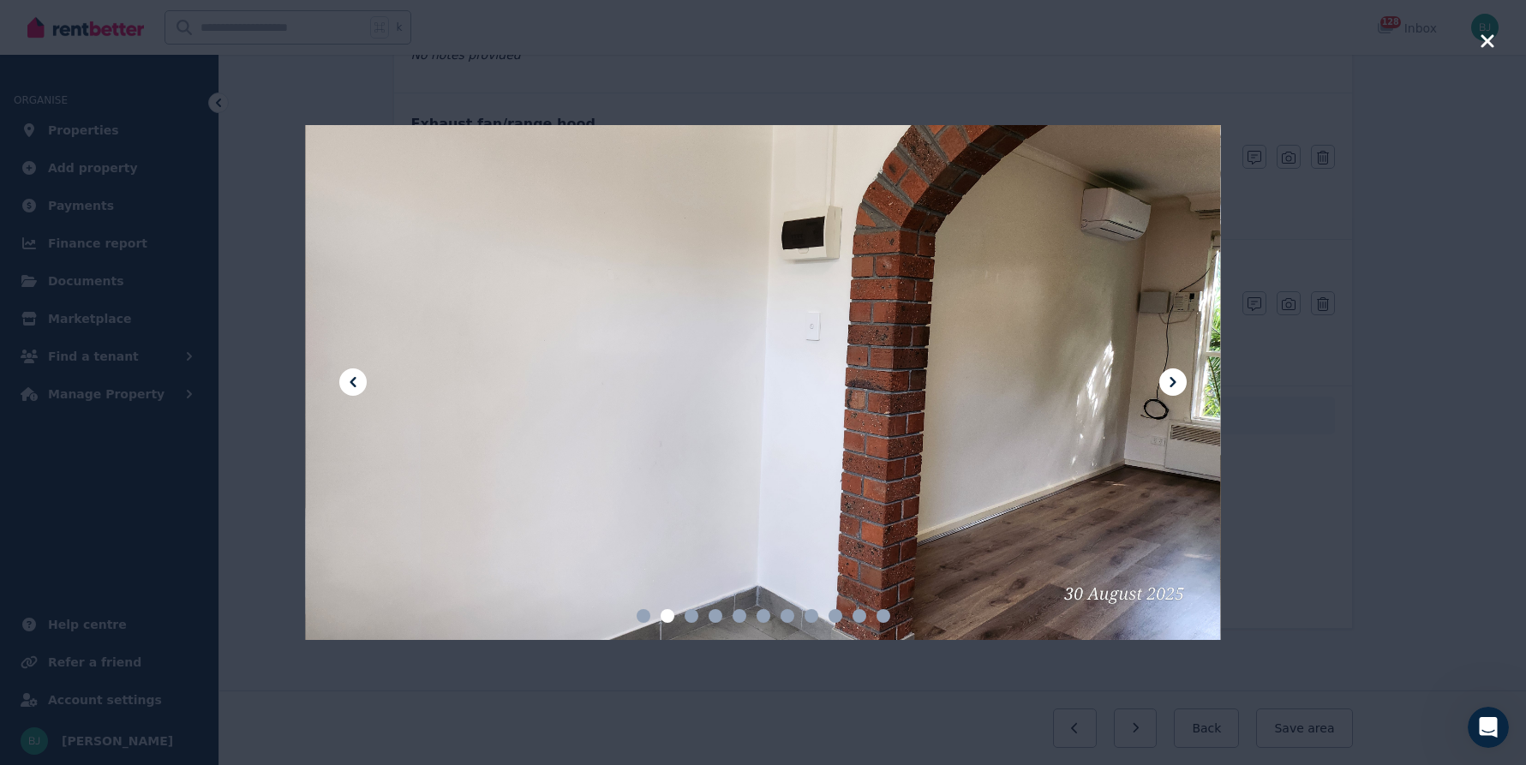
click at [1181, 373] on icon at bounding box center [1173, 382] width 21 height 21
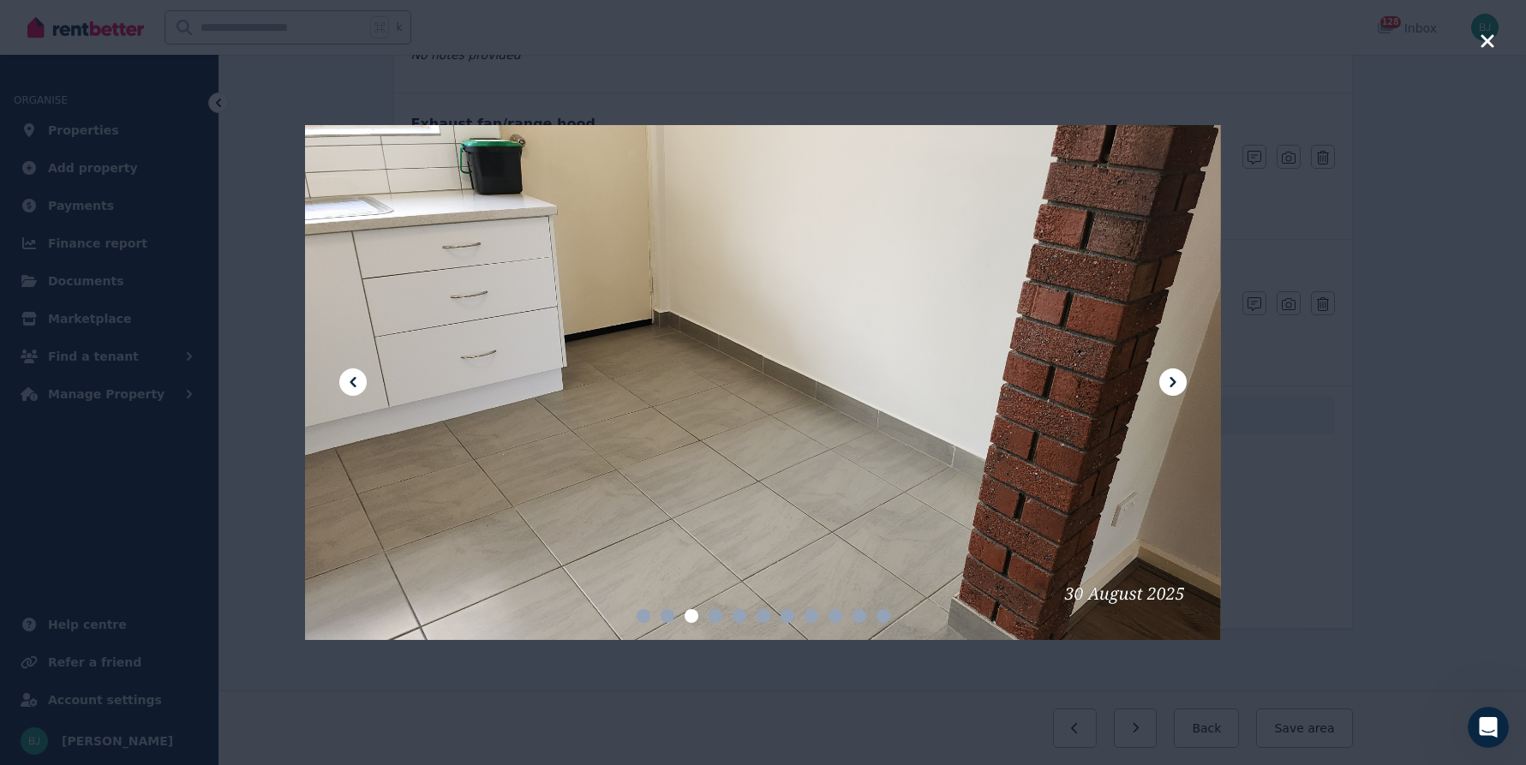
click at [1181, 373] on icon at bounding box center [1173, 382] width 21 height 21
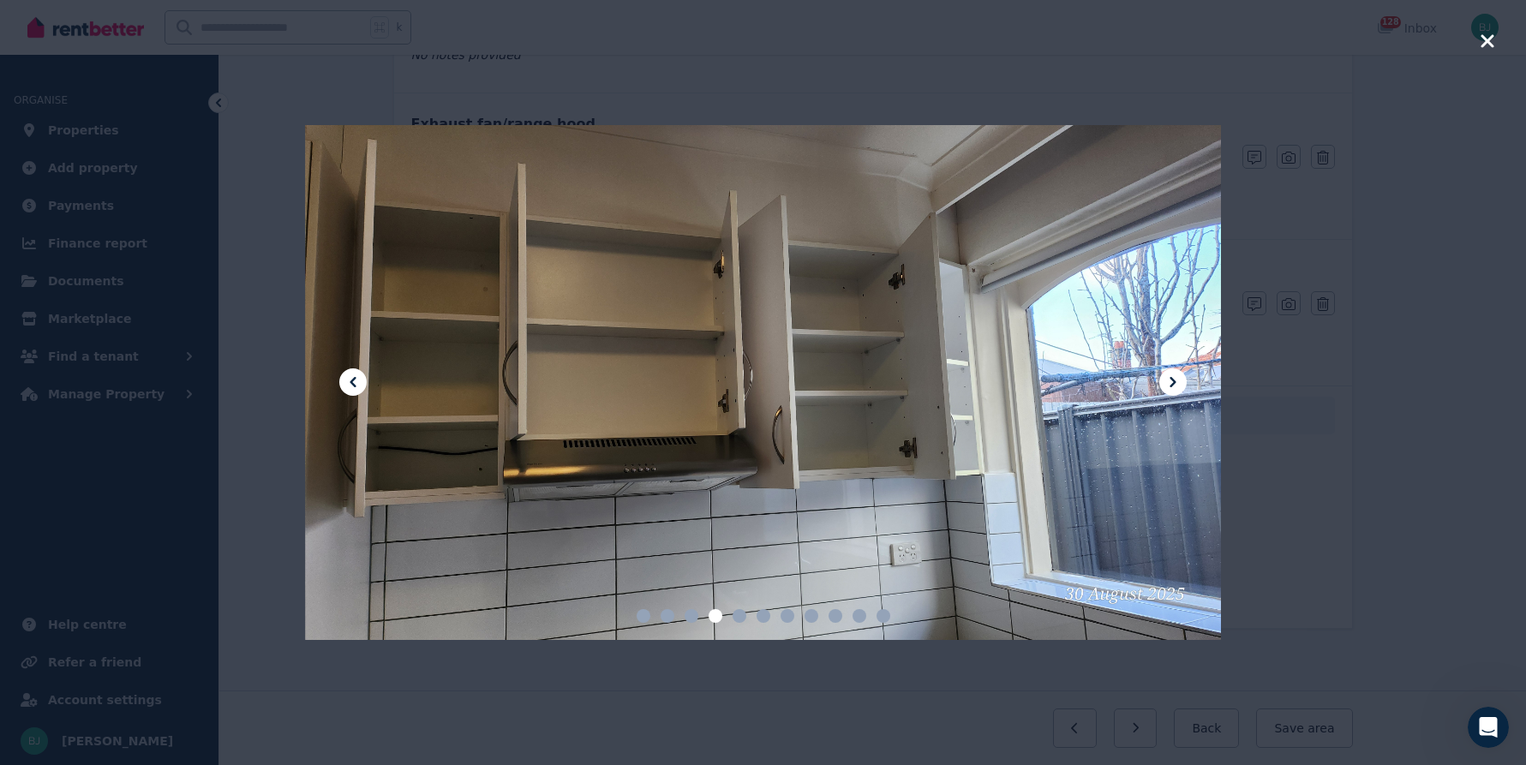
click at [1181, 373] on icon at bounding box center [1173, 382] width 21 height 21
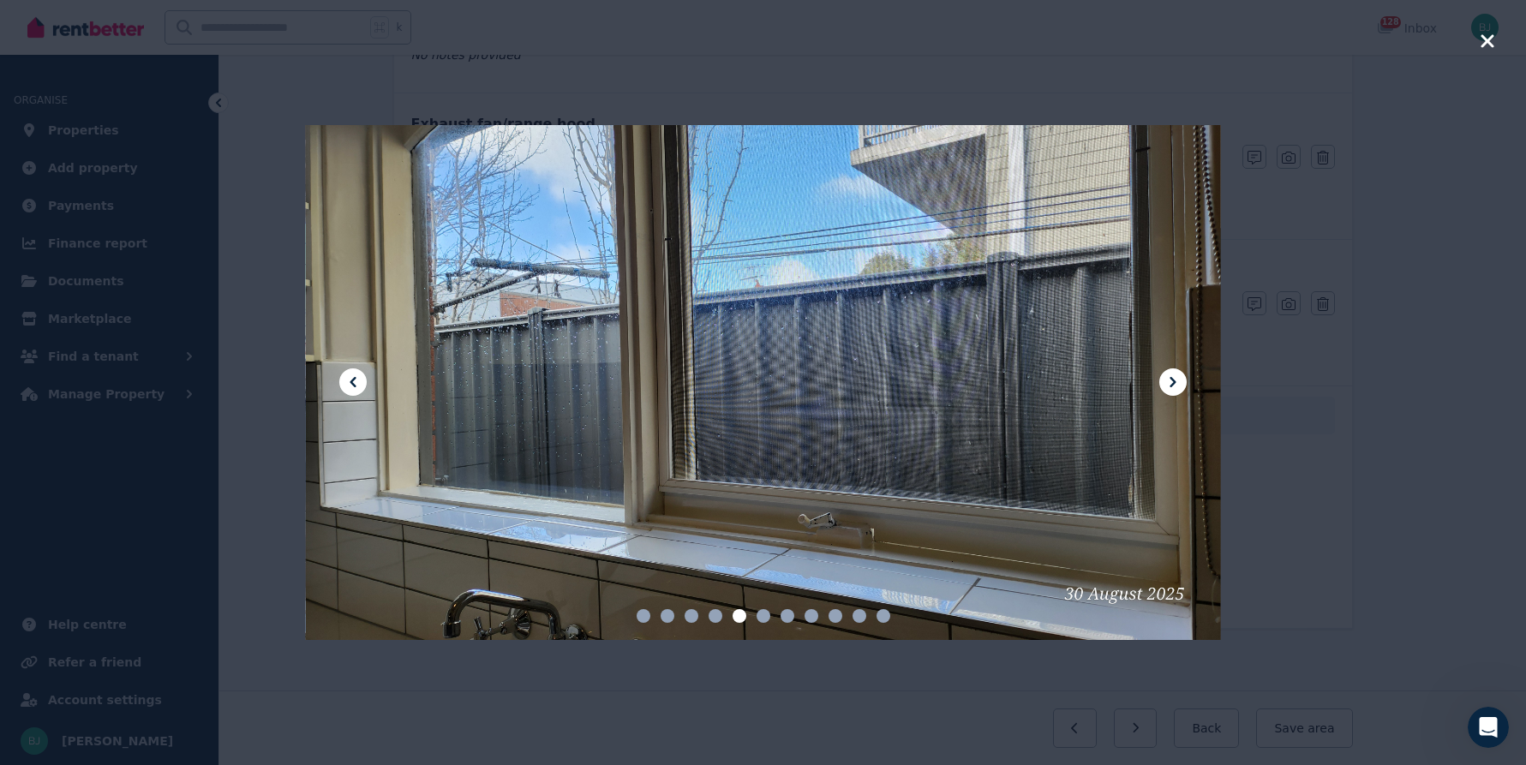
click at [1181, 373] on icon at bounding box center [1173, 382] width 21 height 21
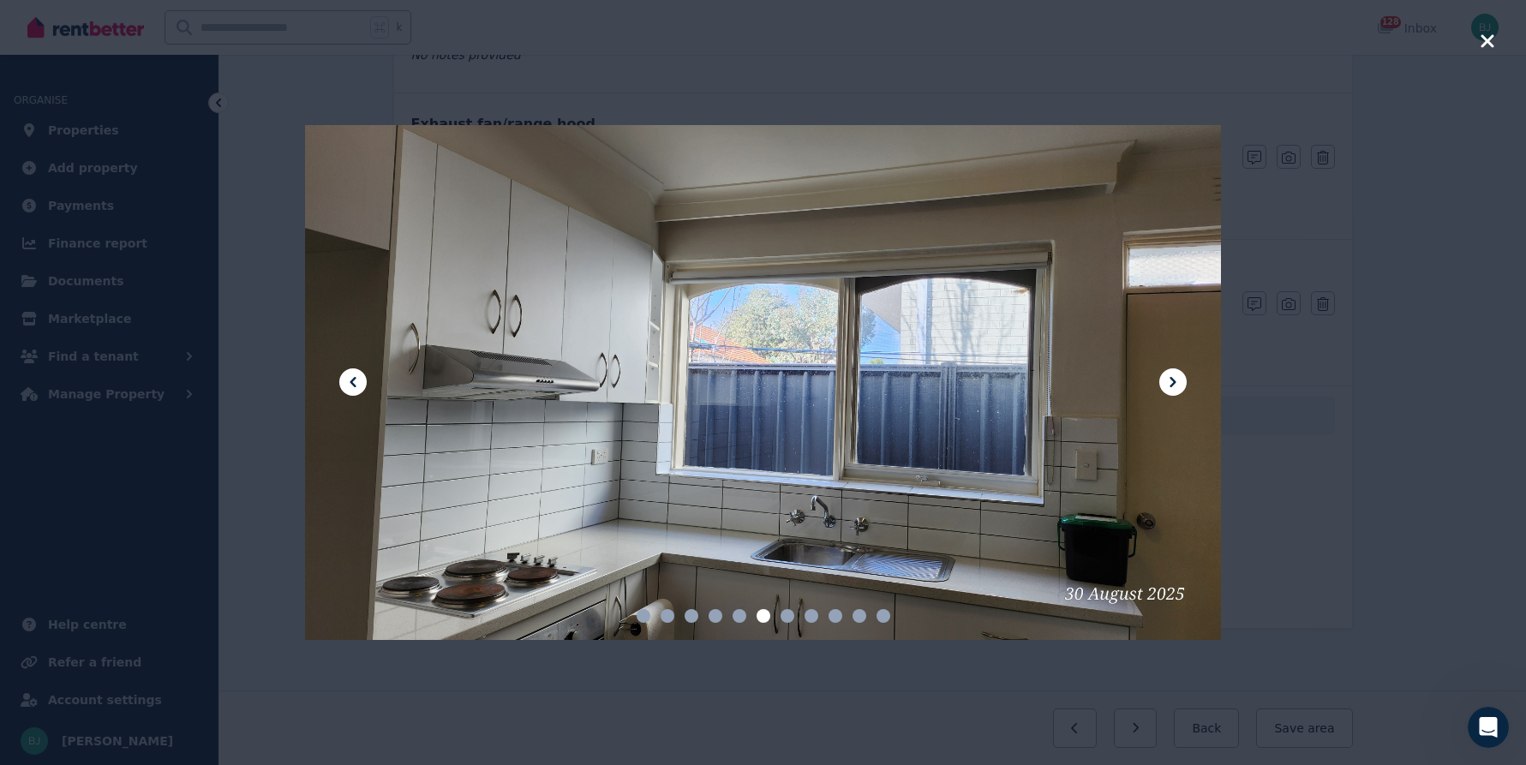
click at [1181, 373] on icon at bounding box center [1173, 382] width 21 height 21
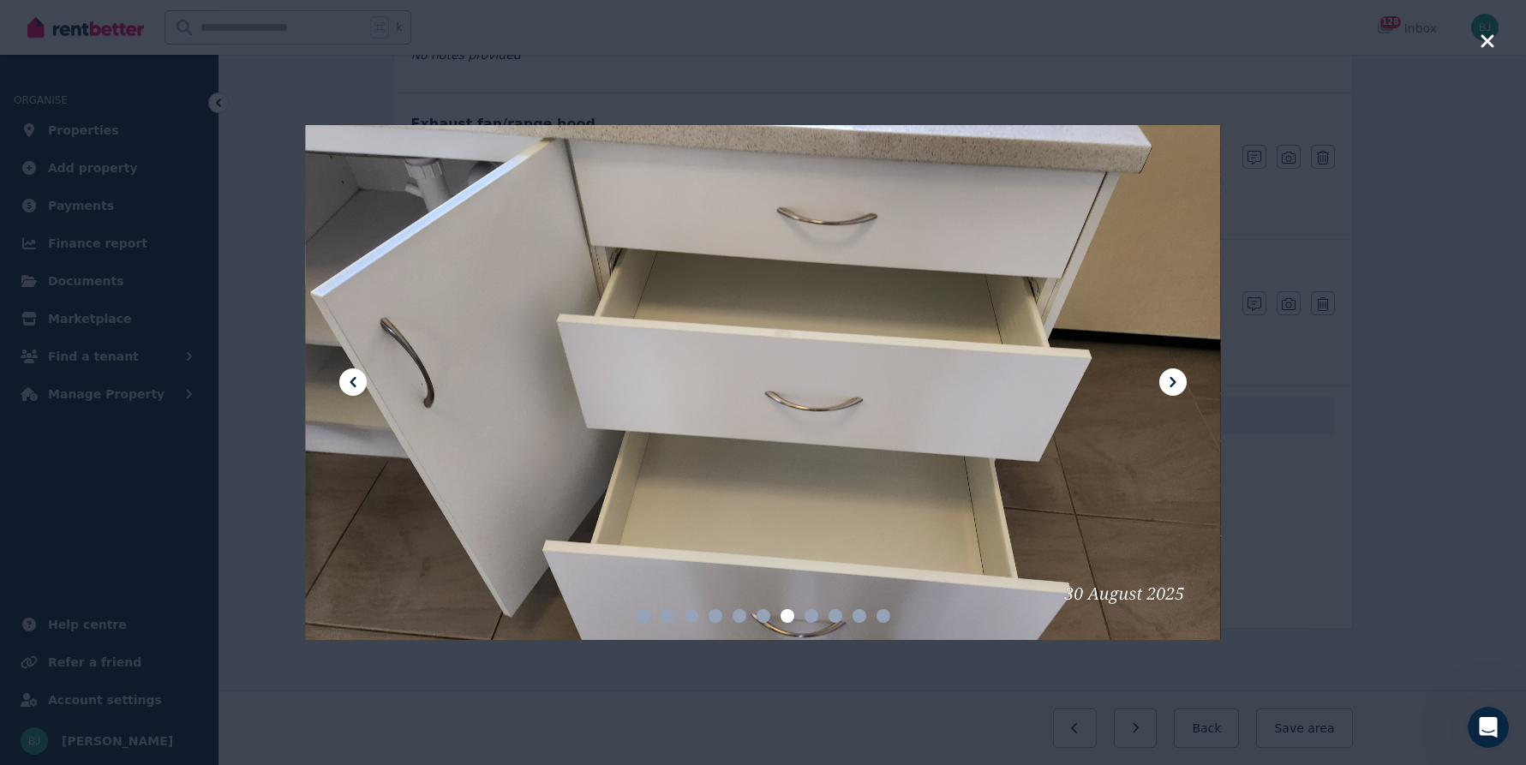
click at [1181, 373] on icon at bounding box center [1173, 382] width 21 height 21
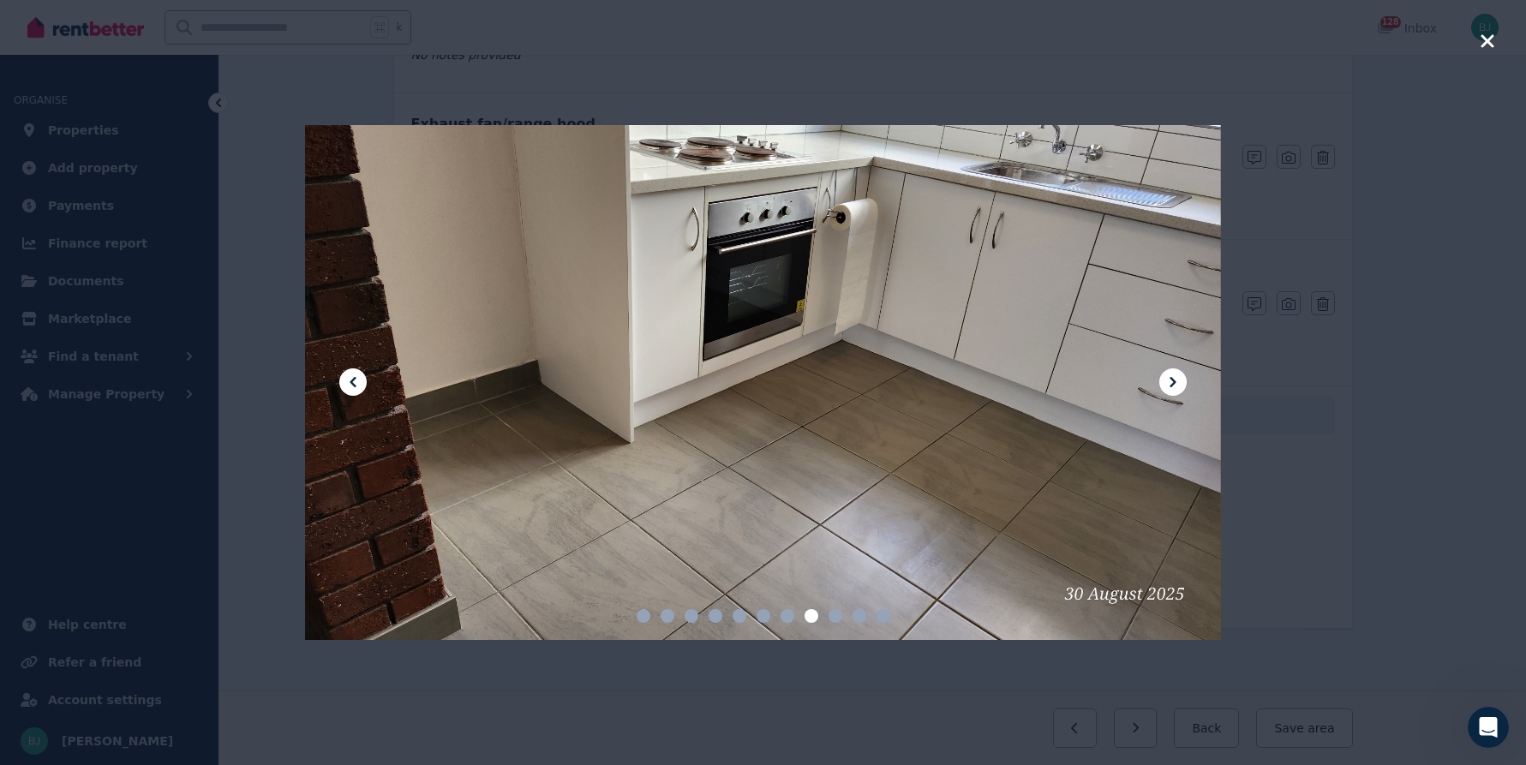
click at [1181, 373] on icon at bounding box center [1173, 382] width 21 height 21
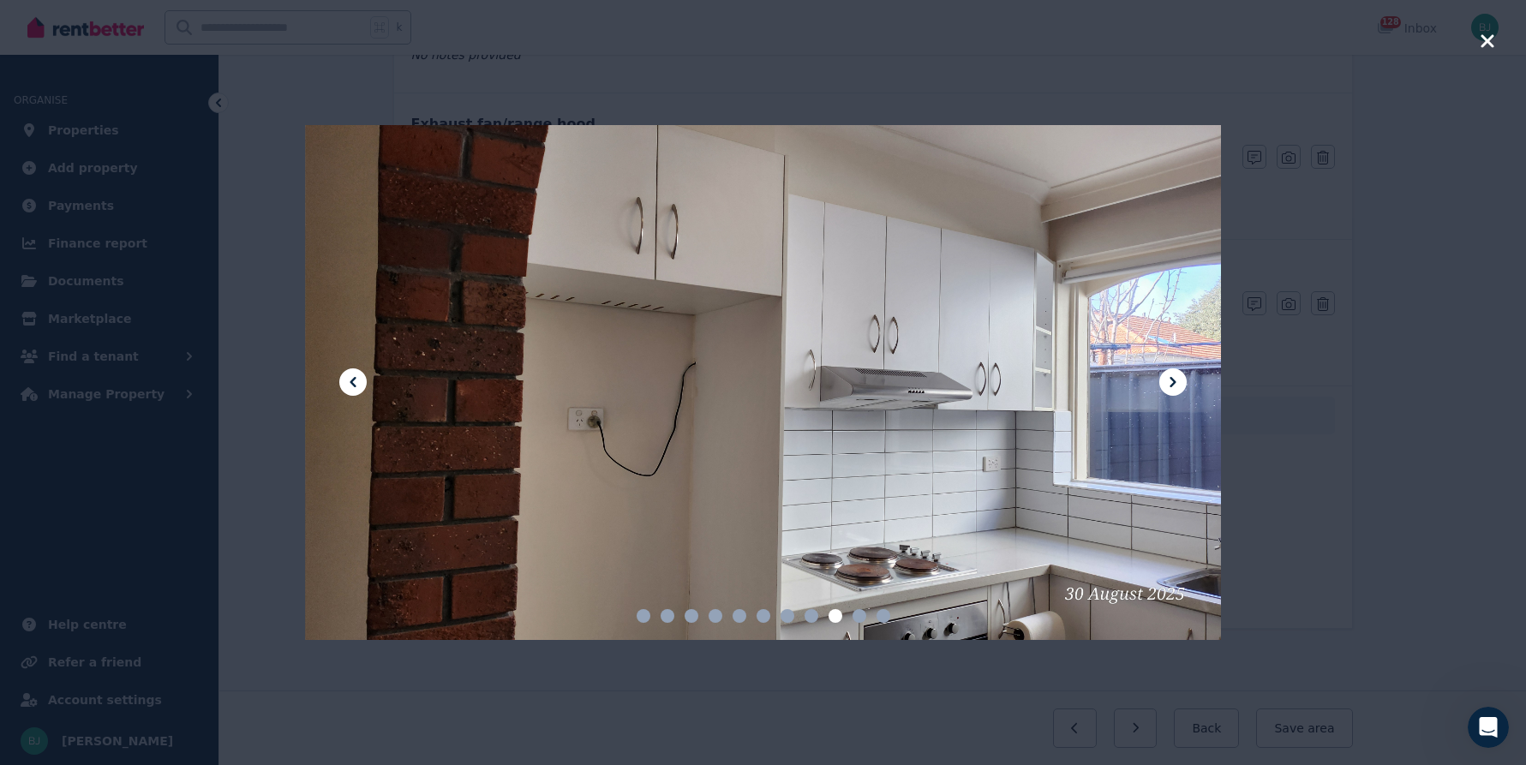
click at [1185, 365] on div at bounding box center [763, 383] width 916 height 516
click at [1184, 368] on div at bounding box center [763, 383] width 916 height 516
click at [1177, 371] on button at bounding box center [1172, 381] width 27 height 27
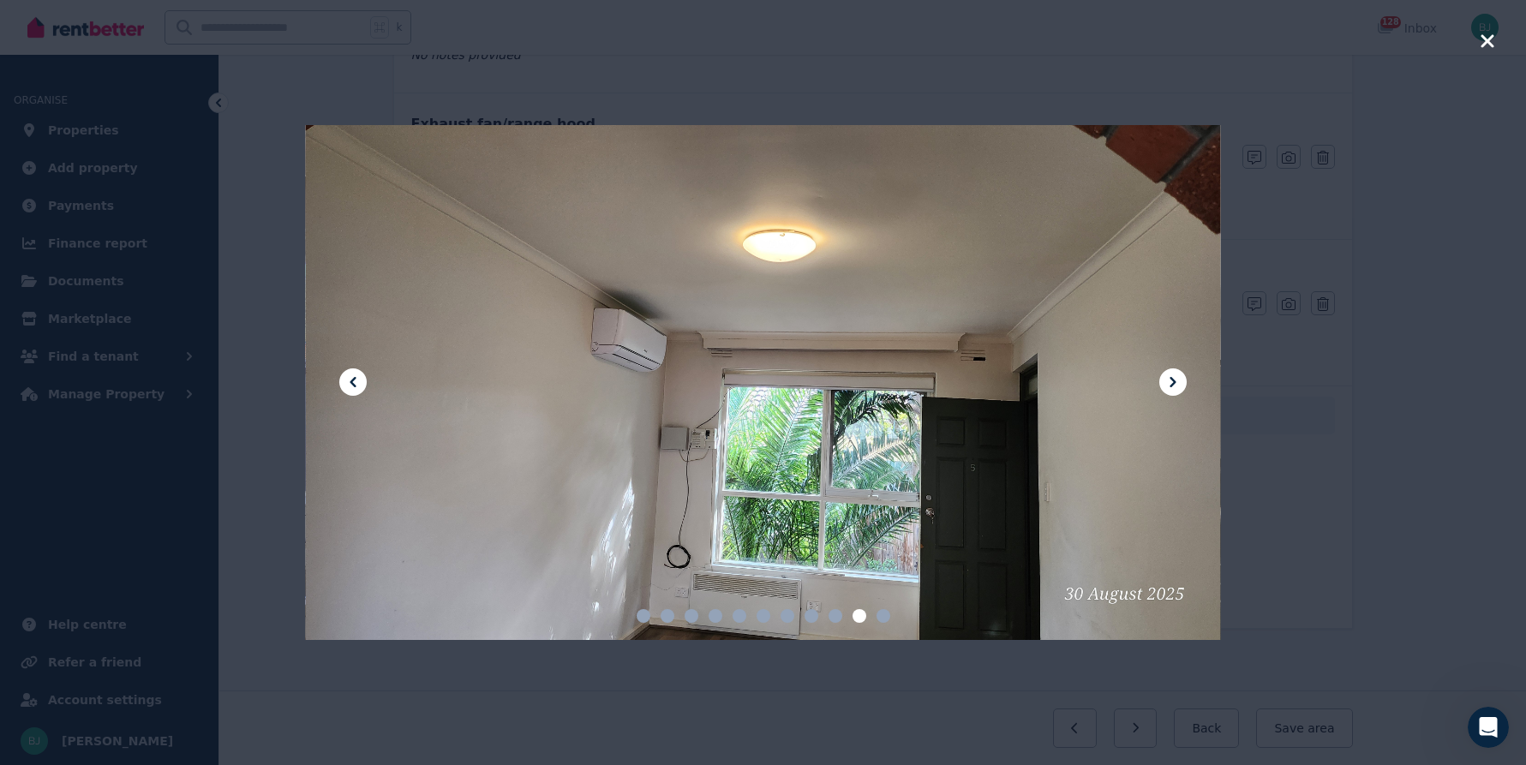
click at [1261, 15] on div at bounding box center [763, 382] width 1526 height 765
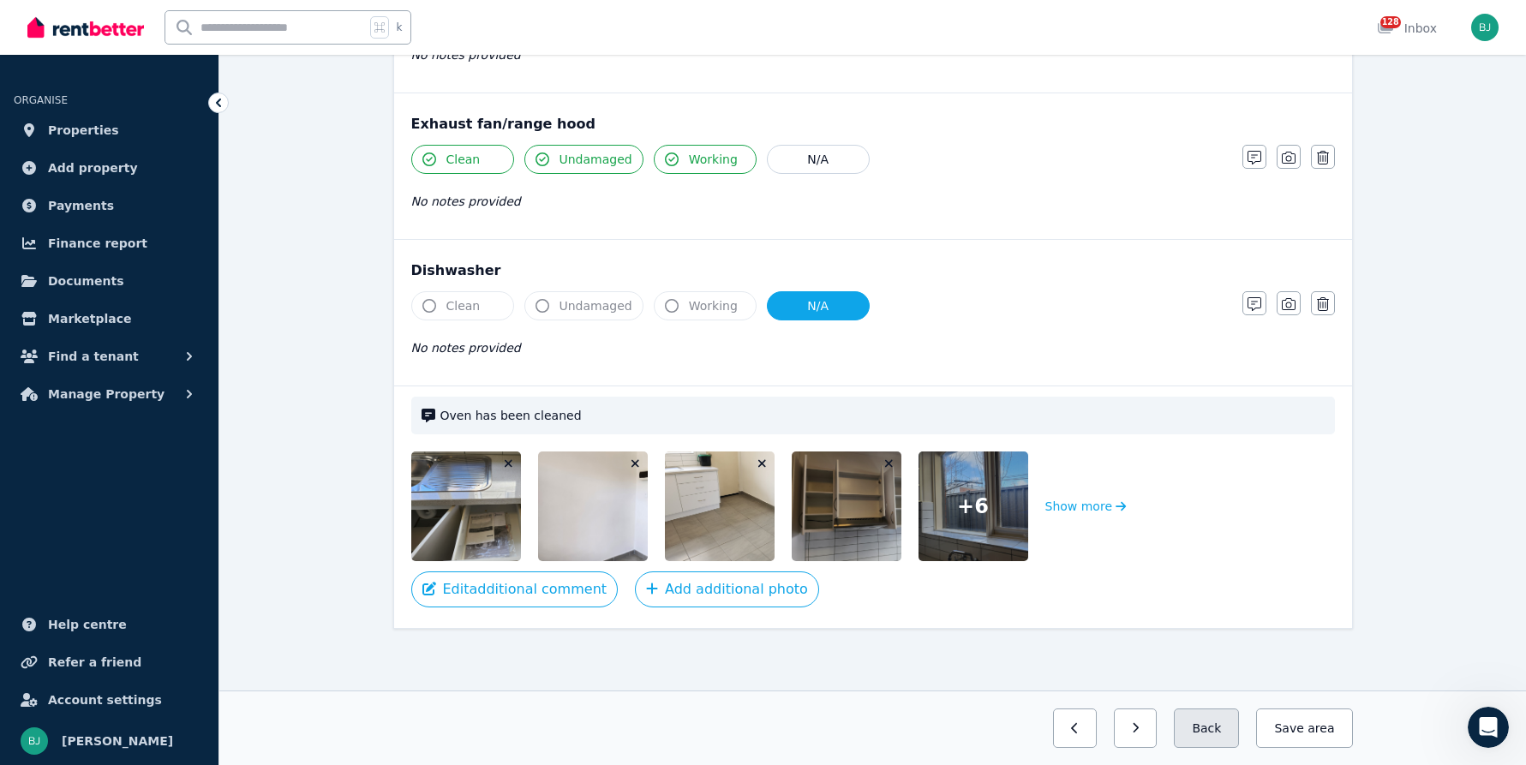
click at [1220, 723] on button "Back" at bounding box center [1206, 728] width 65 height 39
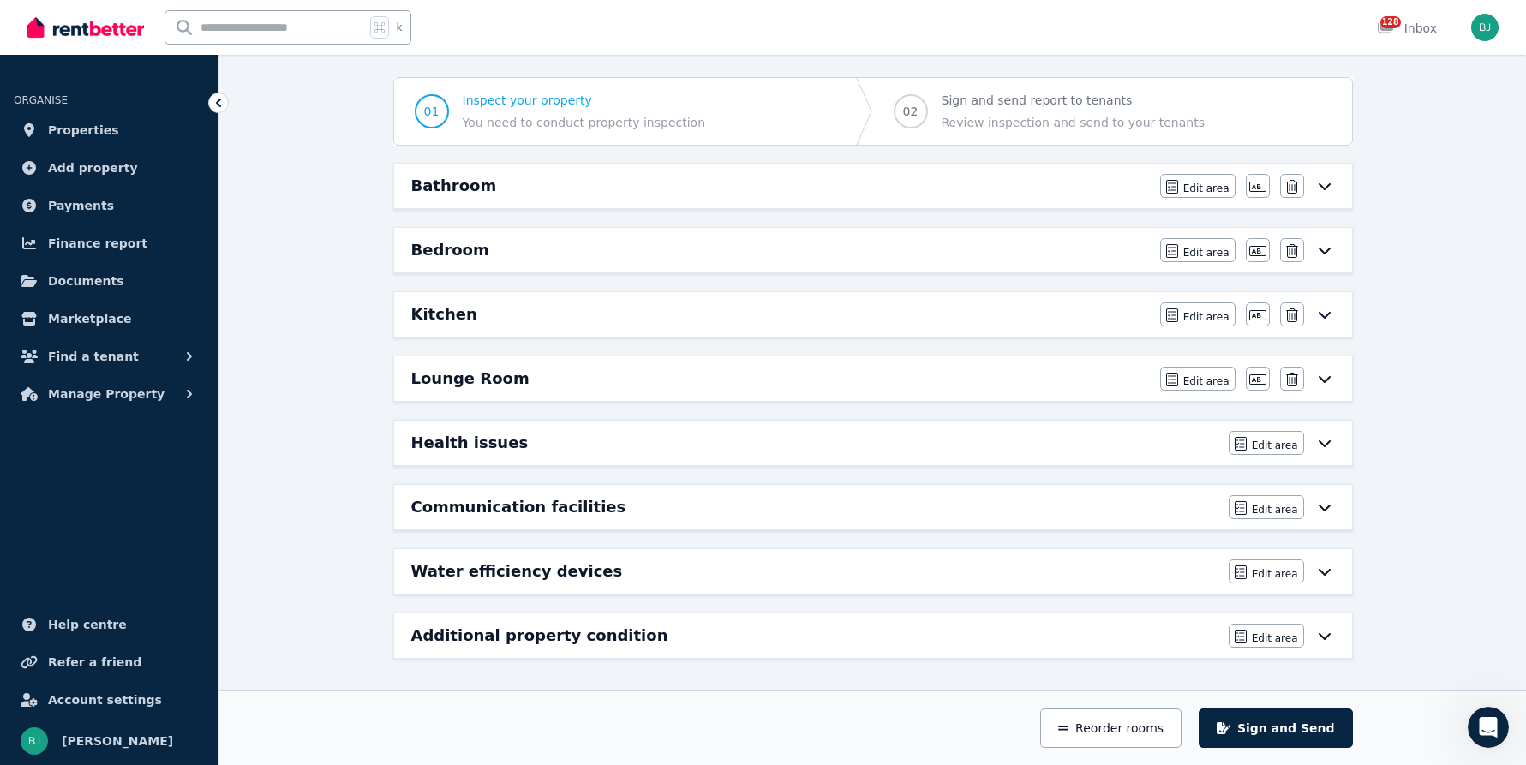
click at [1049, 375] on div "Lounge Room" at bounding box center [780, 379] width 739 height 24
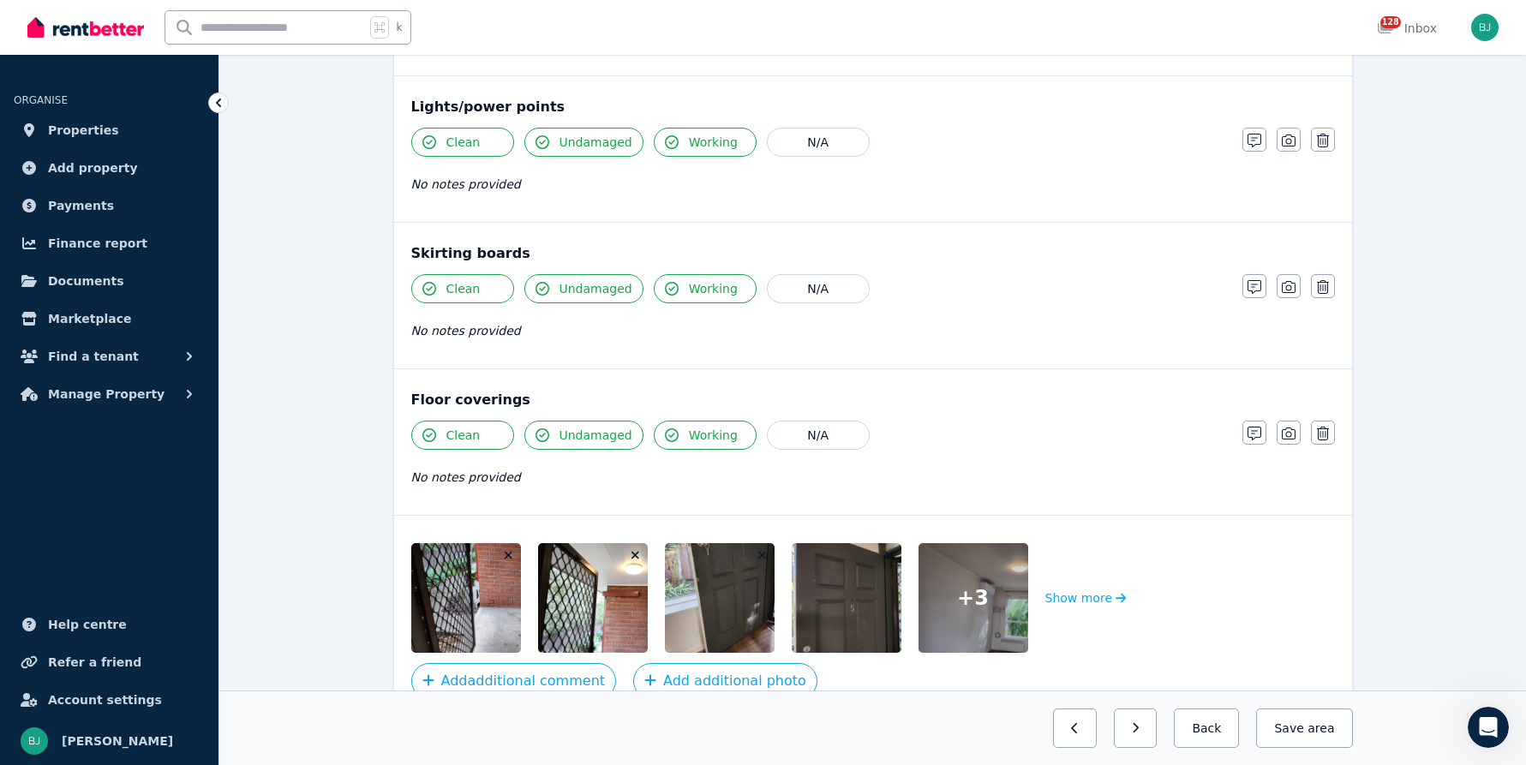
scroll to position [1012, 0]
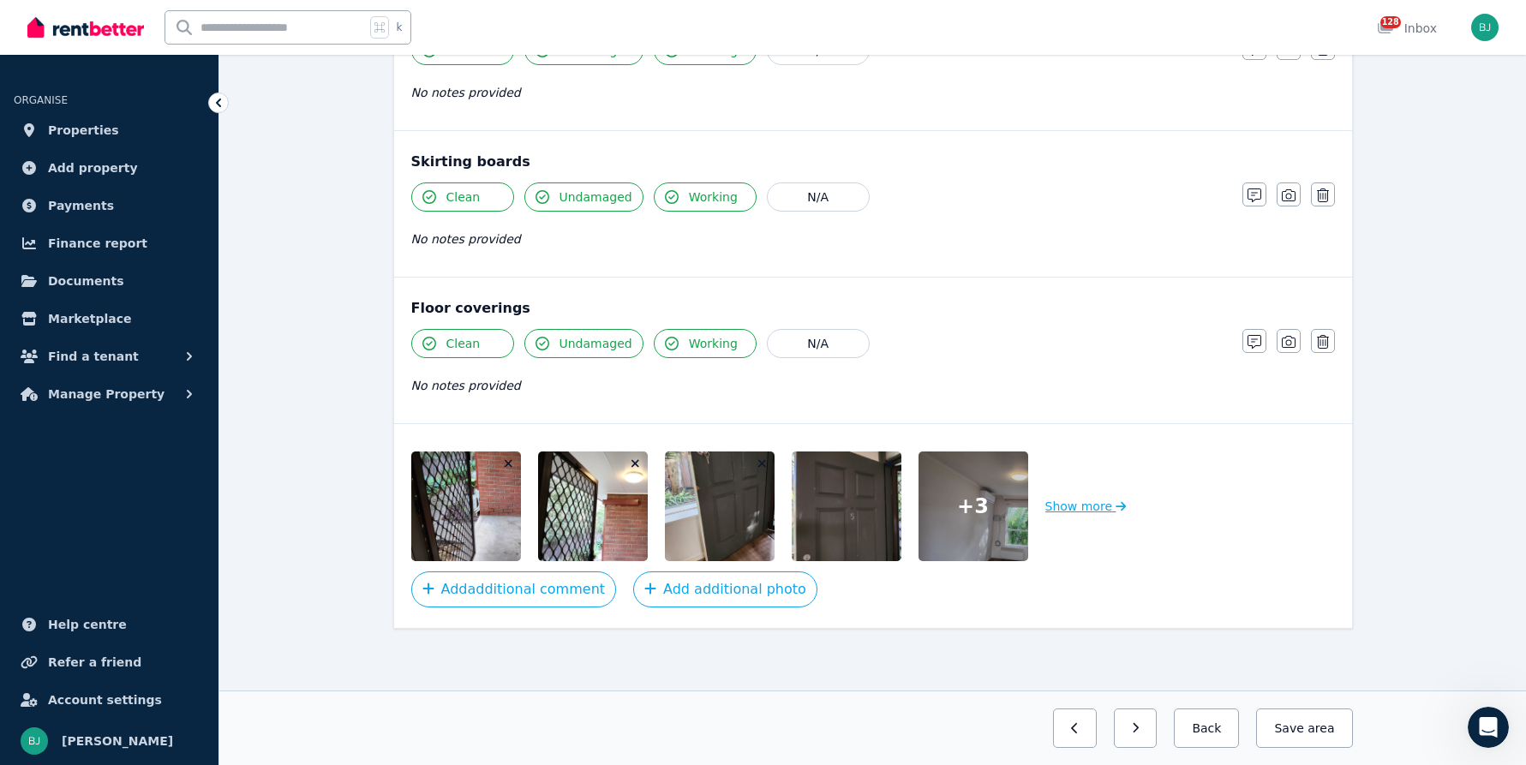
click at [1104, 506] on button "Show more" at bounding box center [1085, 507] width 81 height 110
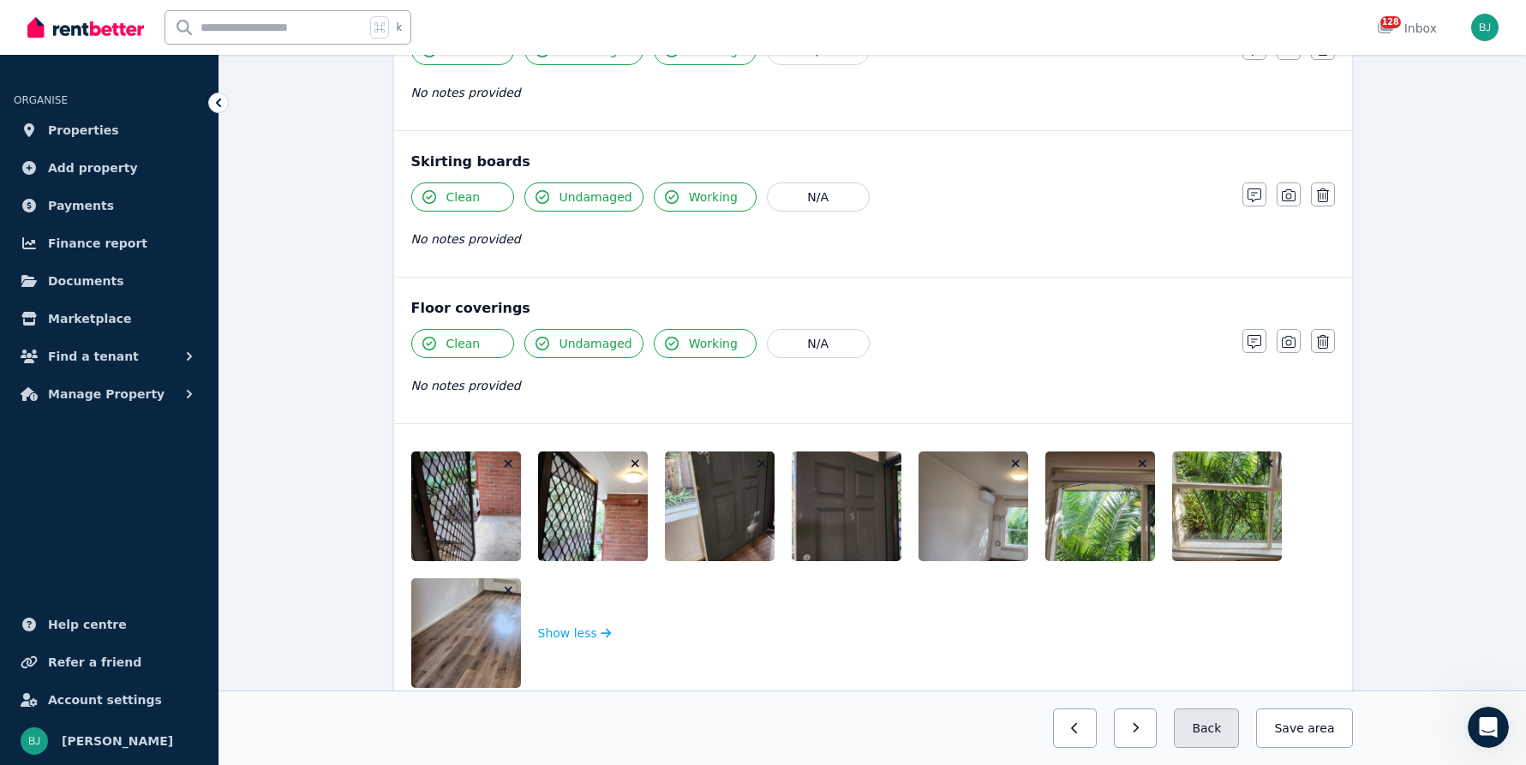
click at [1220, 722] on button "Back" at bounding box center [1206, 728] width 65 height 39
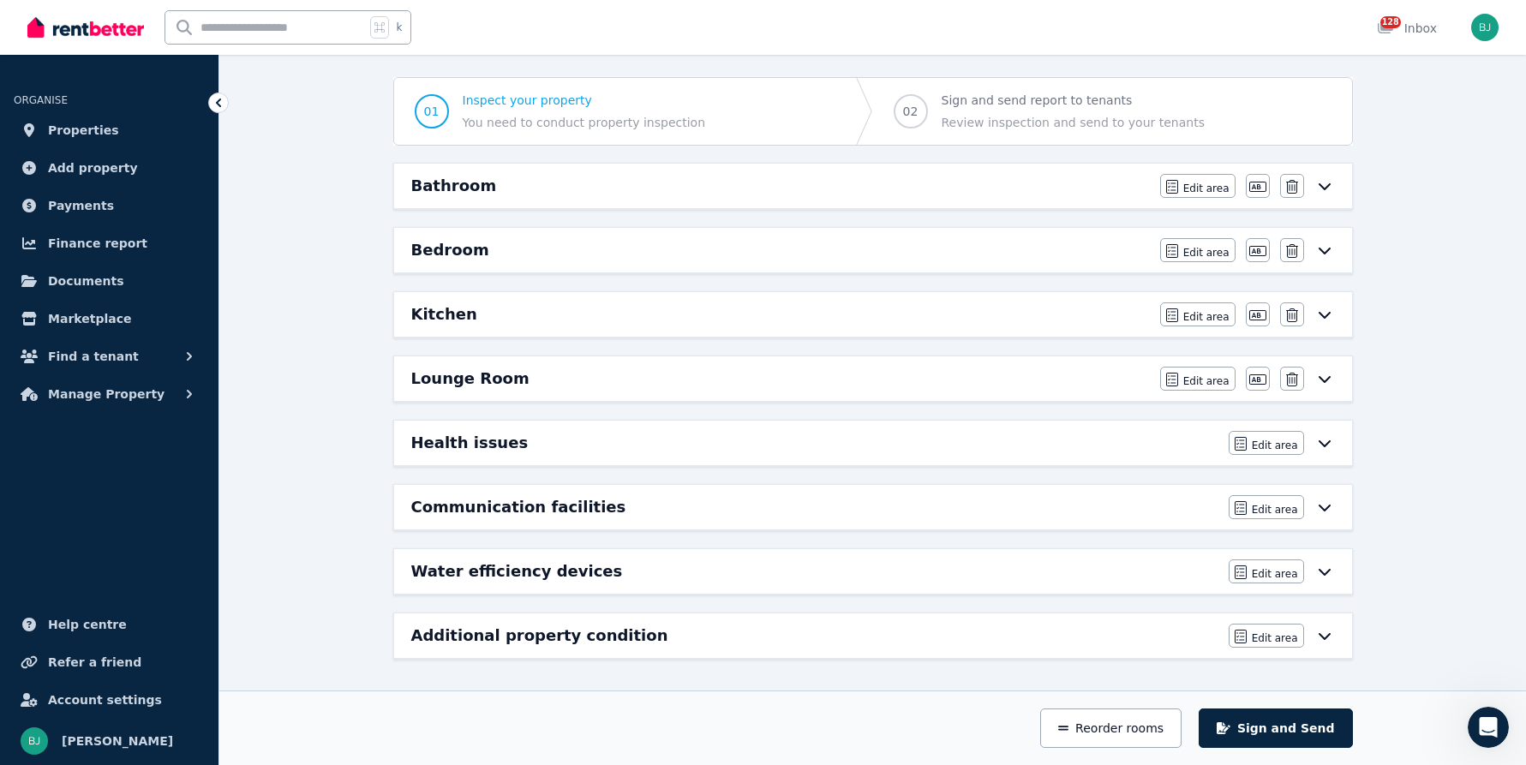
click at [976, 438] on div "Health issues" at bounding box center [814, 443] width 807 height 24
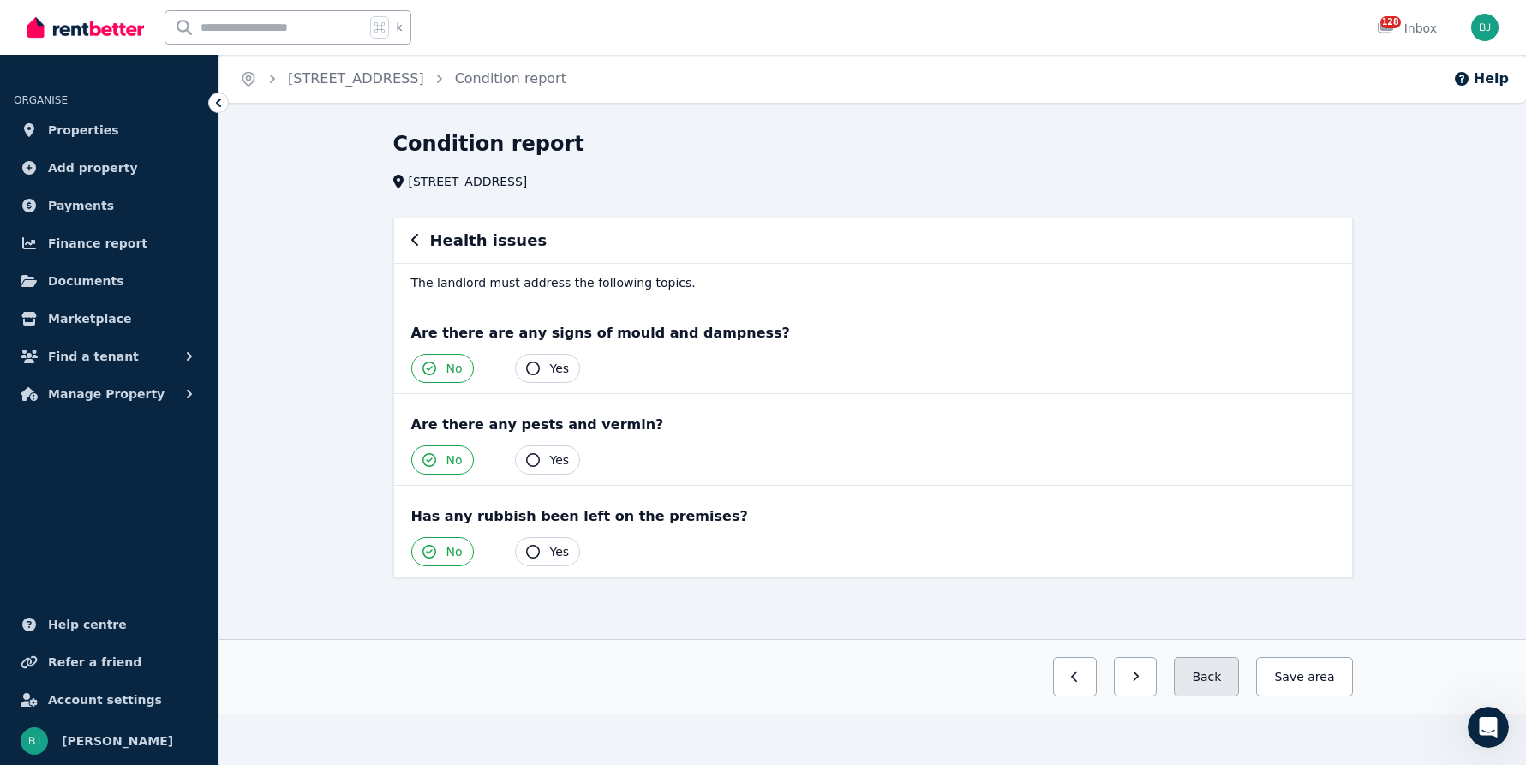
click at [1209, 673] on button "Back" at bounding box center [1206, 676] width 65 height 39
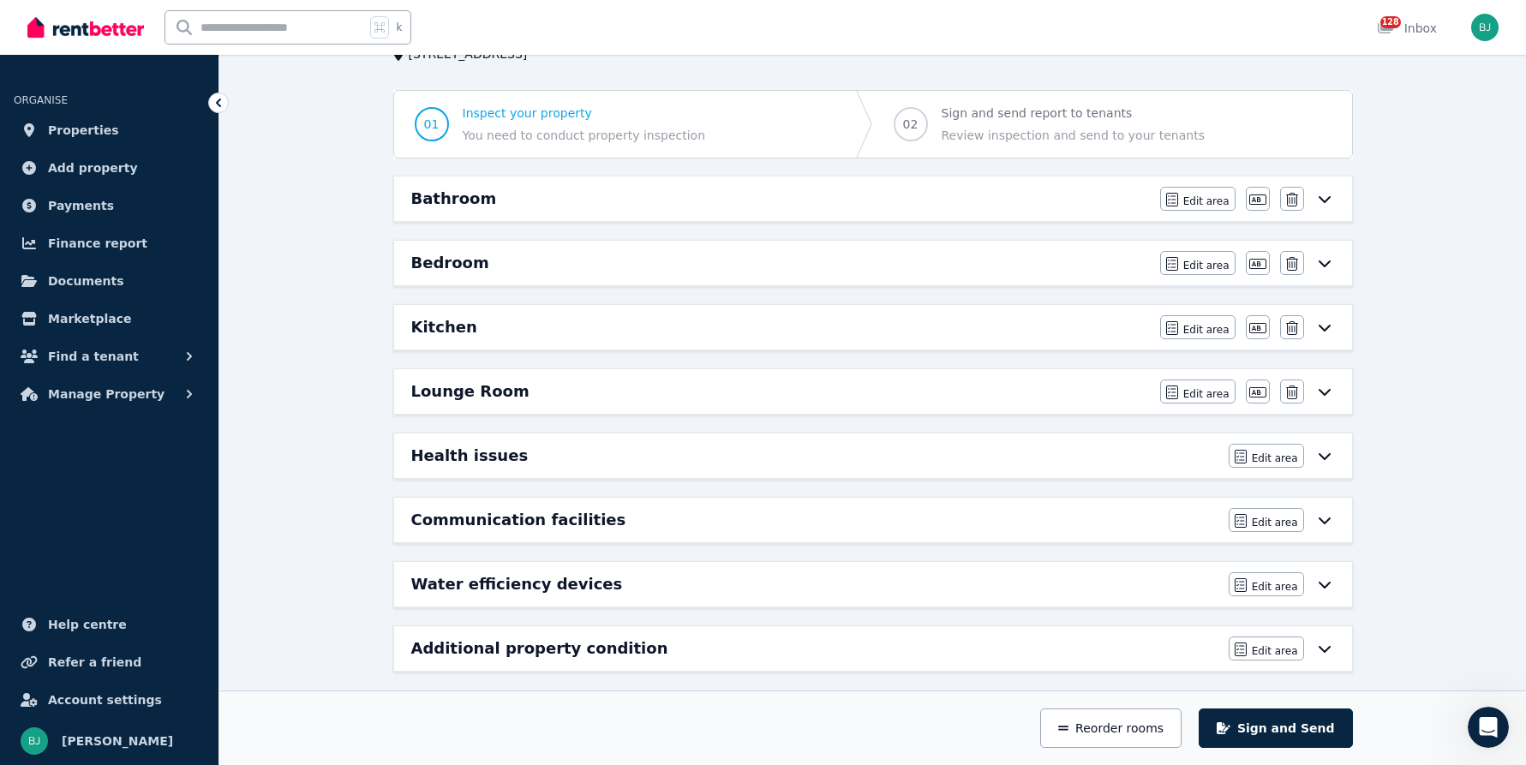
scroll to position [141, 0]
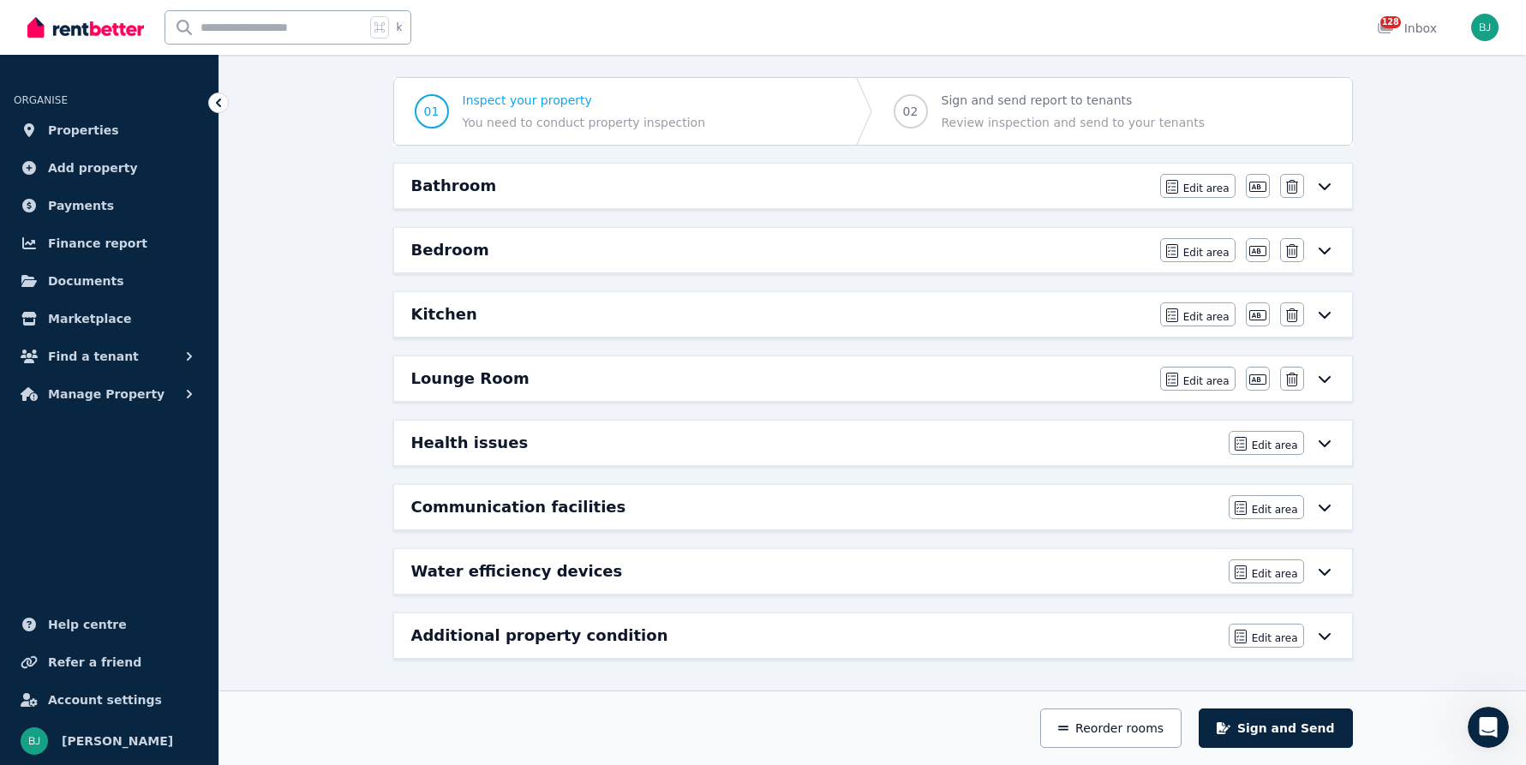
click at [1040, 512] on div "Communication facilities" at bounding box center [814, 507] width 807 height 24
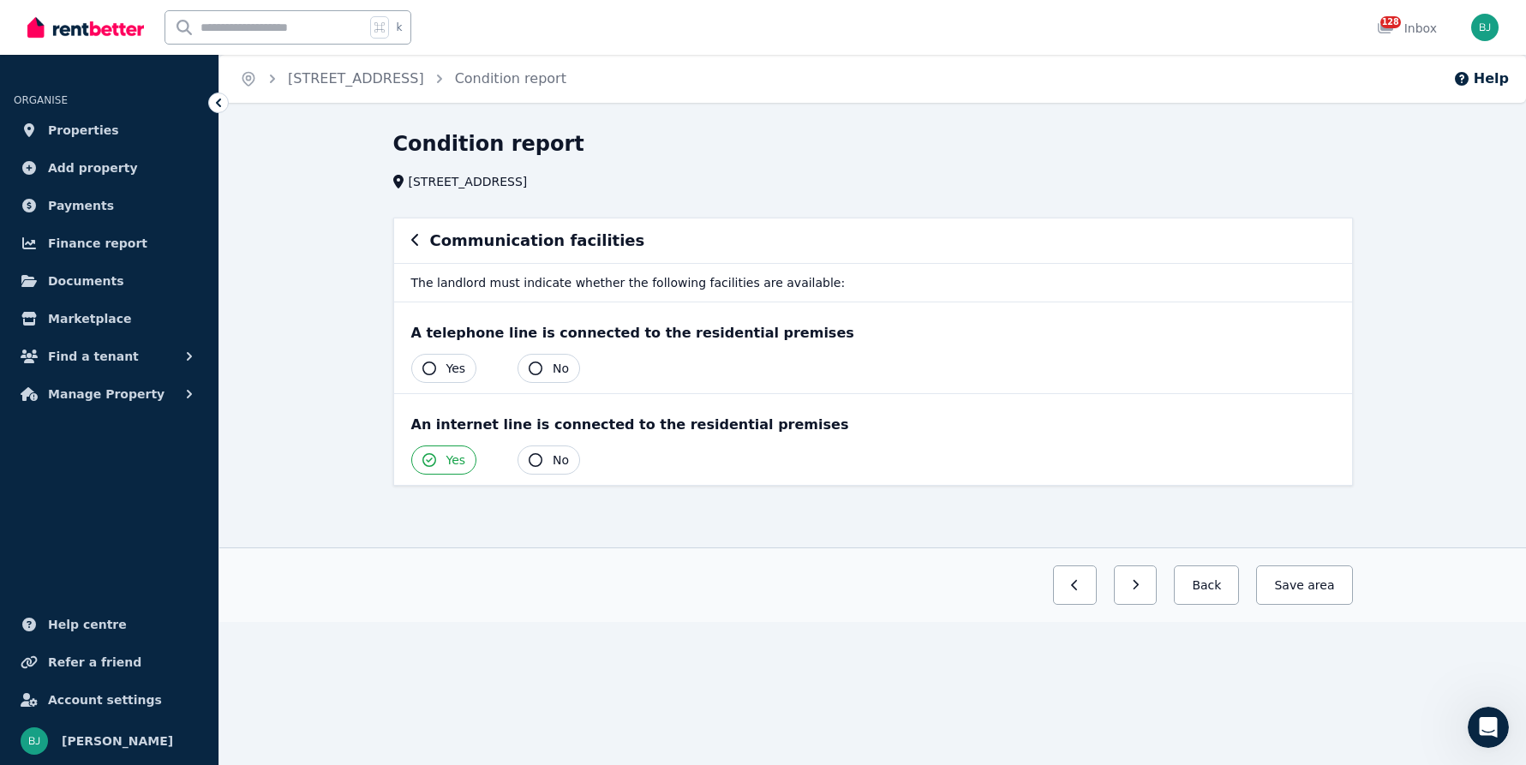
scroll to position [0, 0]
click at [1212, 576] on button "Back" at bounding box center [1206, 585] width 65 height 39
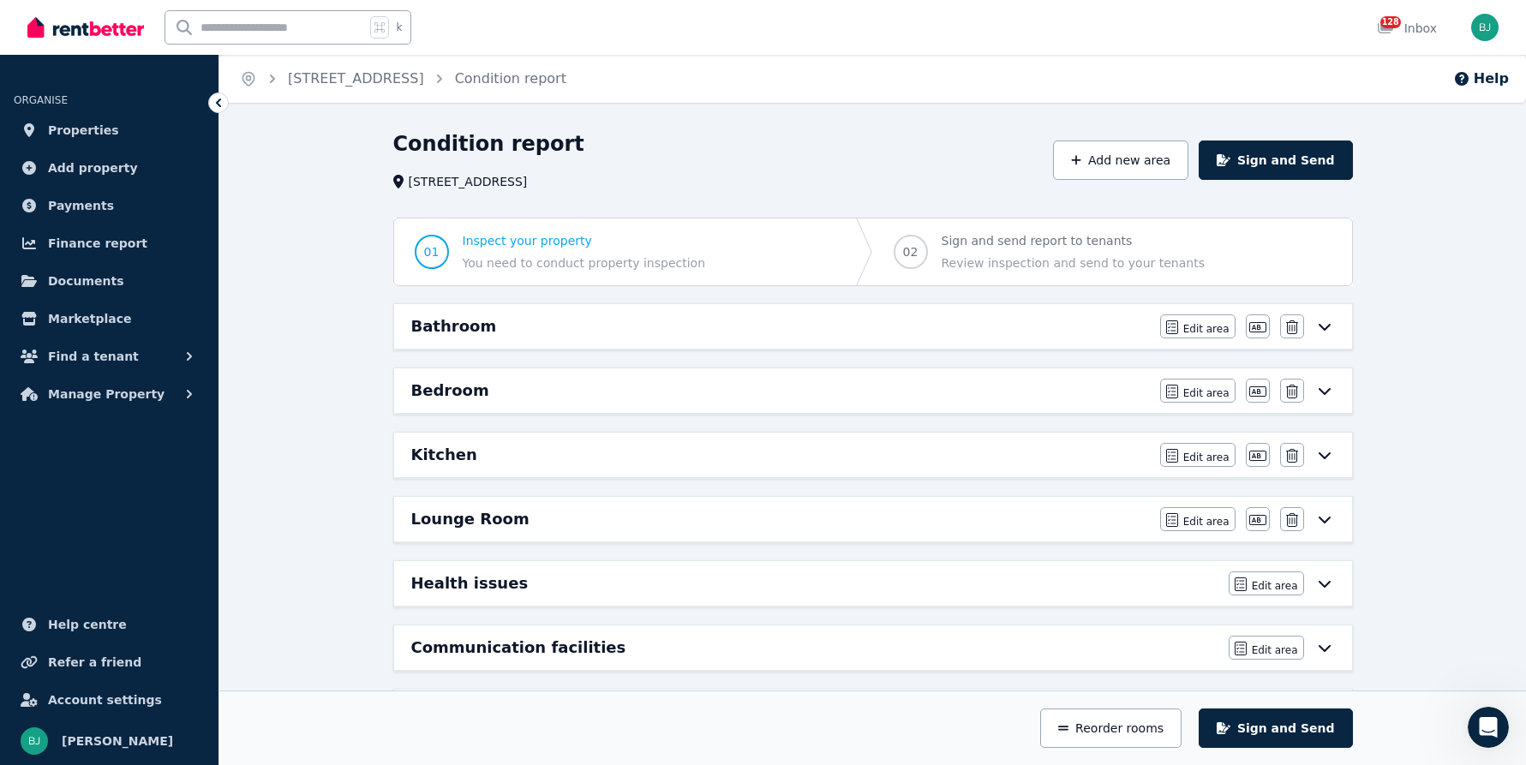
scroll to position [141, 0]
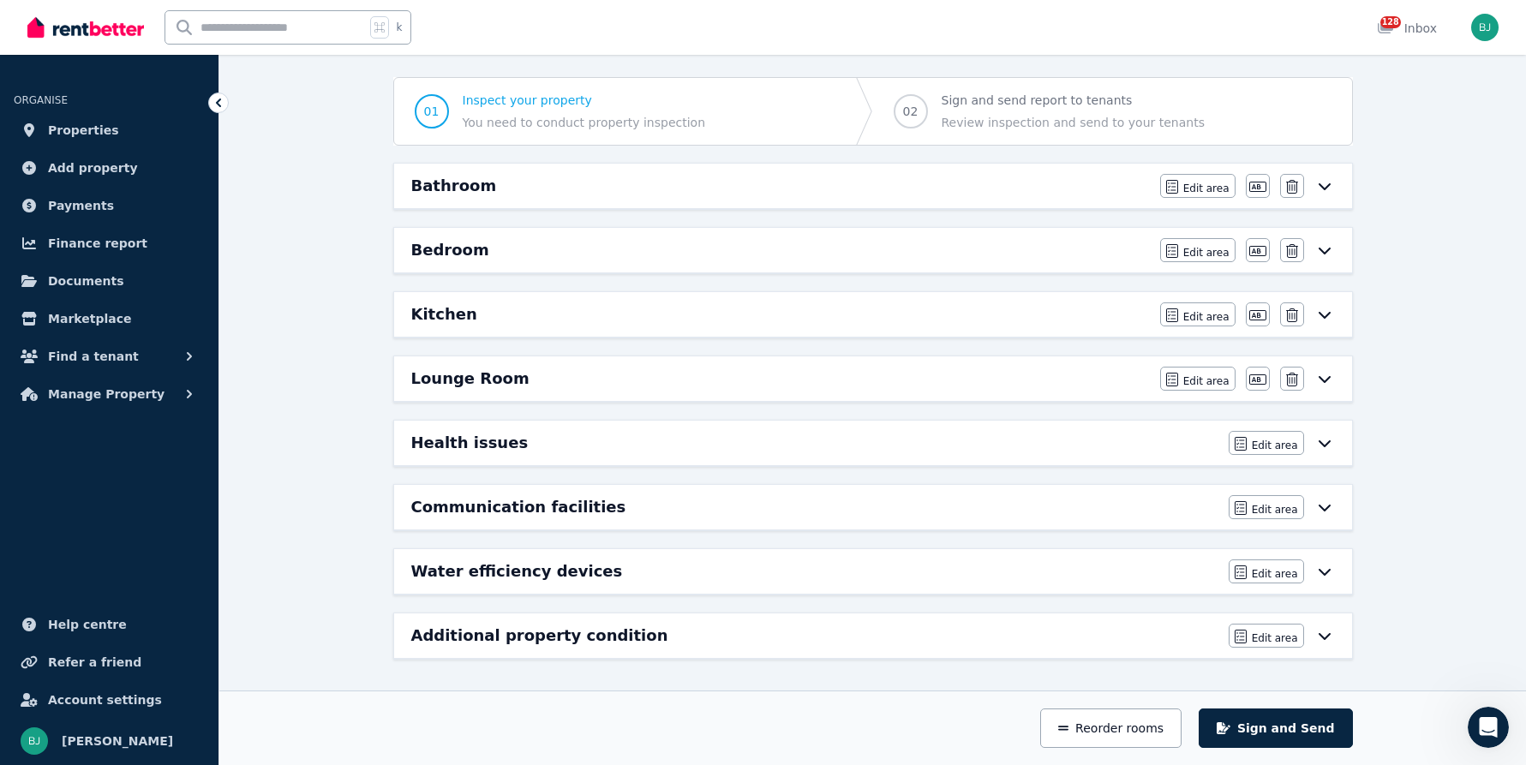
click at [1094, 552] on div "Water efficiency devices Edit area Edit area" at bounding box center [873, 571] width 958 height 45
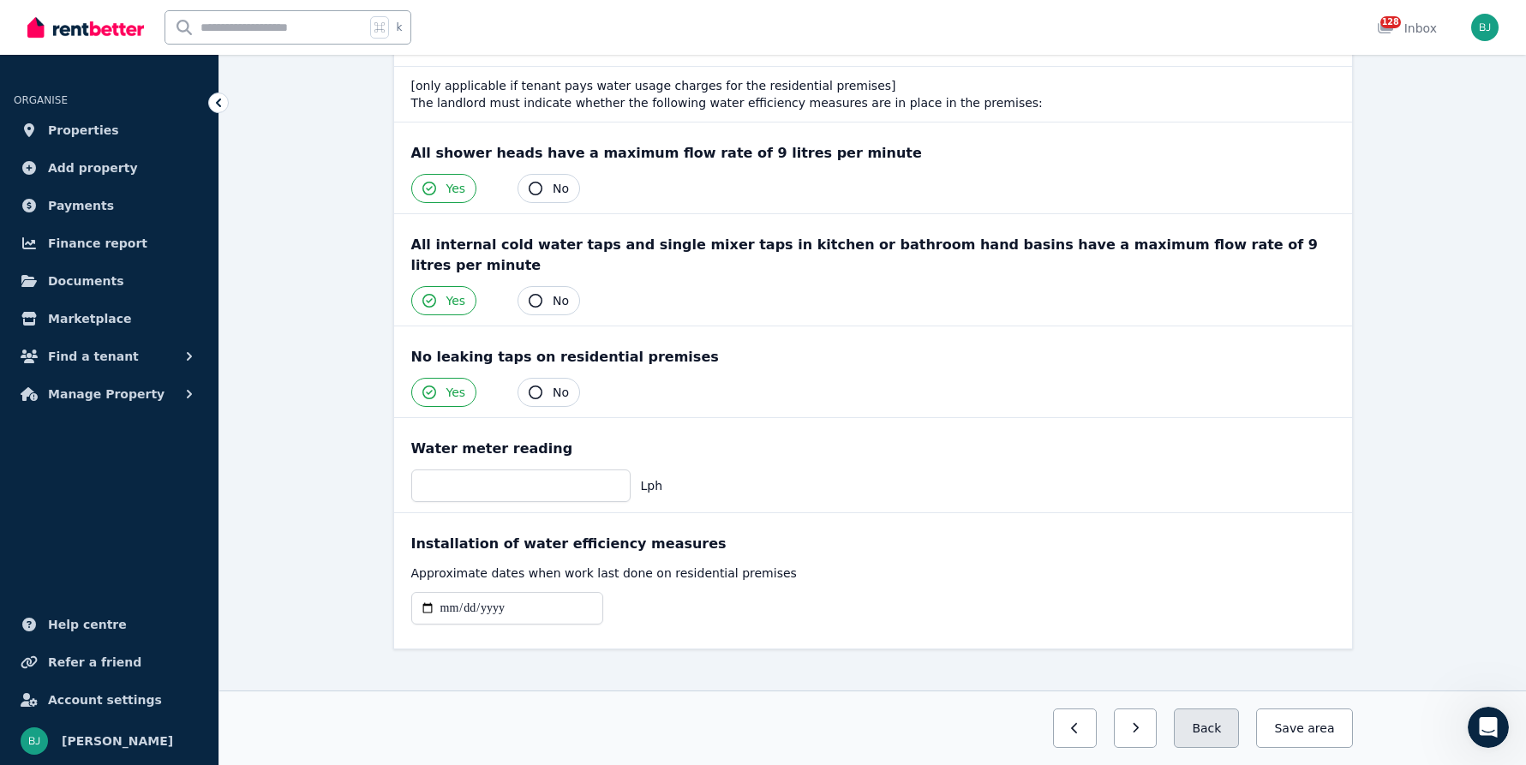
click at [1215, 737] on button "Back" at bounding box center [1206, 728] width 65 height 39
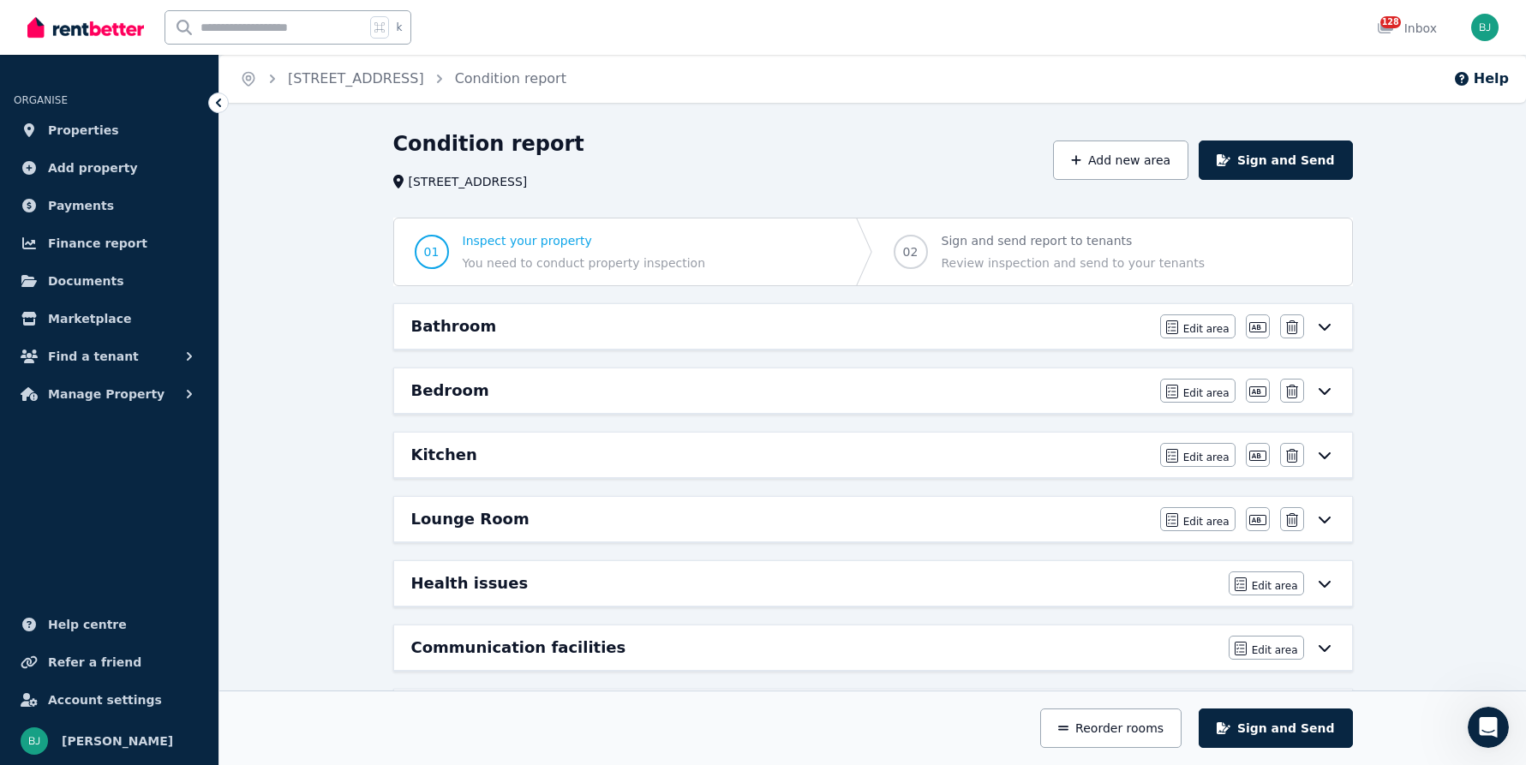
scroll to position [141, 0]
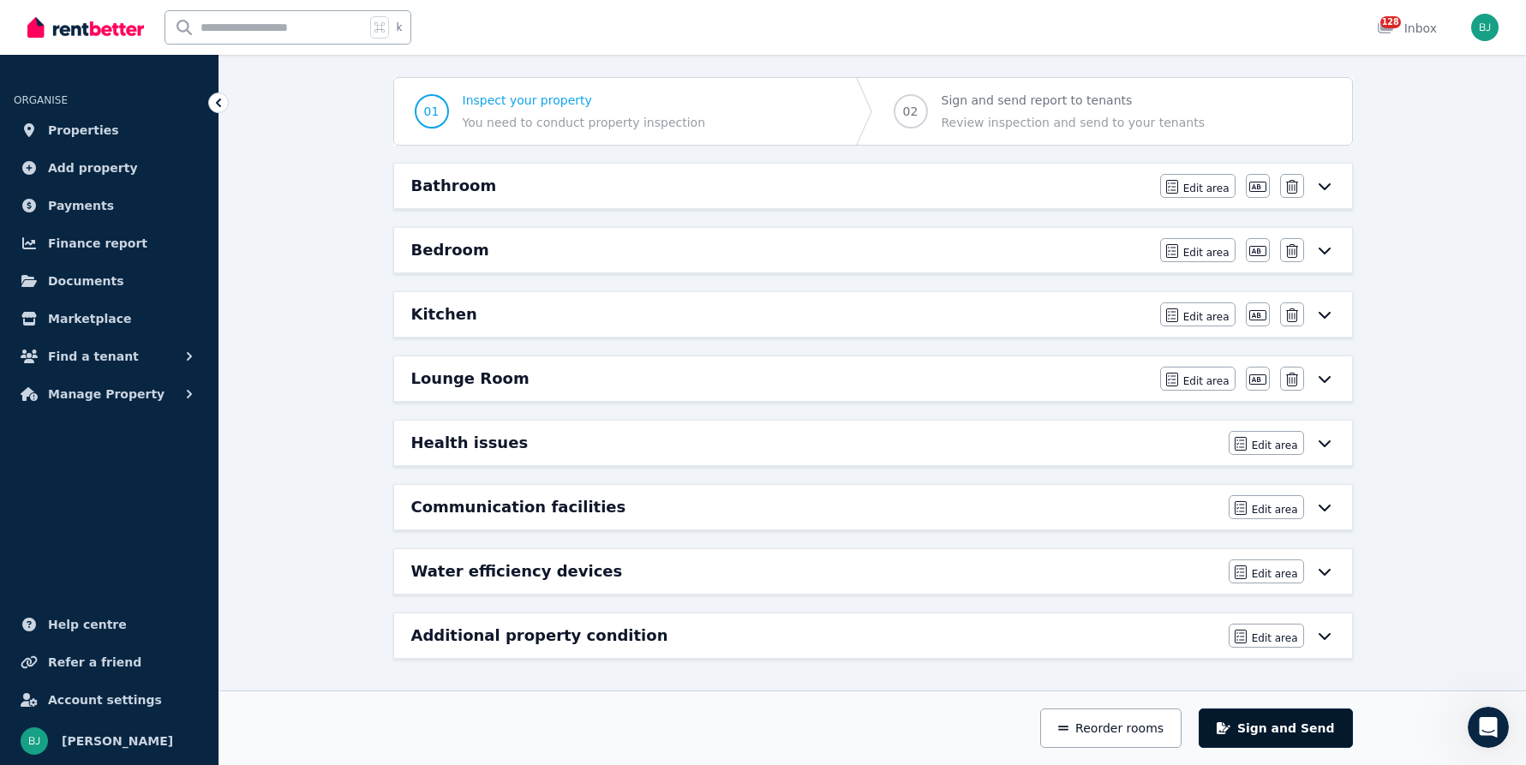
click at [1294, 733] on button "Sign and Send" at bounding box center [1275, 728] width 153 height 39
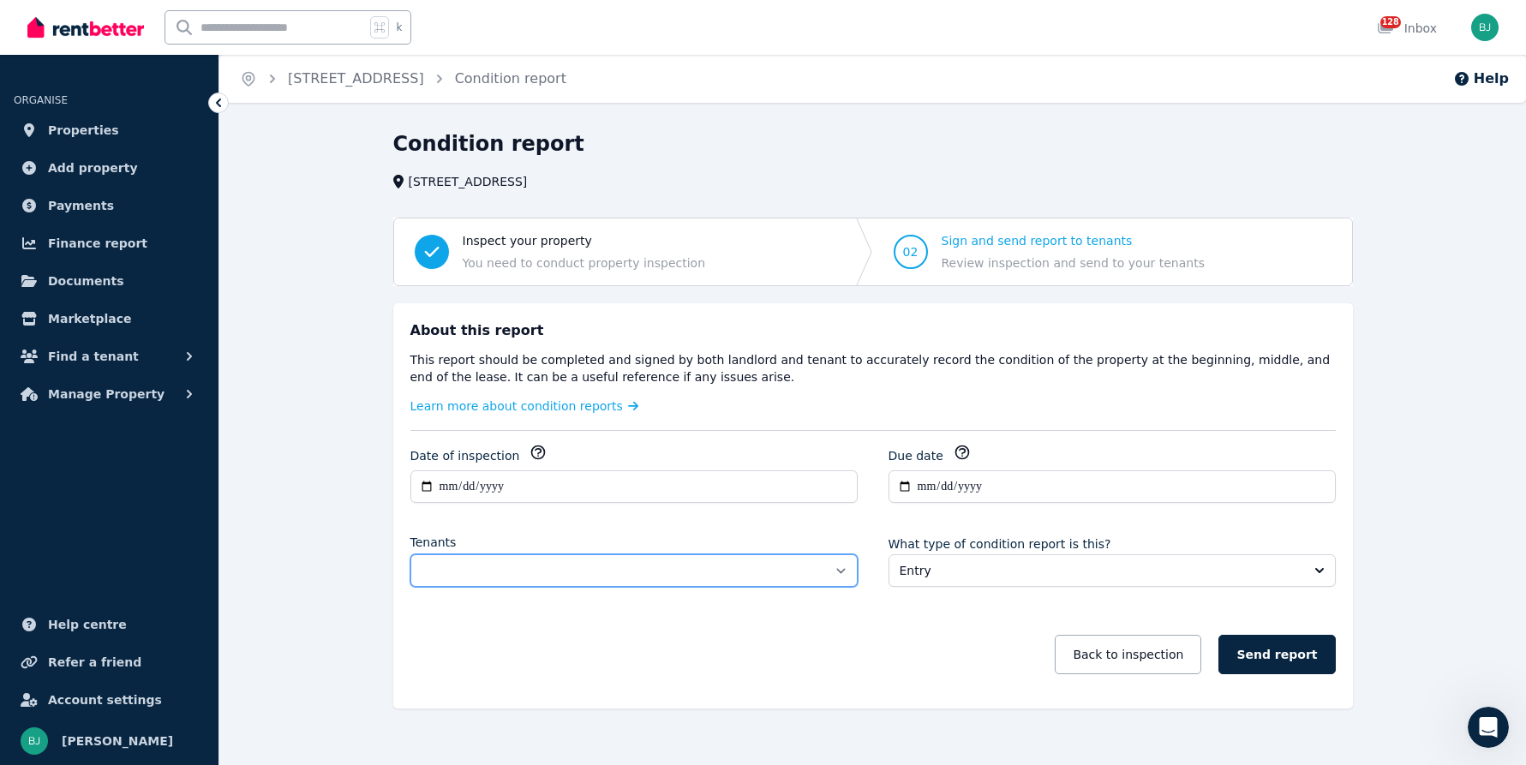
click at [829, 573] on select "**********" at bounding box center [633, 570] width 447 height 33
select select "**********"
click at [410, 554] on select "**********" at bounding box center [633, 570] width 447 height 33
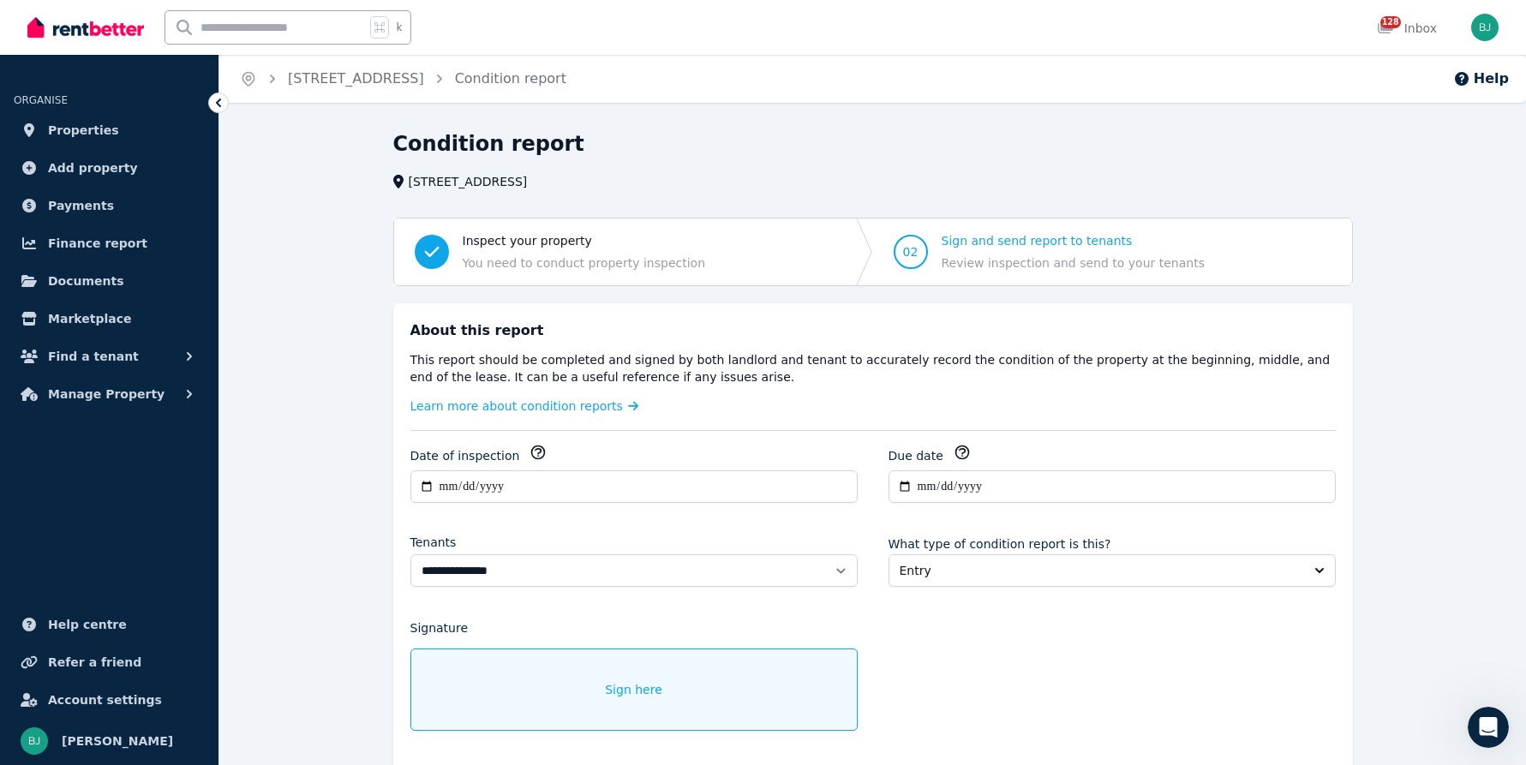
click at [713, 714] on div "Sign here" at bounding box center [633, 690] width 447 height 82
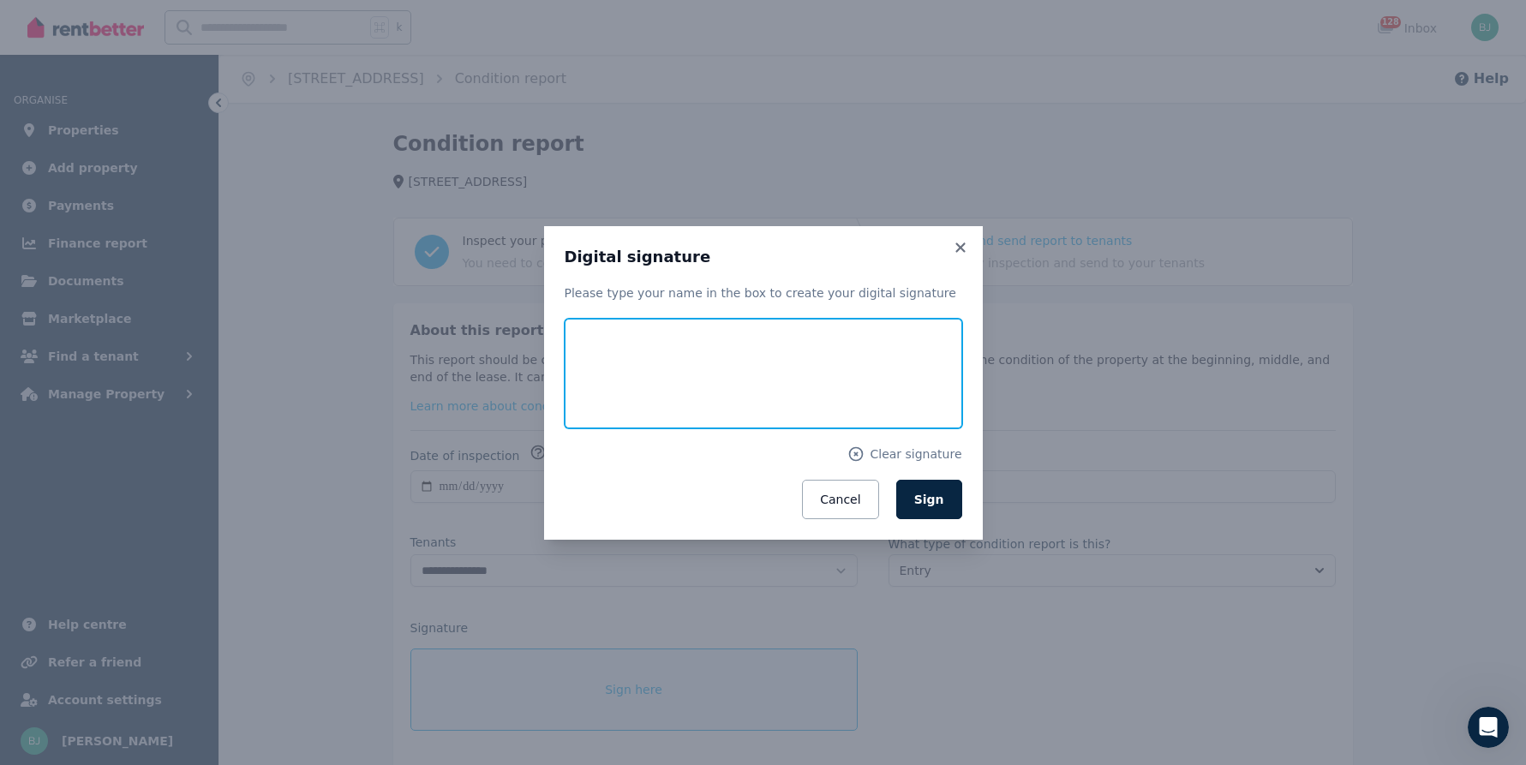
click at [691, 388] on input "text" at bounding box center [764, 374] width 398 height 110
type input "*******"
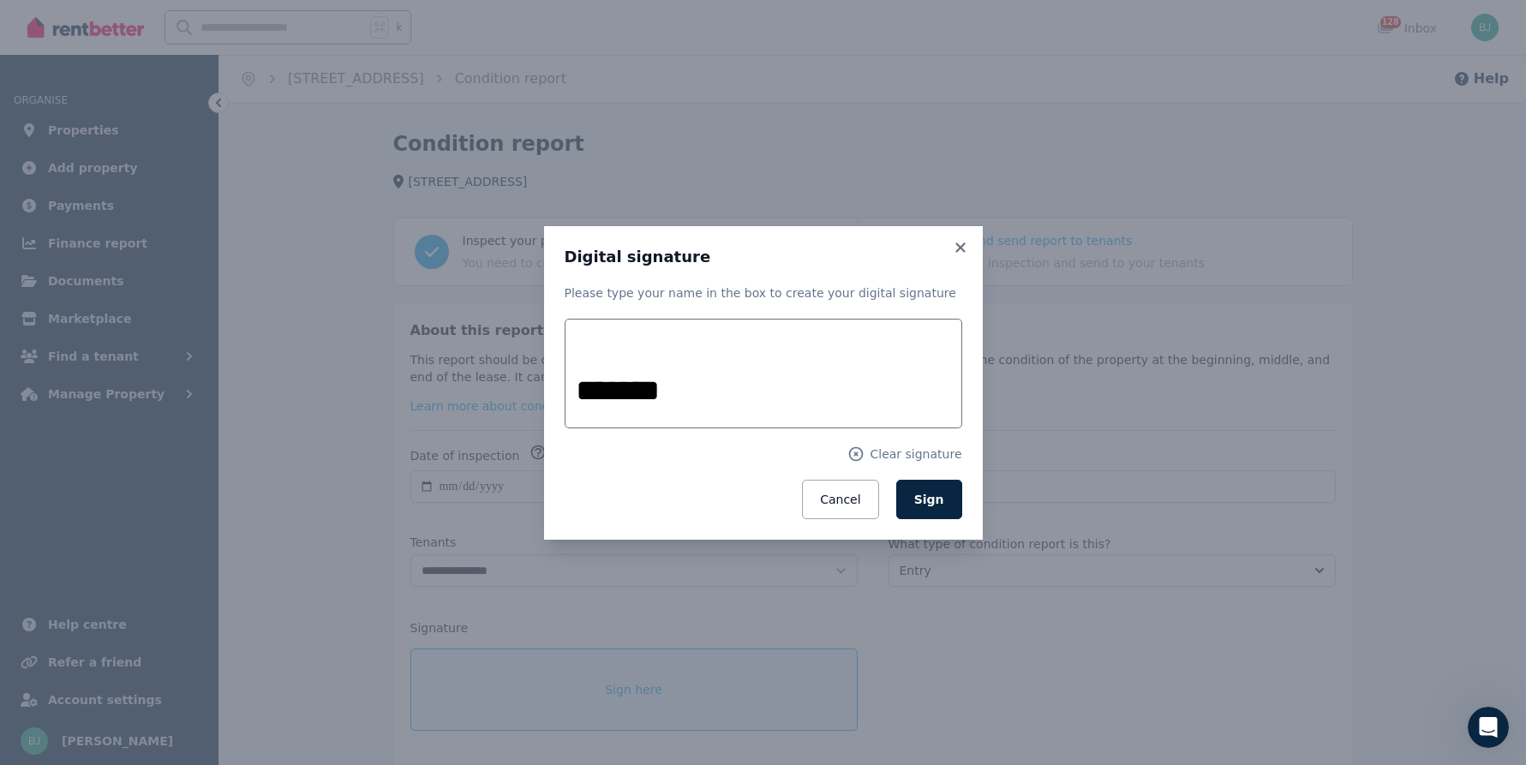
click at [858, 261] on h3 "Digital signature" at bounding box center [764, 257] width 398 height 21
click at [931, 493] on span "Sign" at bounding box center [929, 500] width 30 height 14
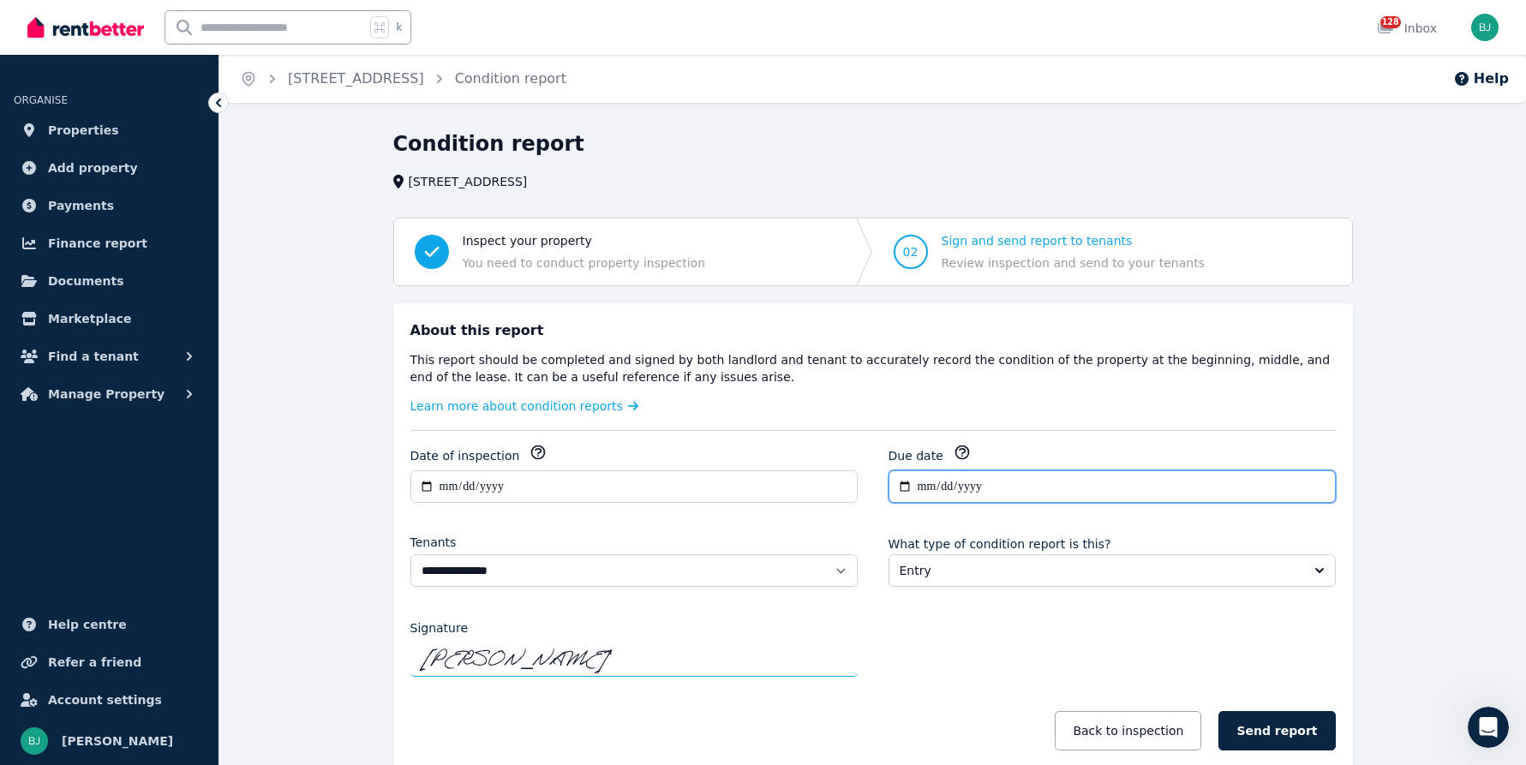
click at [901, 483] on input "**********" at bounding box center [1112, 486] width 447 height 33
type input "**********"
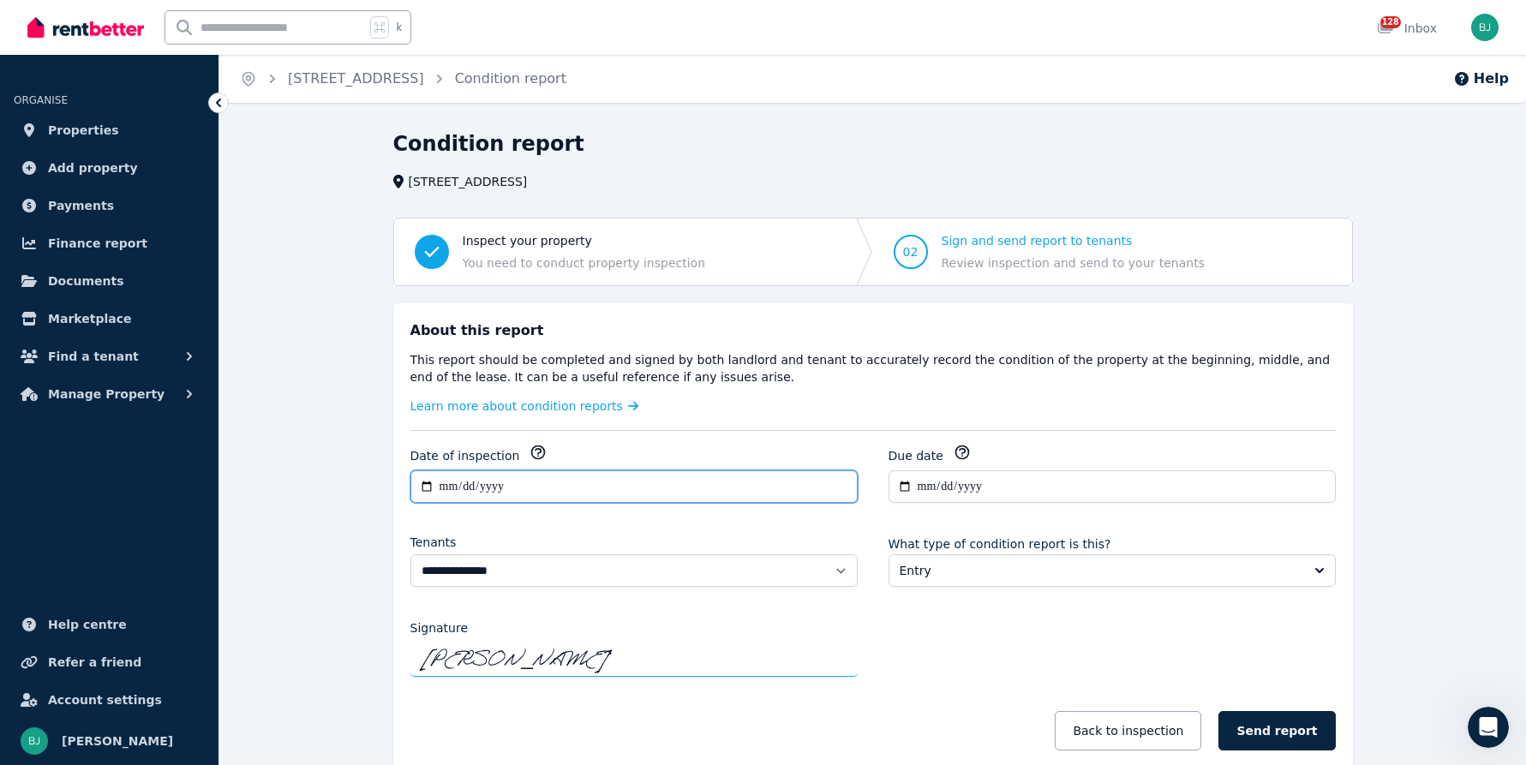
click at [426, 490] on input "**********" at bounding box center [633, 486] width 447 height 33
click at [426, 486] on input "**********" at bounding box center [633, 486] width 447 height 33
type input "**********"
click at [968, 671] on div "**********" at bounding box center [872, 606] width 925 height 324
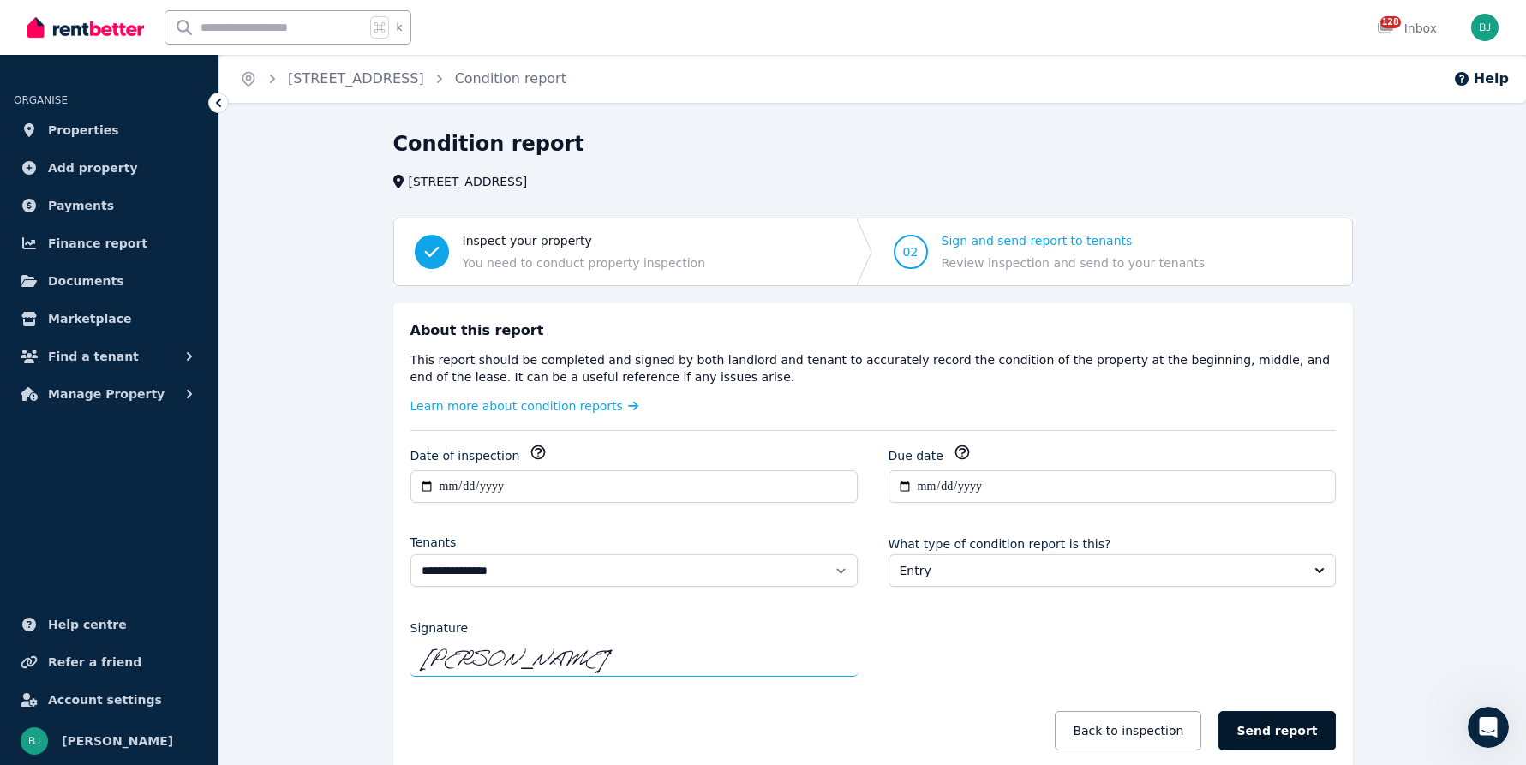
click at [1280, 733] on button "Send report" at bounding box center [1276, 730] width 117 height 39
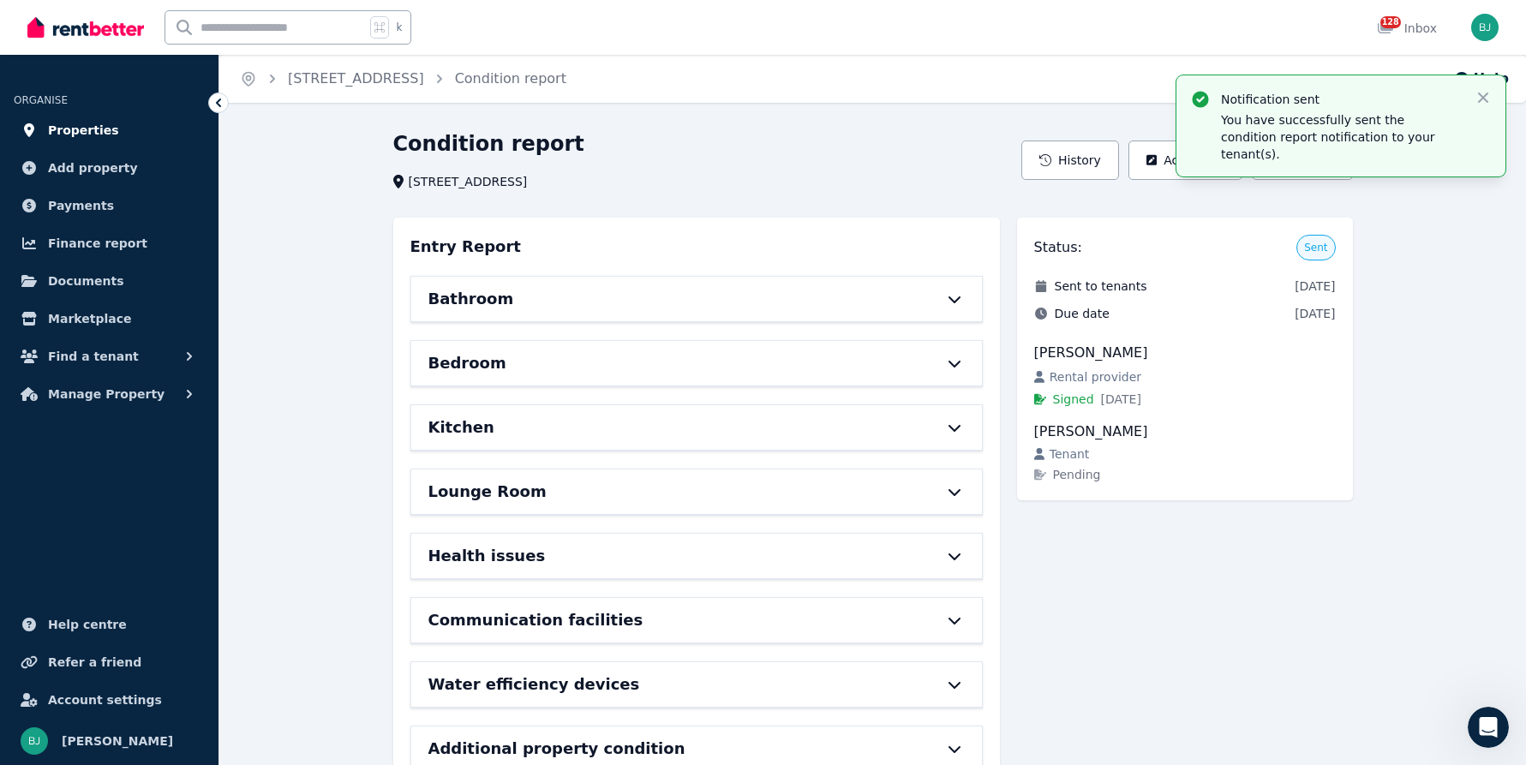
click at [94, 123] on span "Properties" at bounding box center [83, 130] width 71 height 21
